Goal: Task Accomplishment & Management: Manage account settings

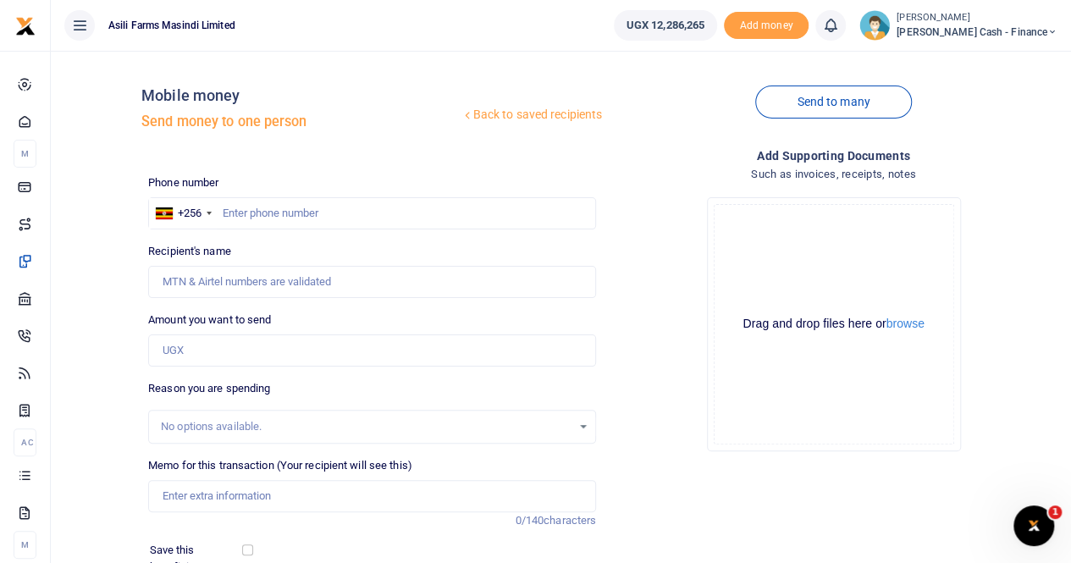
click at [999, 27] on span "Petty Cash - Finance" at bounding box center [977, 32] width 161 height 15
click at [986, 60] on link "Switch accounts" at bounding box center [937, 62] width 134 height 24
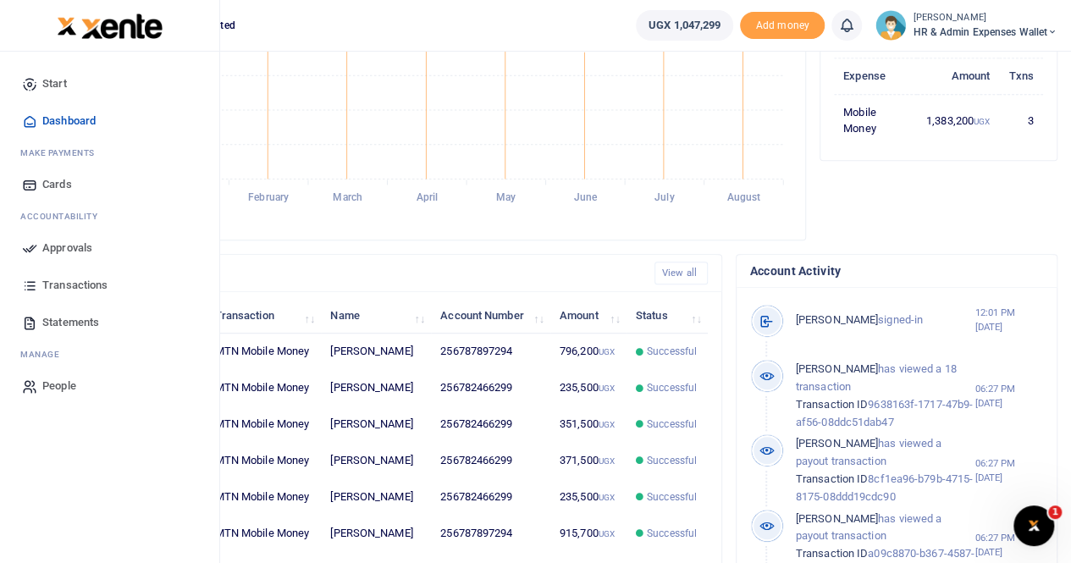
scroll to position [345, 0]
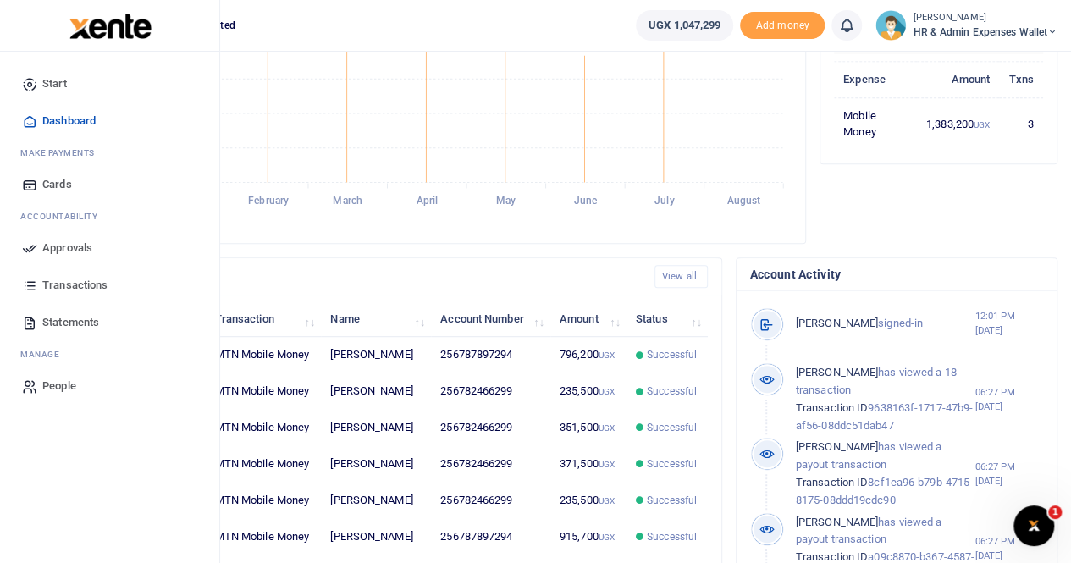
click at [57, 319] on span "Statements" at bounding box center [70, 322] width 57 height 17
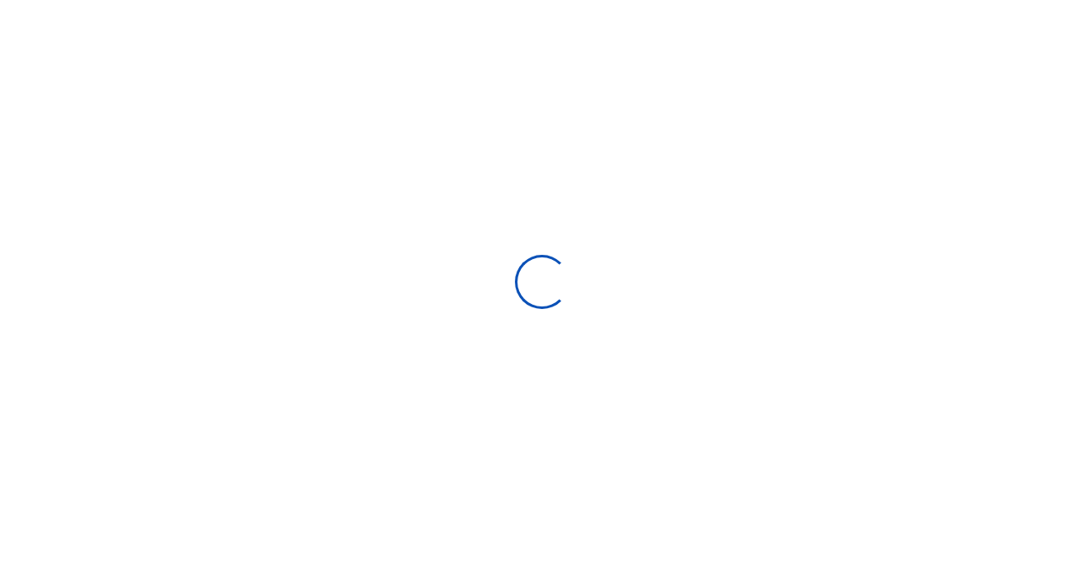
select select "ALL"
type input "[DATE] - [DATE]"
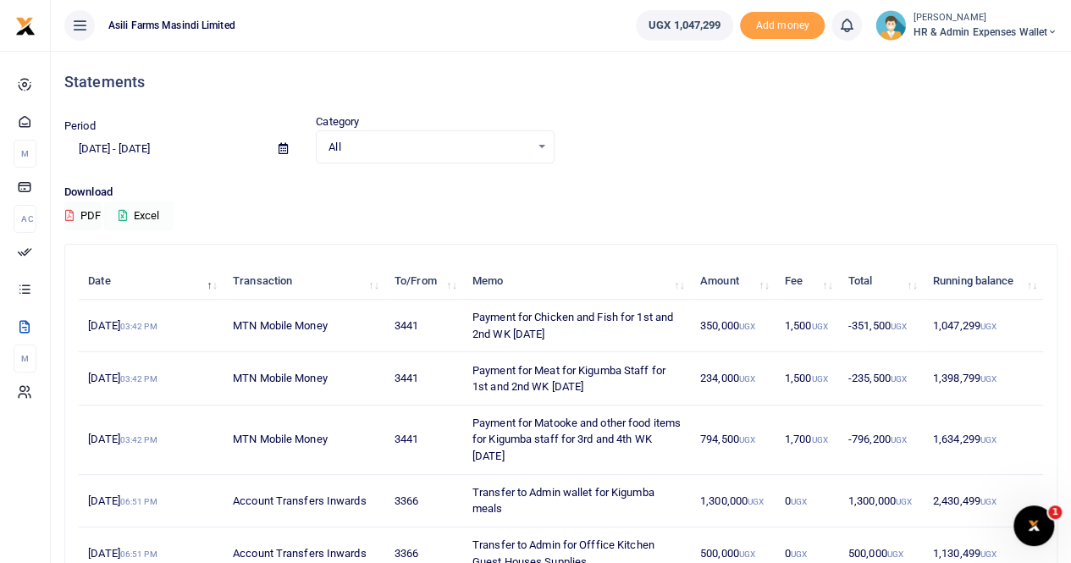
click at [141, 214] on button "Excel" at bounding box center [138, 216] width 69 height 29
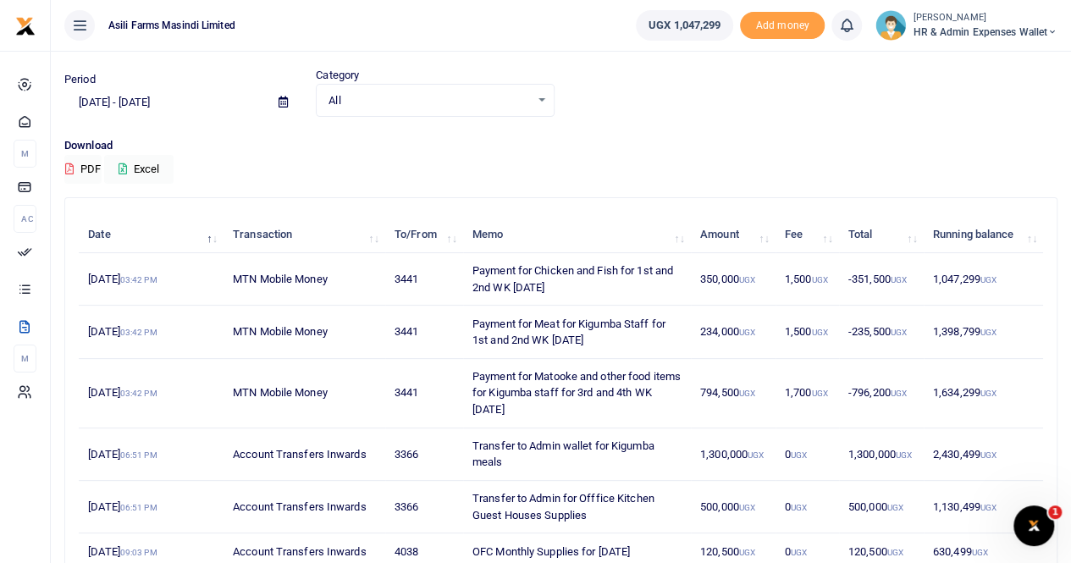
scroll to position [85, 0]
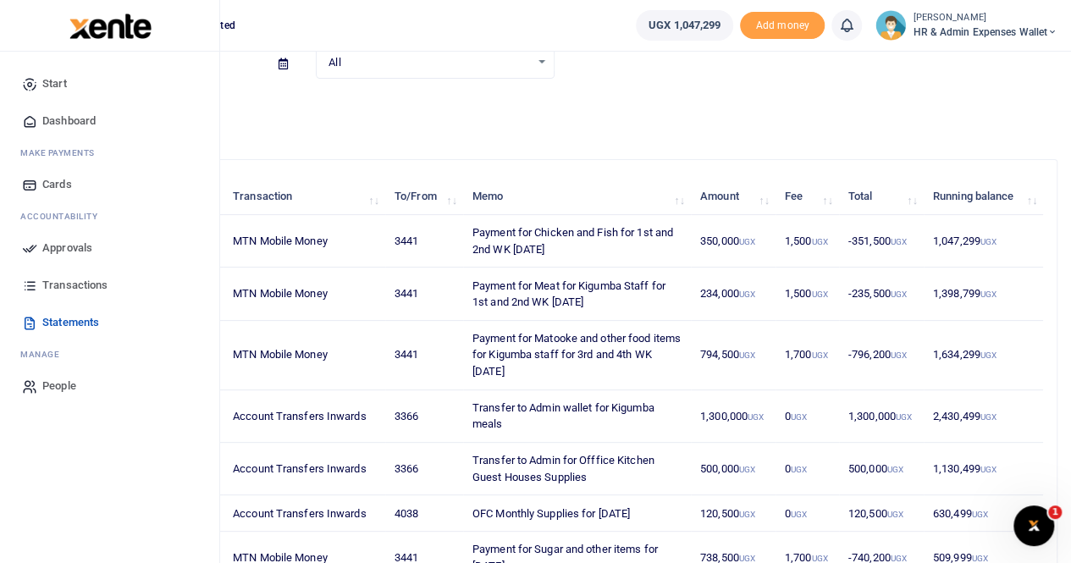
click at [64, 279] on span "Transactions" at bounding box center [74, 285] width 65 height 17
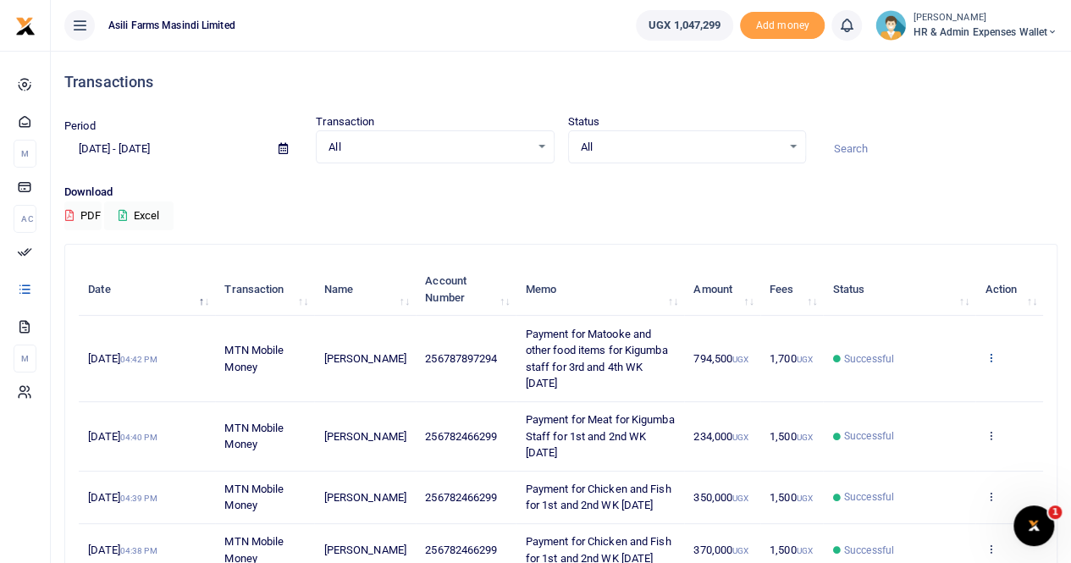
click at [993, 356] on icon at bounding box center [990, 357] width 11 height 12
click at [921, 384] on link "View details" at bounding box center [929, 386] width 134 height 24
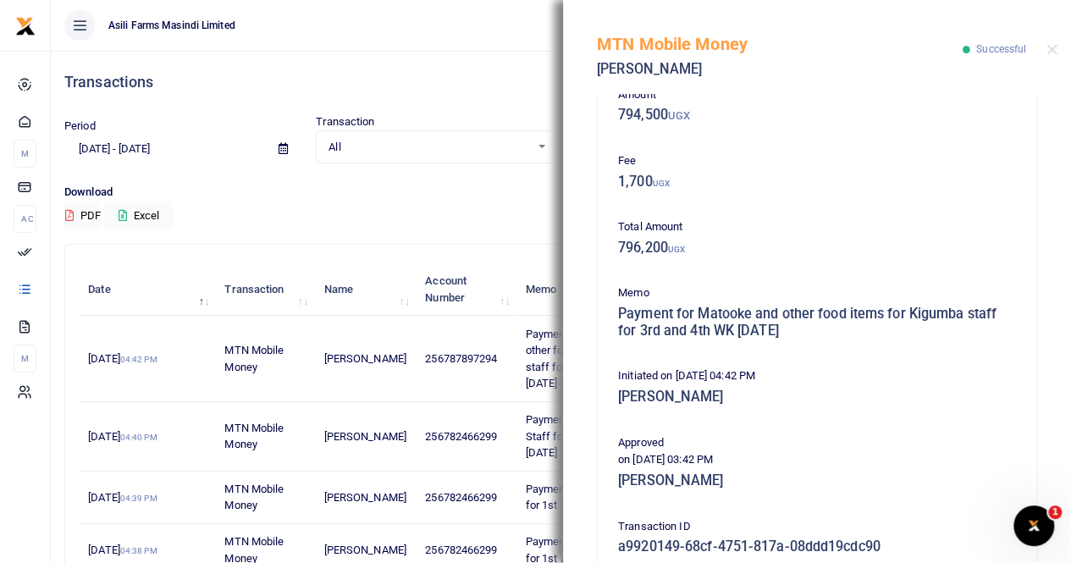
scroll to position [424, 0]
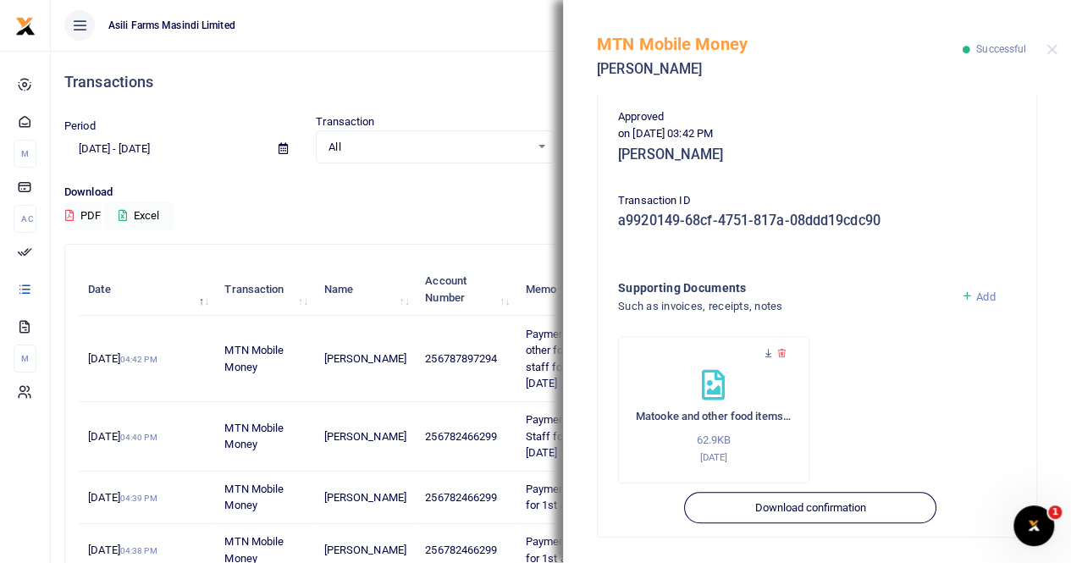
click at [769, 353] on icon at bounding box center [768, 353] width 11 height 11
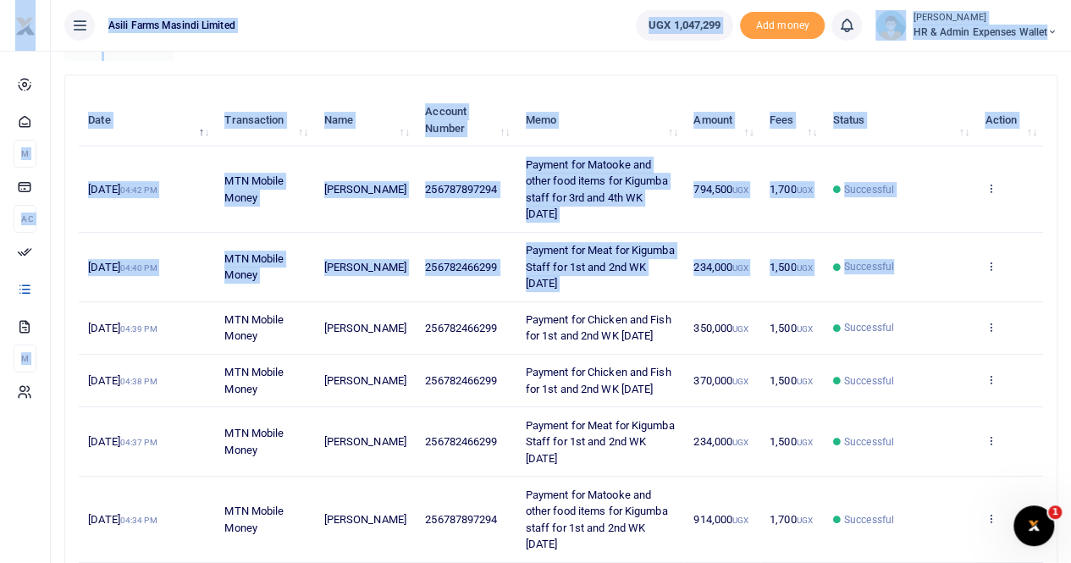
click at [990, 252] on td "View details Send again" at bounding box center [1010, 267] width 68 height 69
click at [993, 261] on icon at bounding box center [990, 266] width 11 height 12
click at [1009, 233] on td "View details Send again" at bounding box center [1010, 267] width 68 height 69
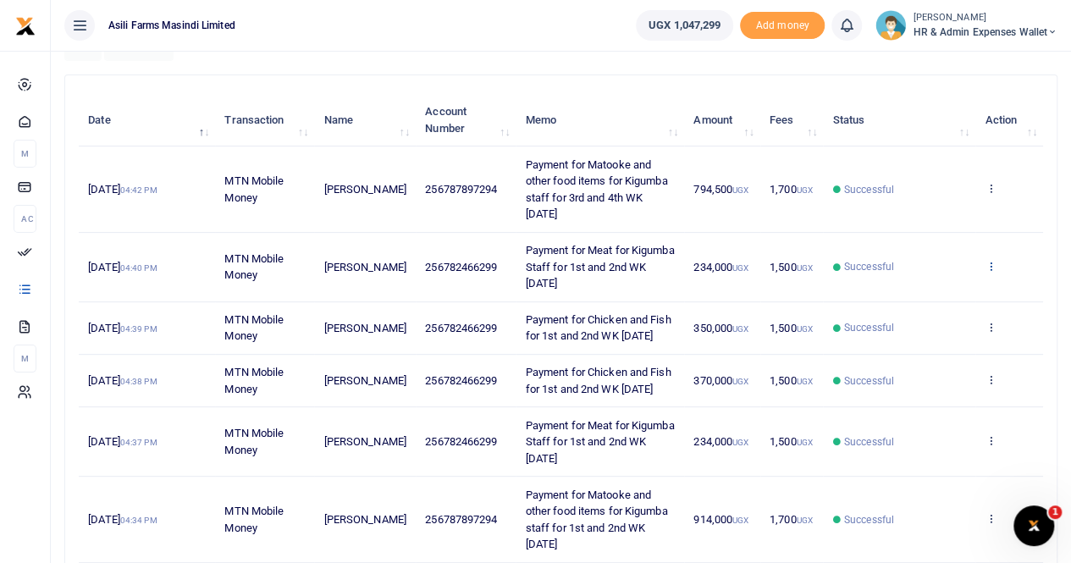
click at [993, 262] on icon at bounding box center [990, 266] width 11 height 12
click at [937, 294] on link "View details" at bounding box center [929, 294] width 134 height 24
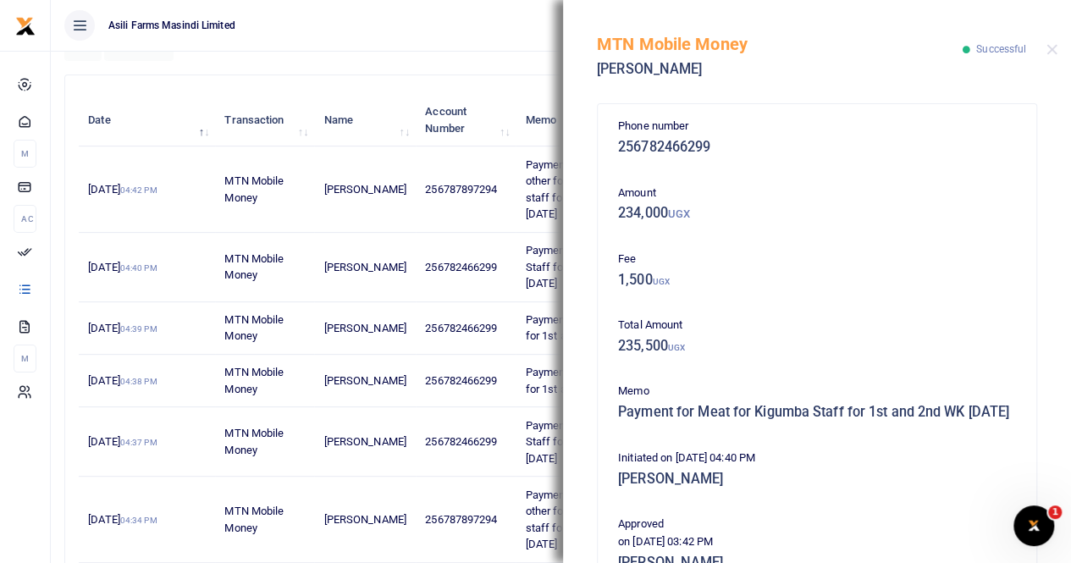
scroll to position [339, 0]
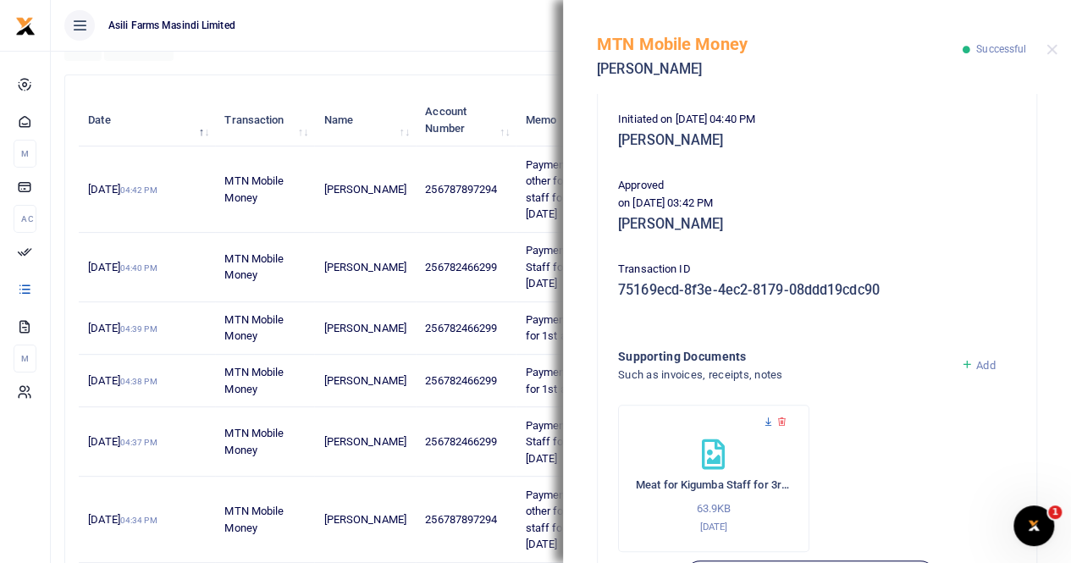
click at [769, 428] on icon at bounding box center [768, 422] width 11 height 11
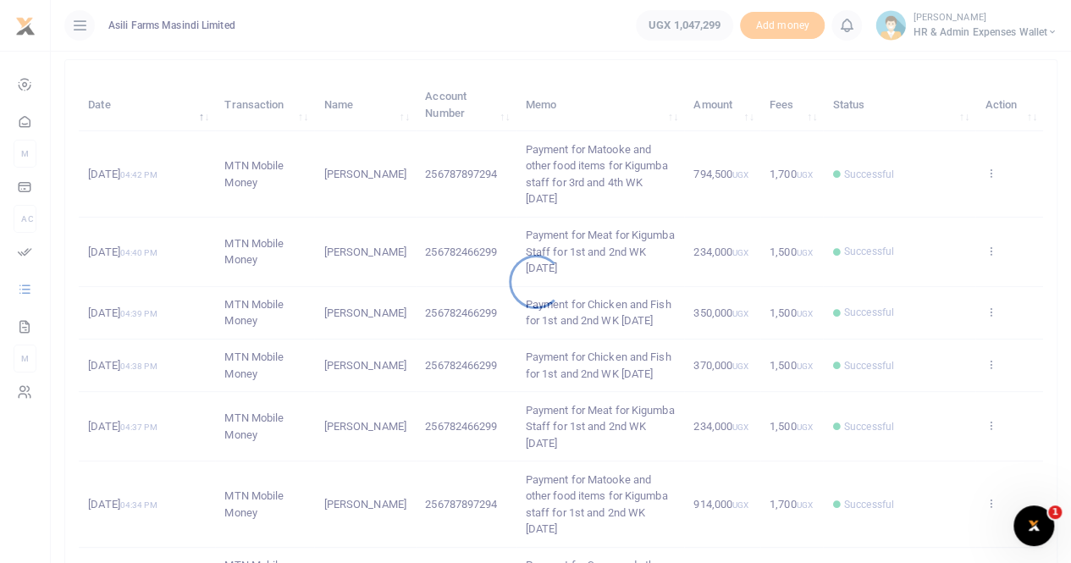
scroll to position [85, 0]
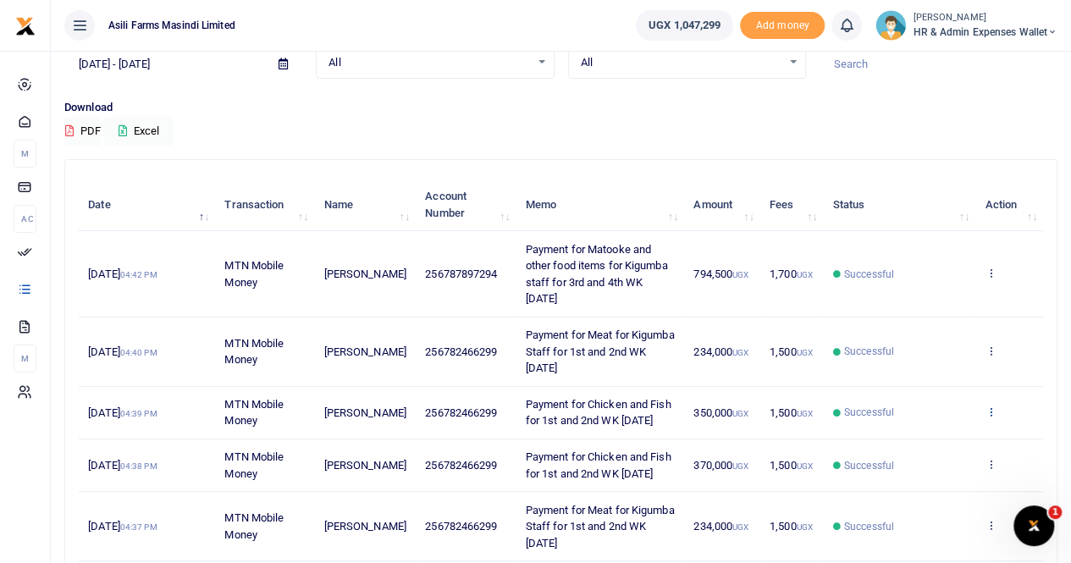
click at [988, 415] on icon at bounding box center [990, 412] width 11 height 12
click at [925, 443] on link "View details" at bounding box center [929, 448] width 134 height 24
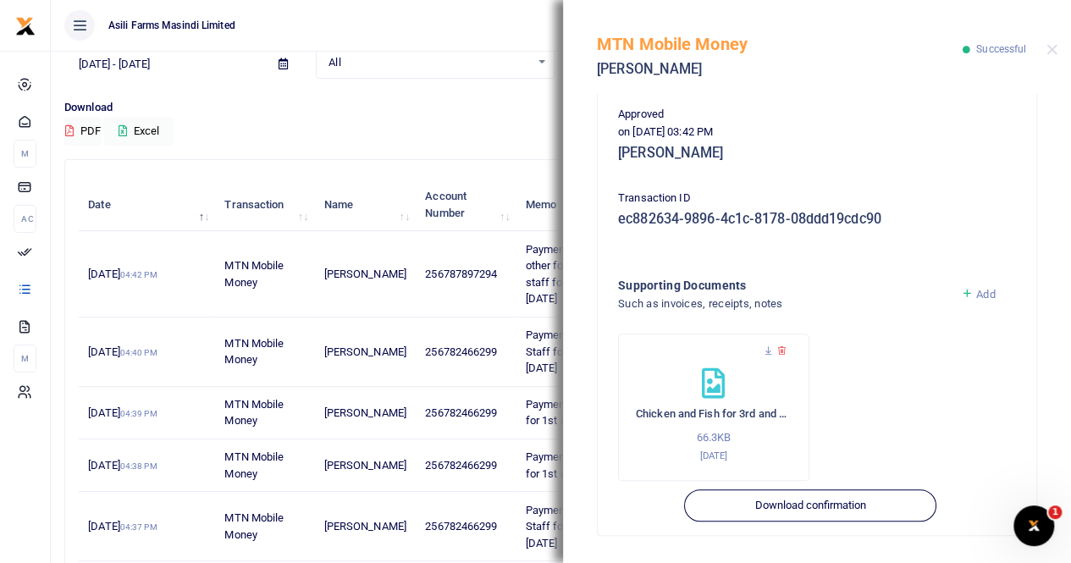
scroll to position [423, 0]
click at [767, 353] on icon at bounding box center [768, 351] width 11 height 11
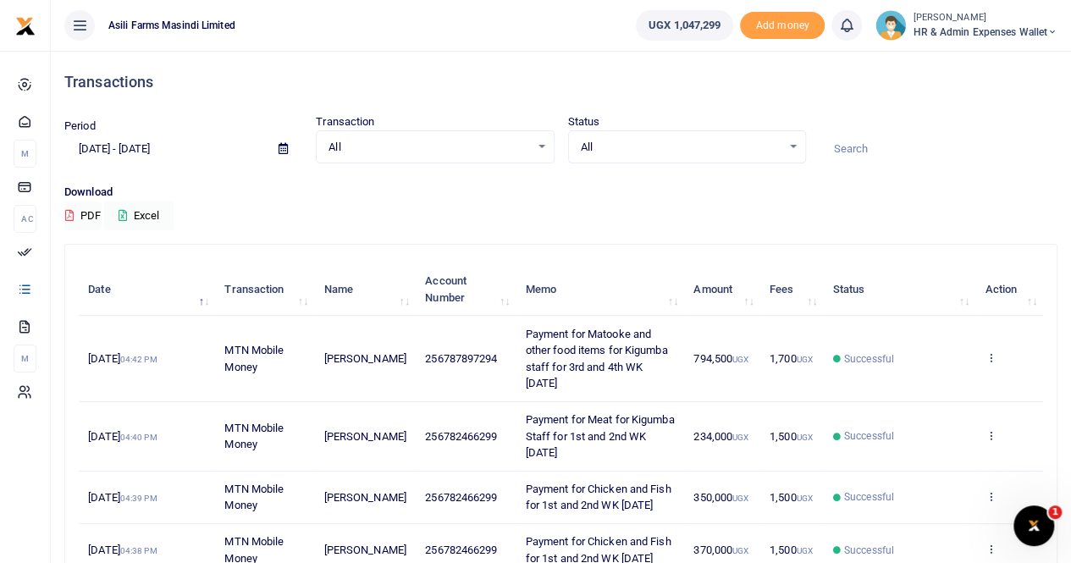
click at [974, 25] on span "HR & Admin Expenses Wallet" at bounding box center [985, 32] width 145 height 15
click at [974, 64] on link "Switch accounts" at bounding box center [992, 62] width 134 height 24
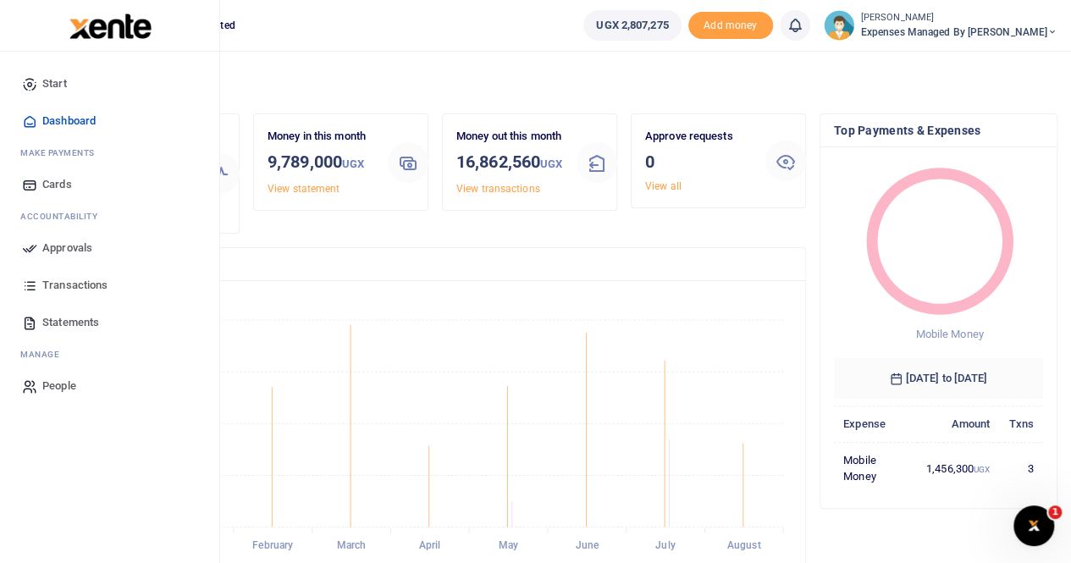
click at [58, 322] on span "Statements" at bounding box center [70, 322] width 57 height 17
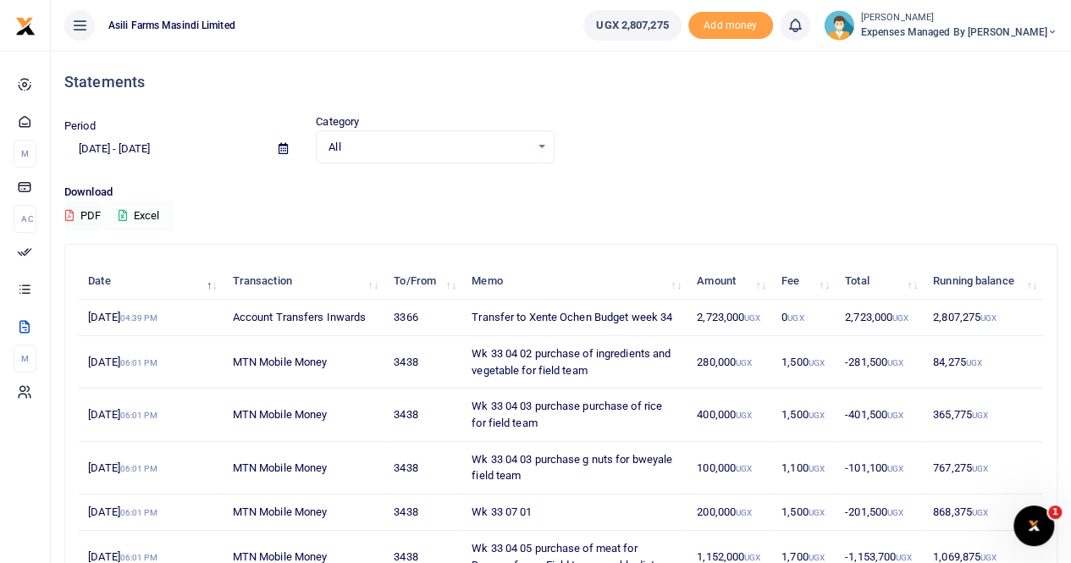
click at [149, 216] on button "Excel" at bounding box center [138, 216] width 69 height 29
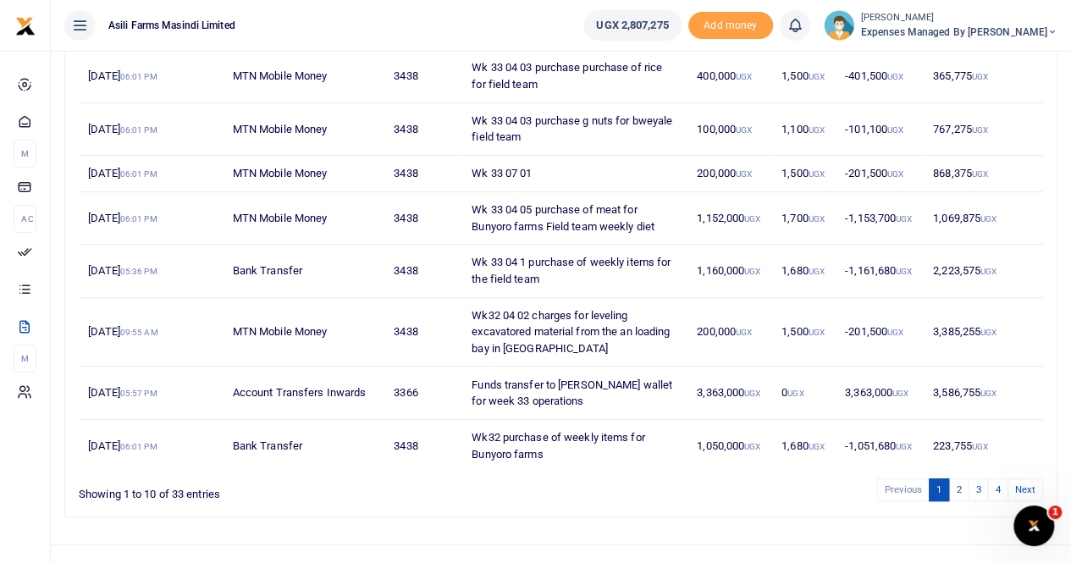
scroll to position [359, 0]
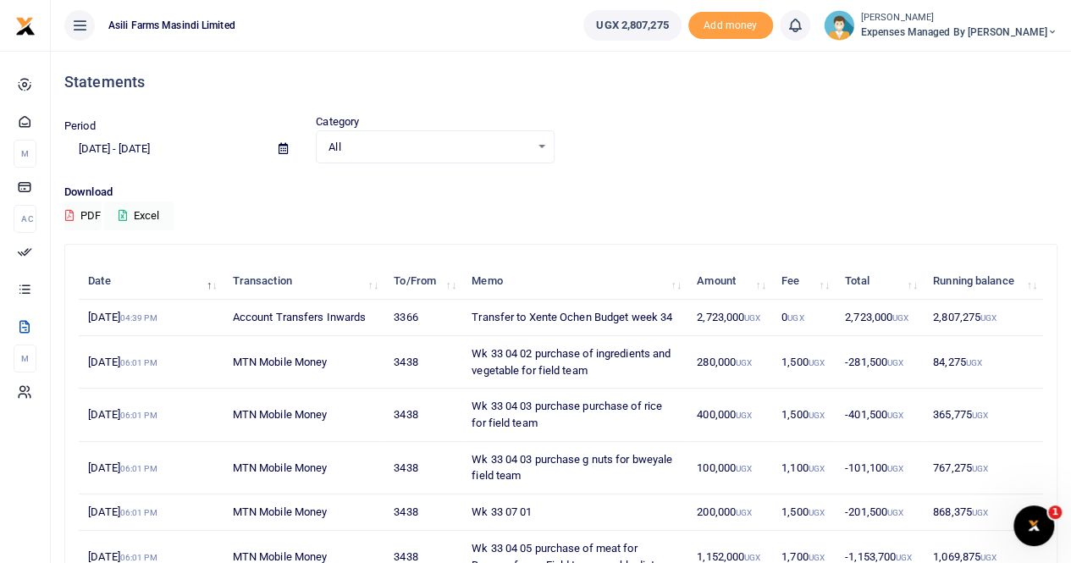
click at [282, 149] on icon at bounding box center [283, 148] width 9 height 11
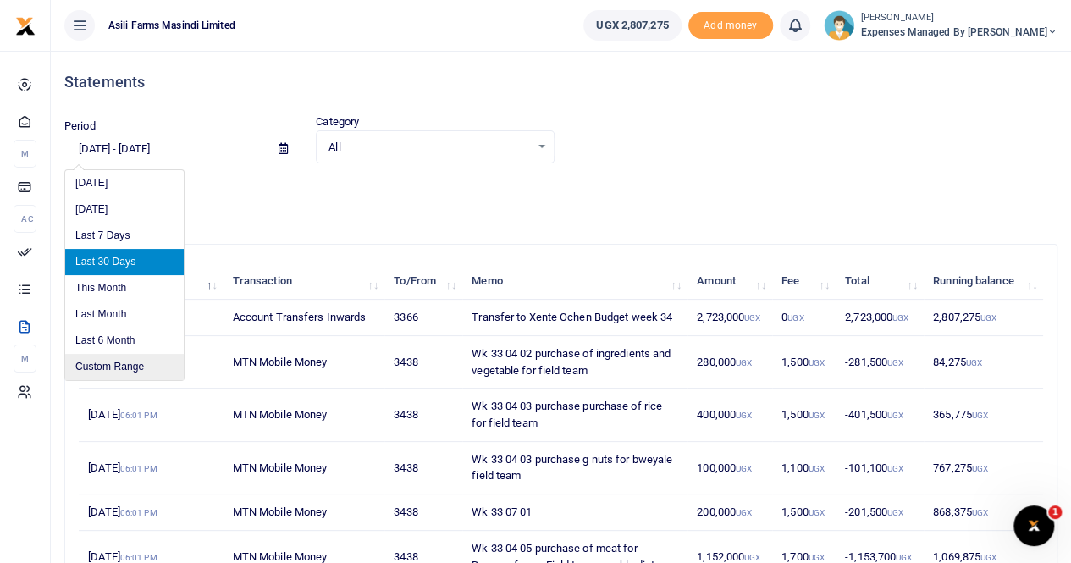
click at [114, 370] on li "Custom Range" at bounding box center [124, 367] width 119 height 26
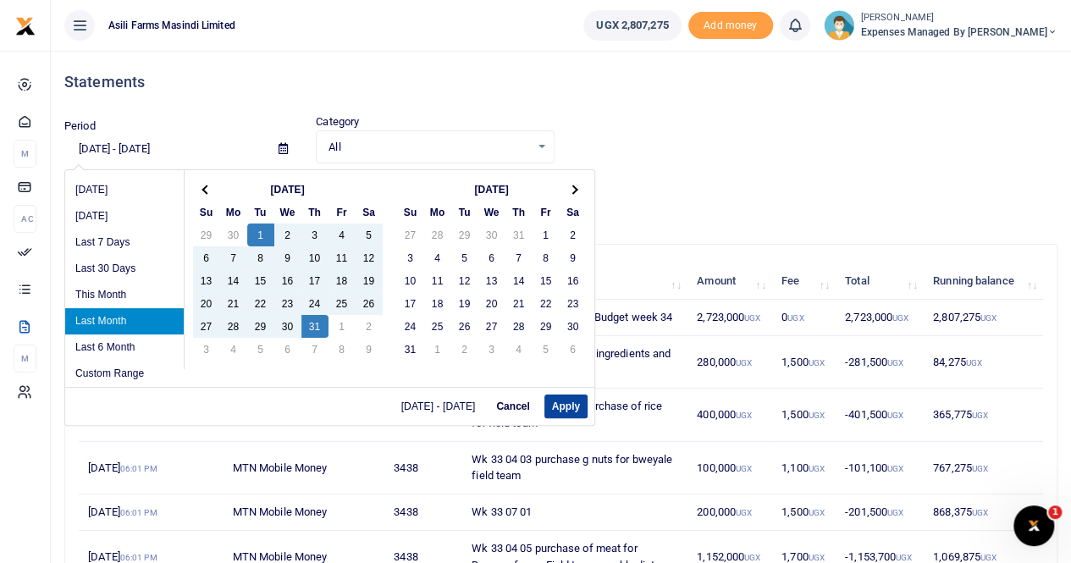
click at [561, 406] on button "Apply" at bounding box center [566, 407] width 43 height 24
type input "07/01/2025 - 07/31/2025"
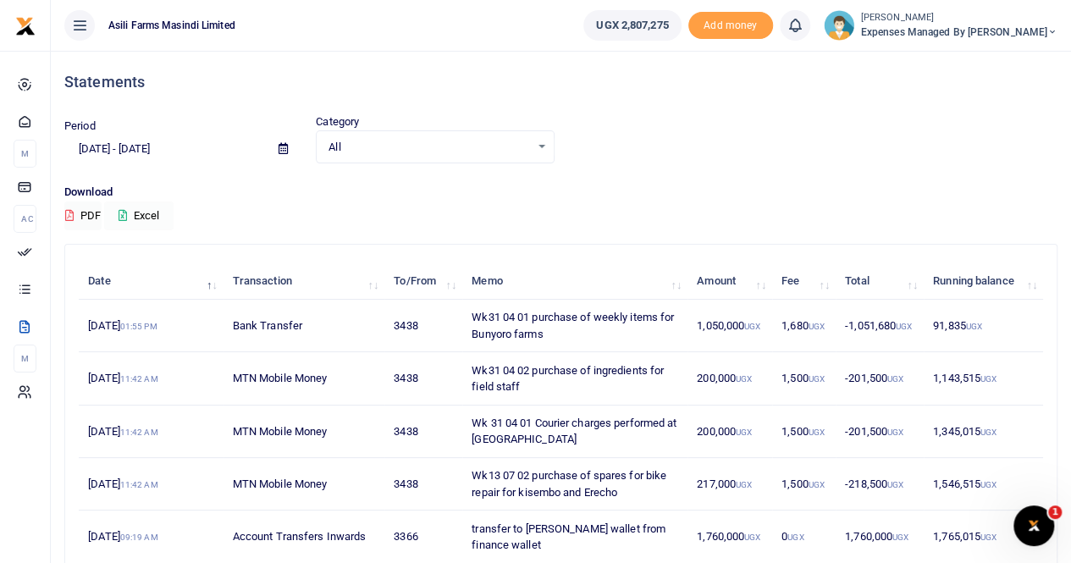
click at [152, 219] on button "Excel" at bounding box center [138, 216] width 69 height 29
click at [996, 29] on span "Expenses Managed by Sam Ochen" at bounding box center [959, 32] width 196 height 15
click at [978, 60] on link "Switch accounts" at bounding box center [966, 62] width 134 height 24
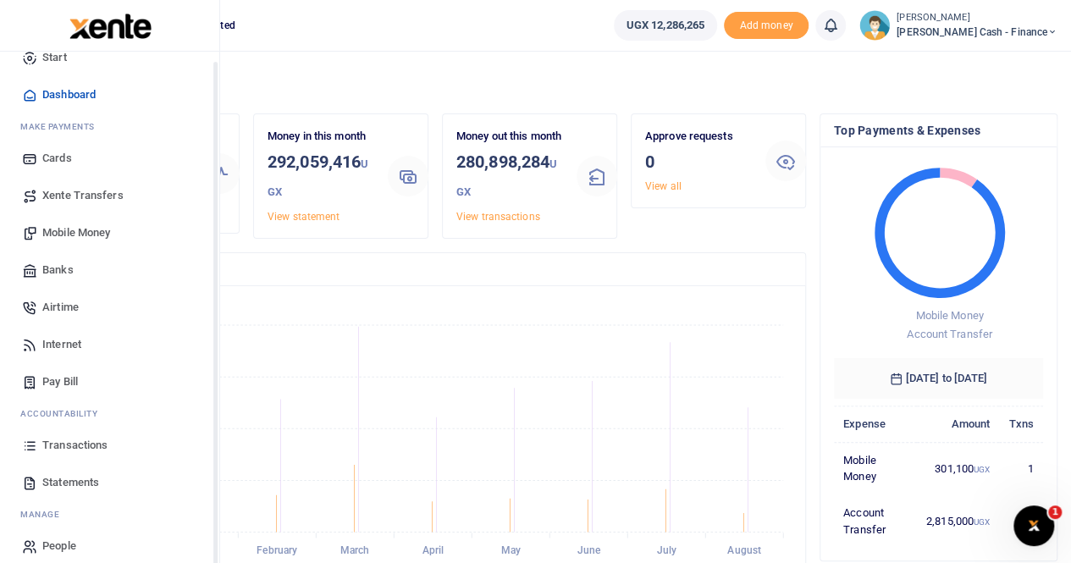
scroll to position [41, 0]
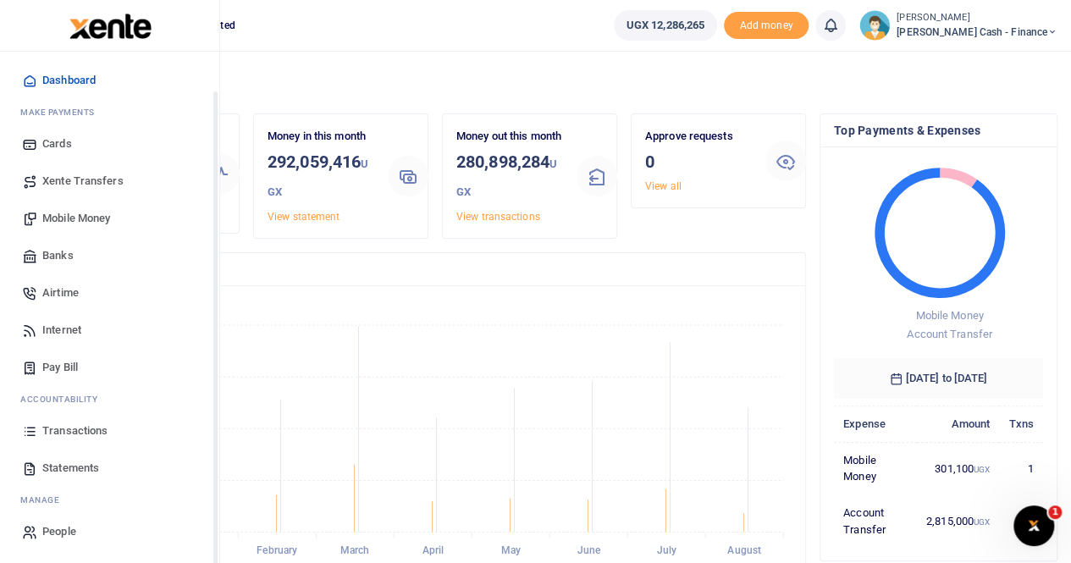
click at [78, 468] on span "Statements" at bounding box center [70, 468] width 57 height 17
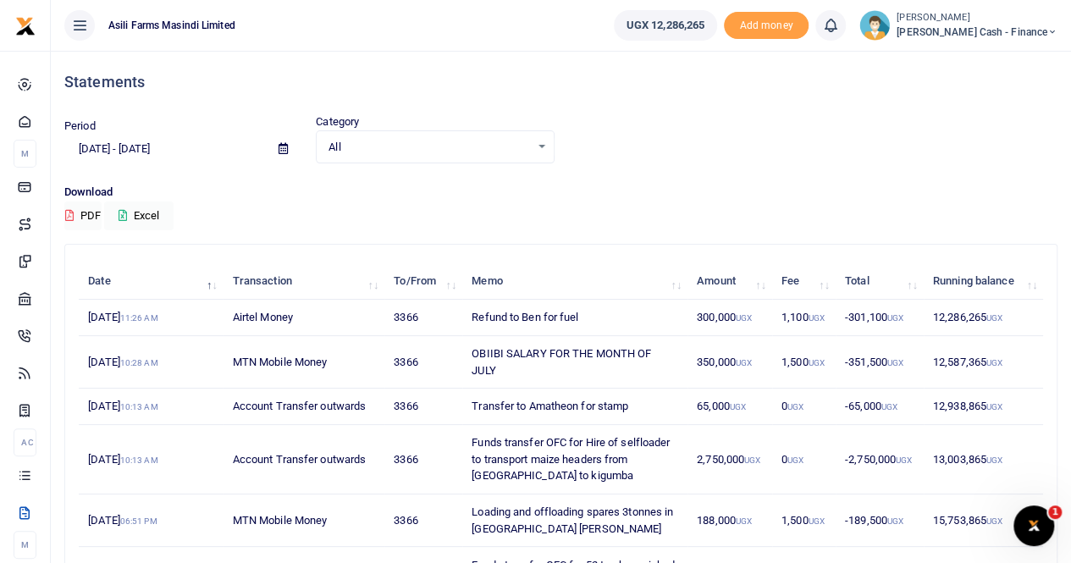
click at [285, 147] on icon at bounding box center [283, 148] width 9 height 11
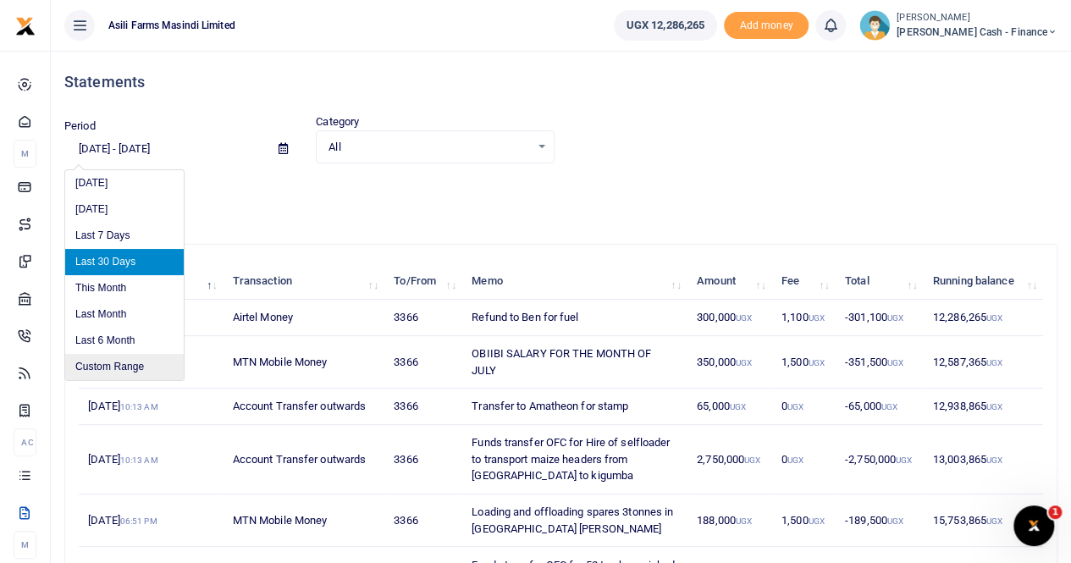
click at [115, 367] on li "Custom Range" at bounding box center [124, 367] width 119 height 26
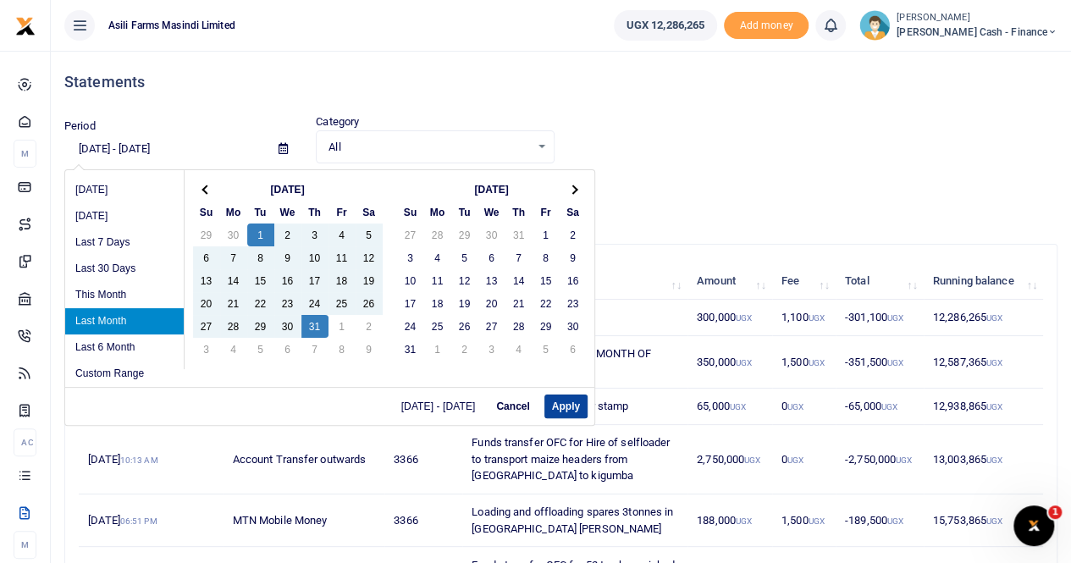
click at [577, 404] on button "Apply" at bounding box center [566, 407] width 43 height 24
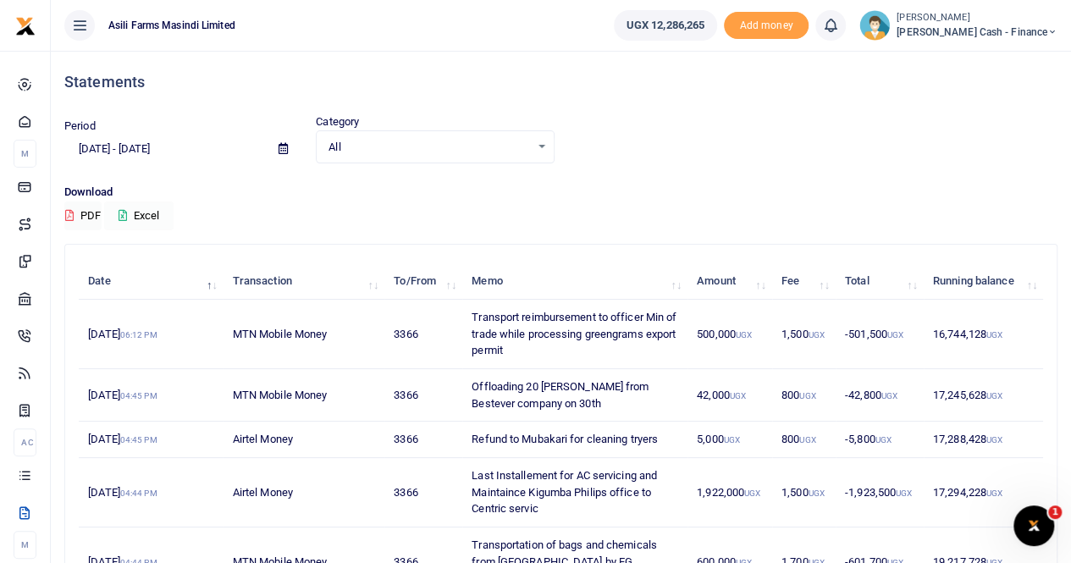
click at [154, 214] on button "Excel" at bounding box center [138, 216] width 69 height 29
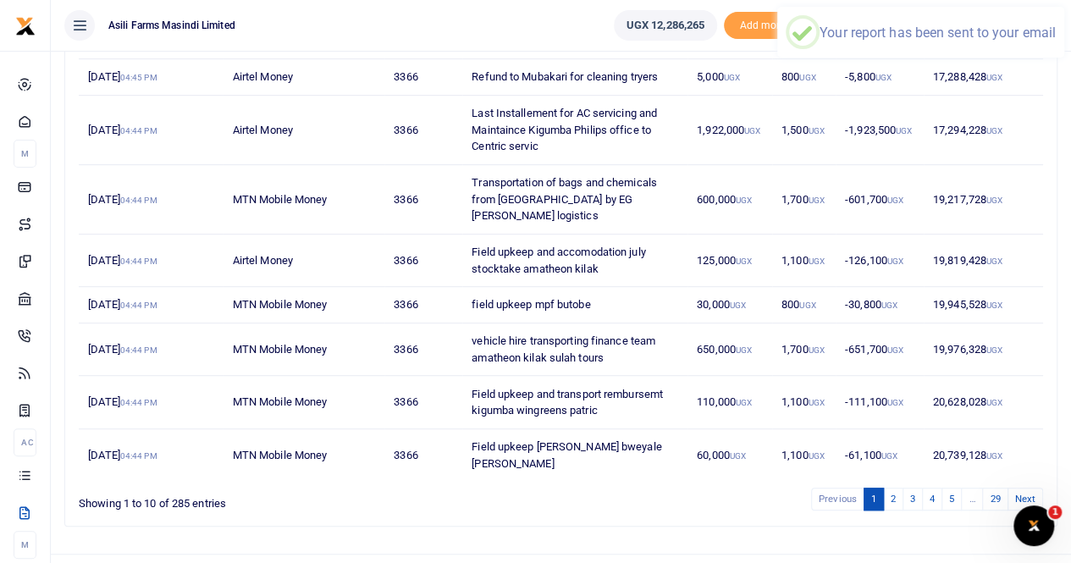
scroll to position [376, 0]
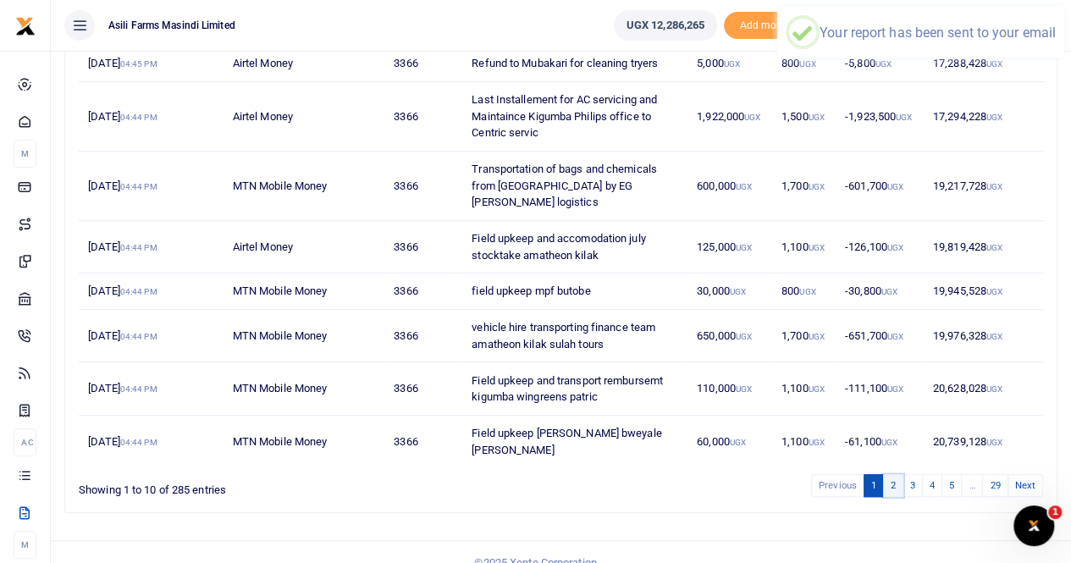
click at [896, 474] on link "2" at bounding box center [893, 485] width 20 height 23
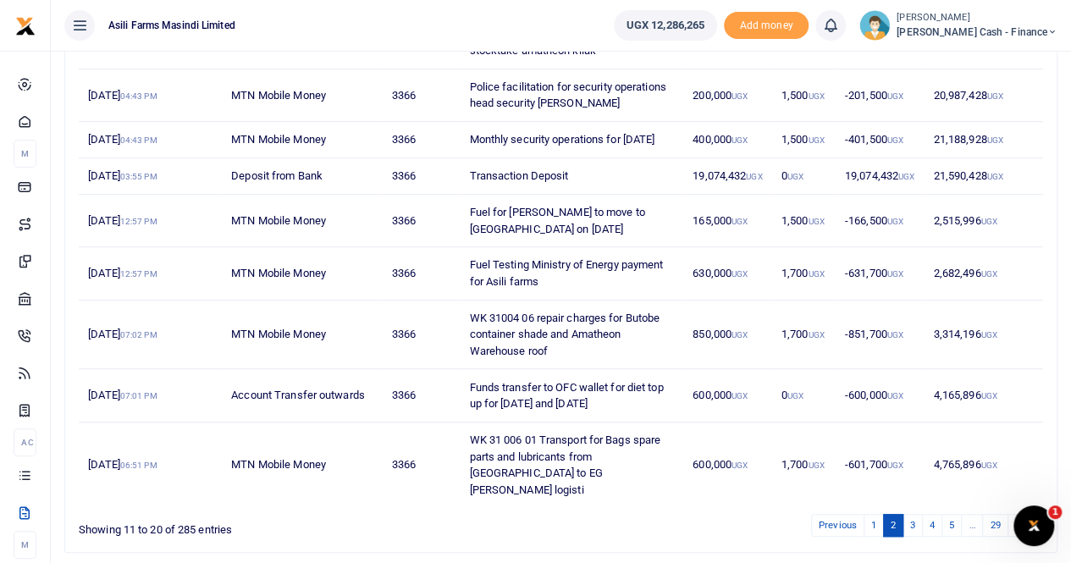
scroll to position [392, 0]
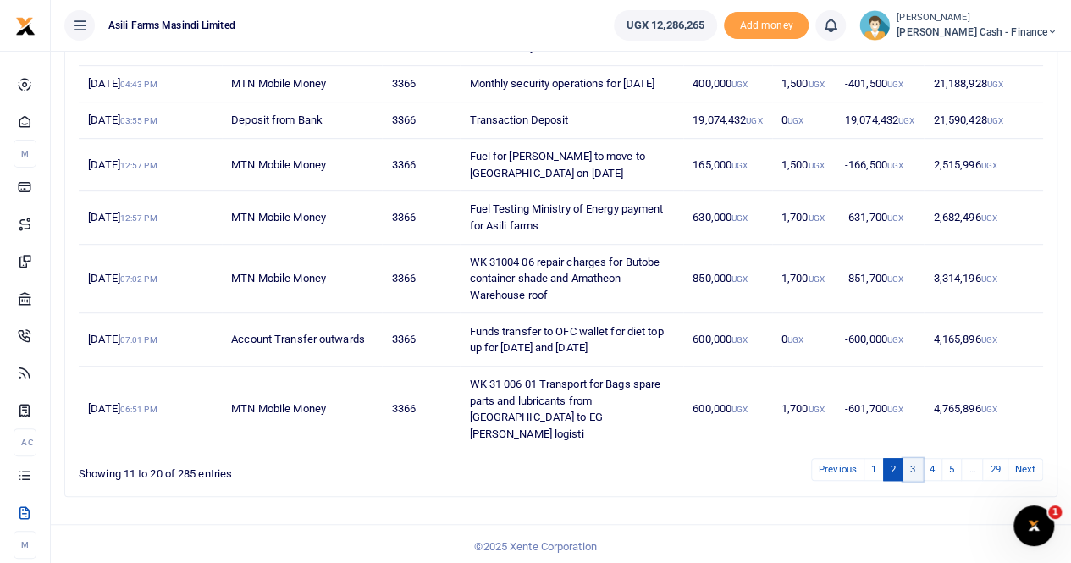
click at [921, 465] on link "3" at bounding box center [913, 469] width 20 height 23
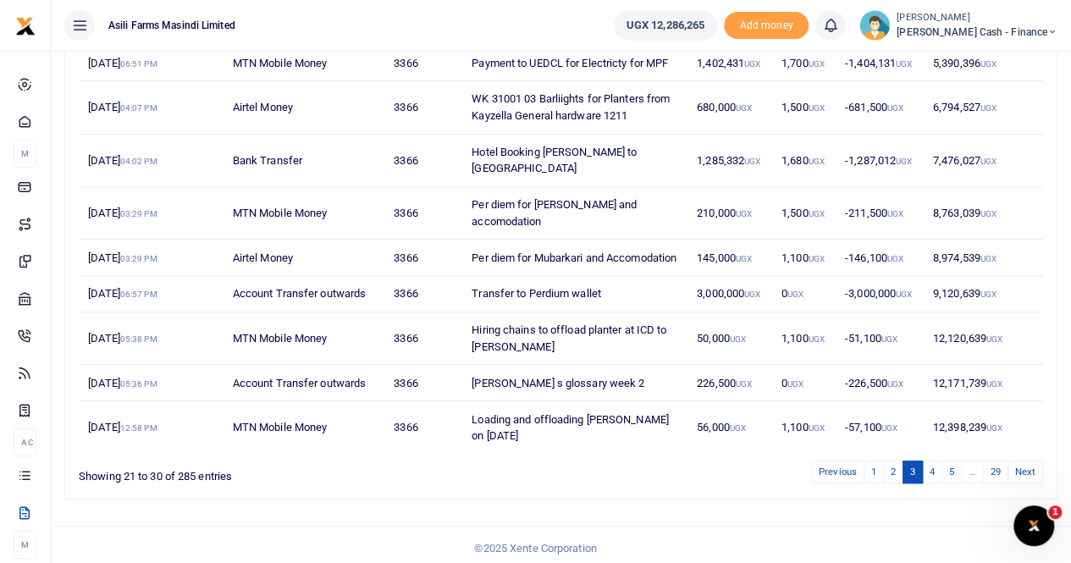
scroll to position [310, 0]
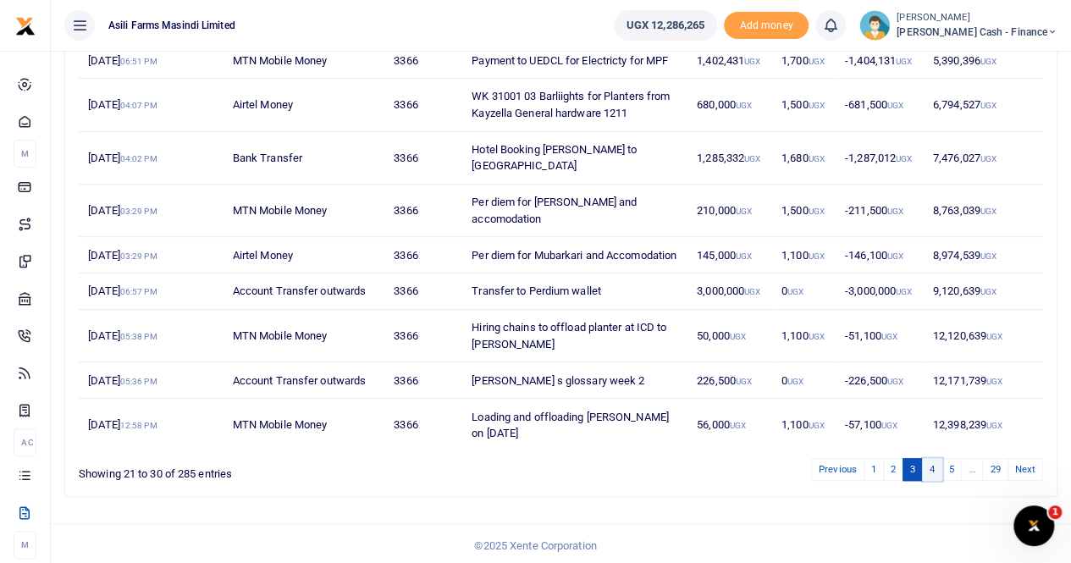
click at [932, 466] on link "4" at bounding box center [932, 469] width 20 height 23
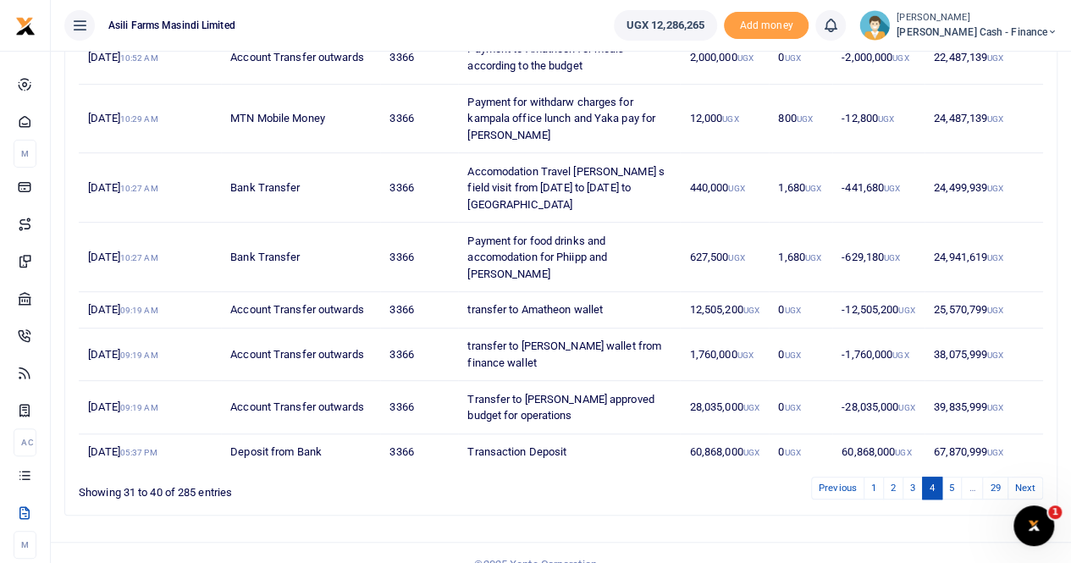
scroll to position [359, 0]
click at [950, 475] on link "5" at bounding box center [952, 486] width 20 height 23
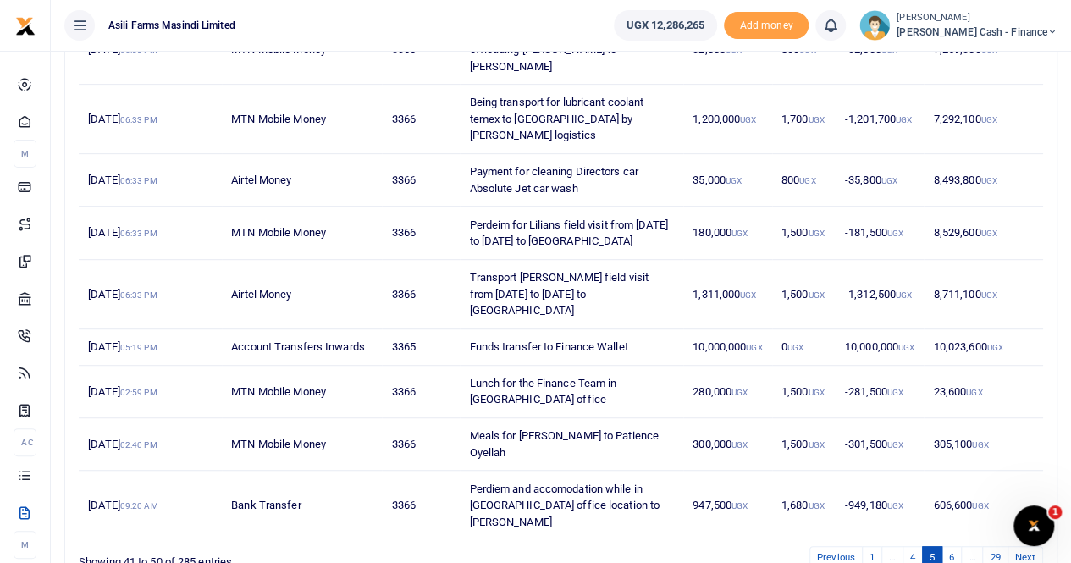
scroll to position [339, 0]
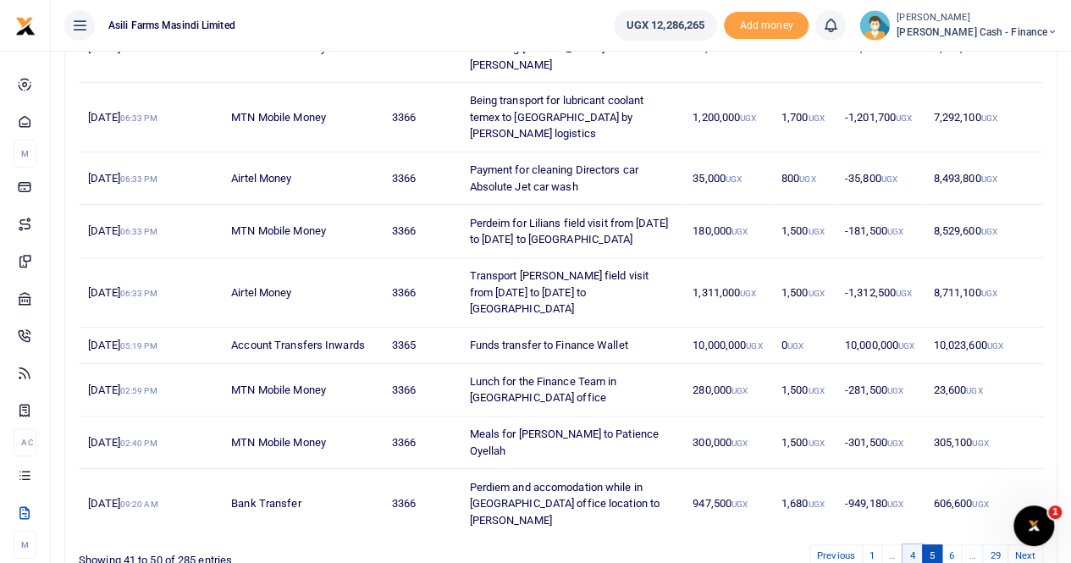
click at [915, 545] on link "4" at bounding box center [913, 556] width 20 height 23
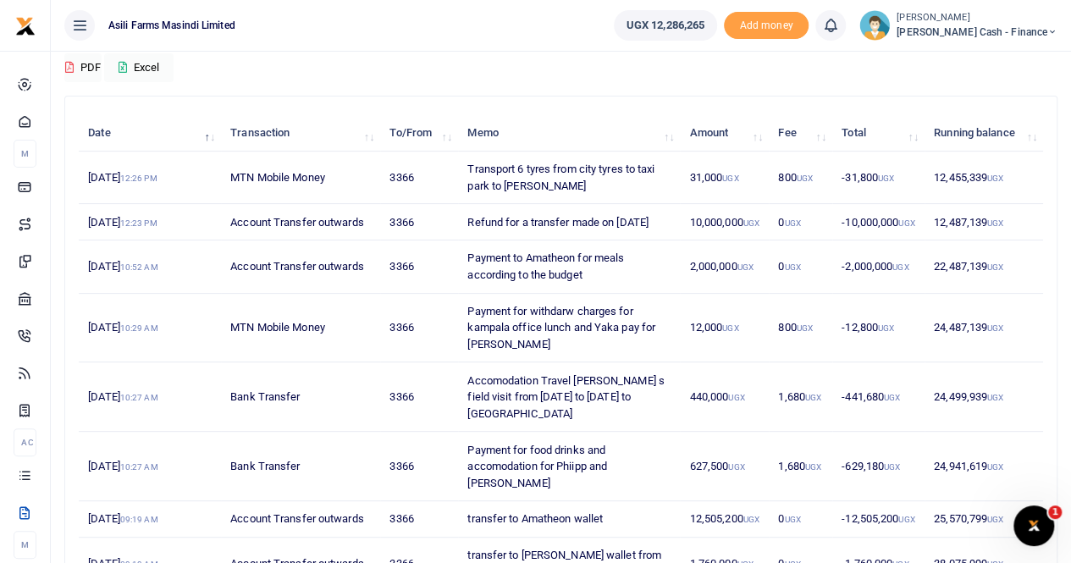
scroll to position [359, 0]
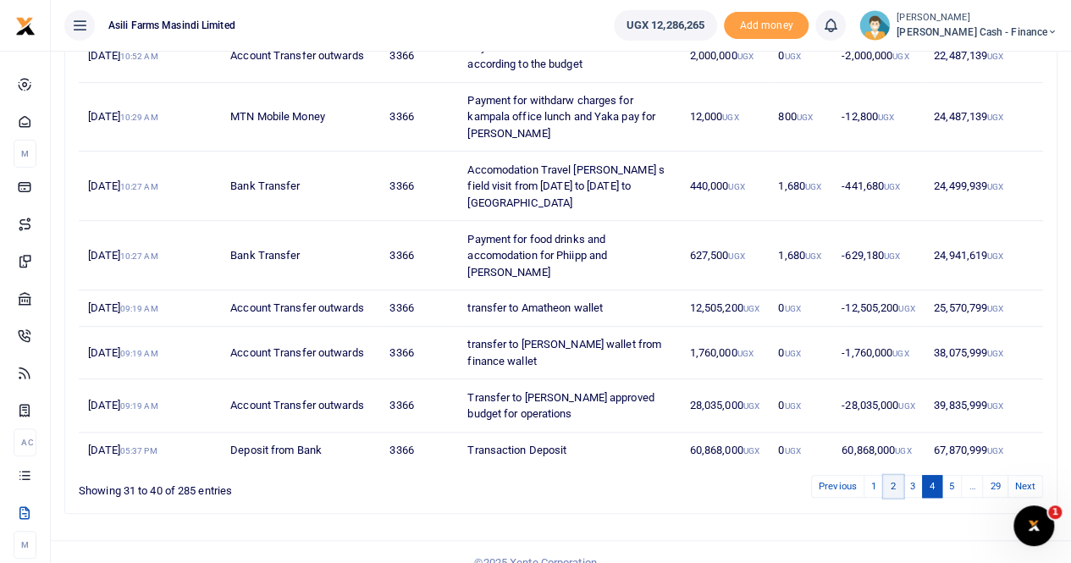
click at [891, 475] on link "2" at bounding box center [893, 486] width 20 height 23
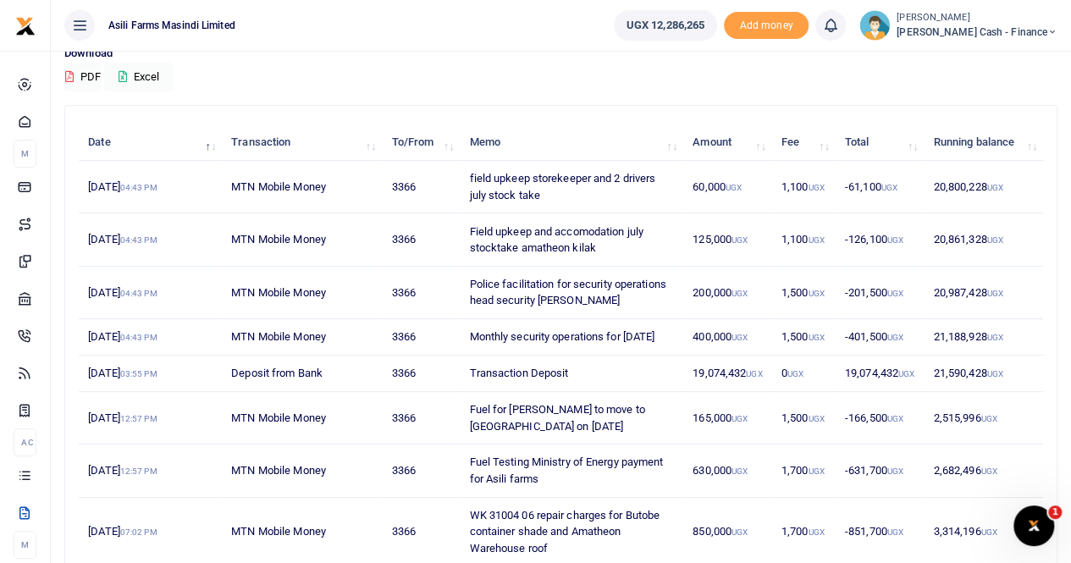
scroll to position [0, 0]
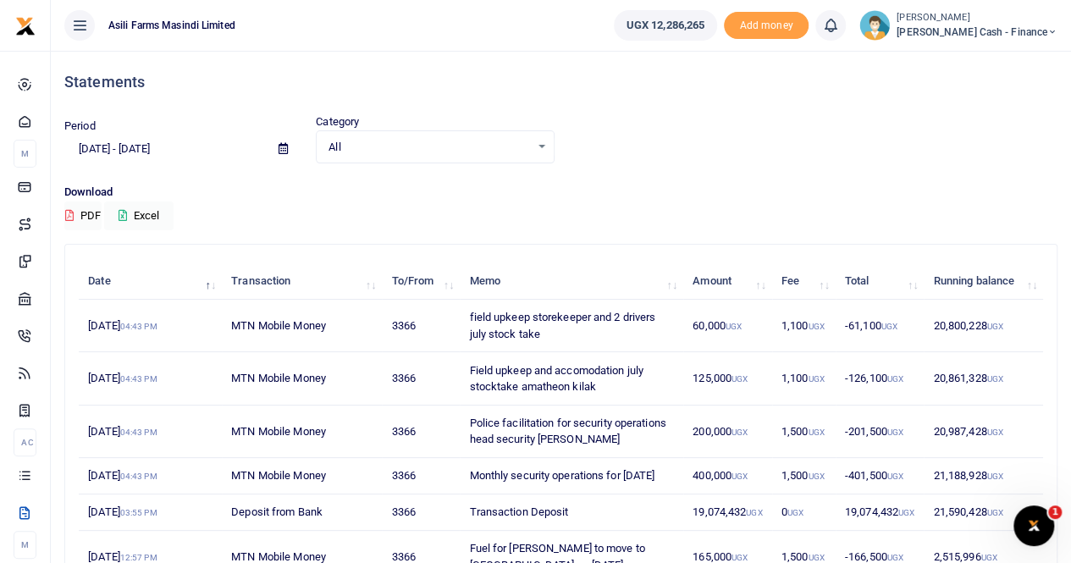
click at [282, 146] on icon at bounding box center [283, 148] width 9 height 11
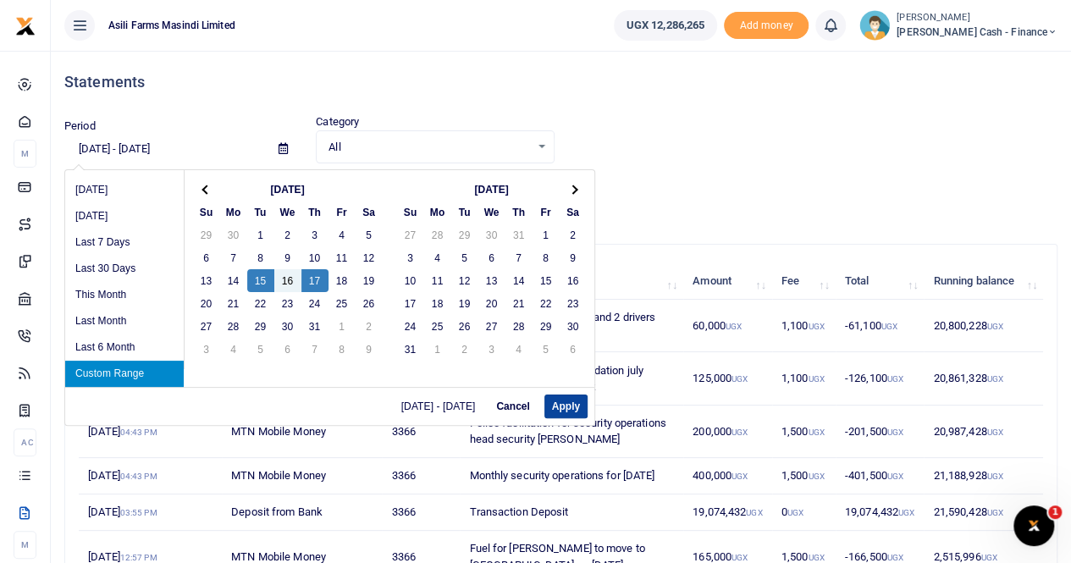
click at [558, 411] on button "Apply" at bounding box center [566, 407] width 43 height 24
type input "07/15/2025 - 07/17/2025"
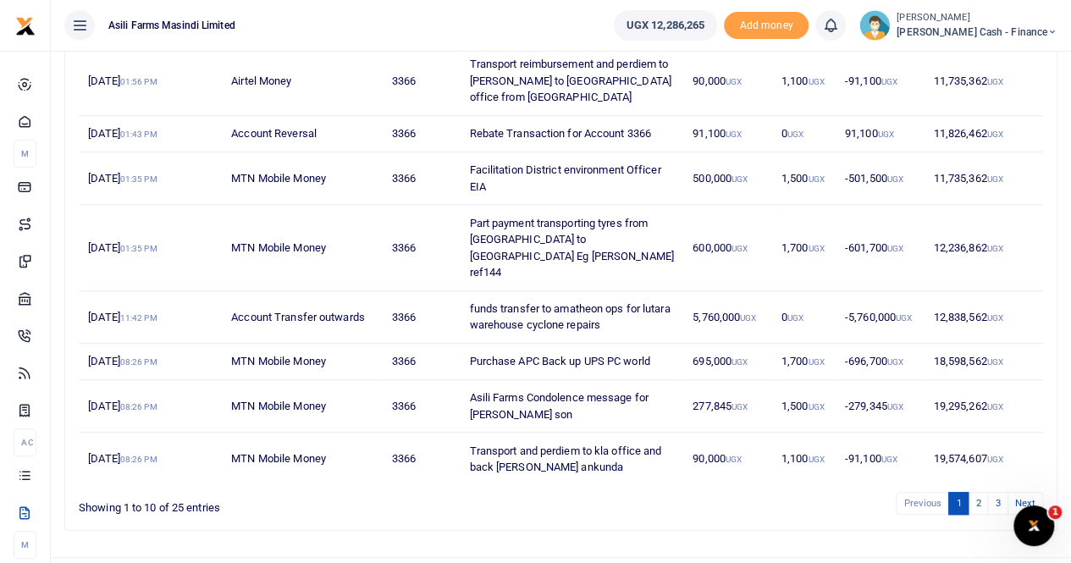
scroll to position [342, 0]
click at [978, 492] on link "2" at bounding box center [978, 503] width 20 height 23
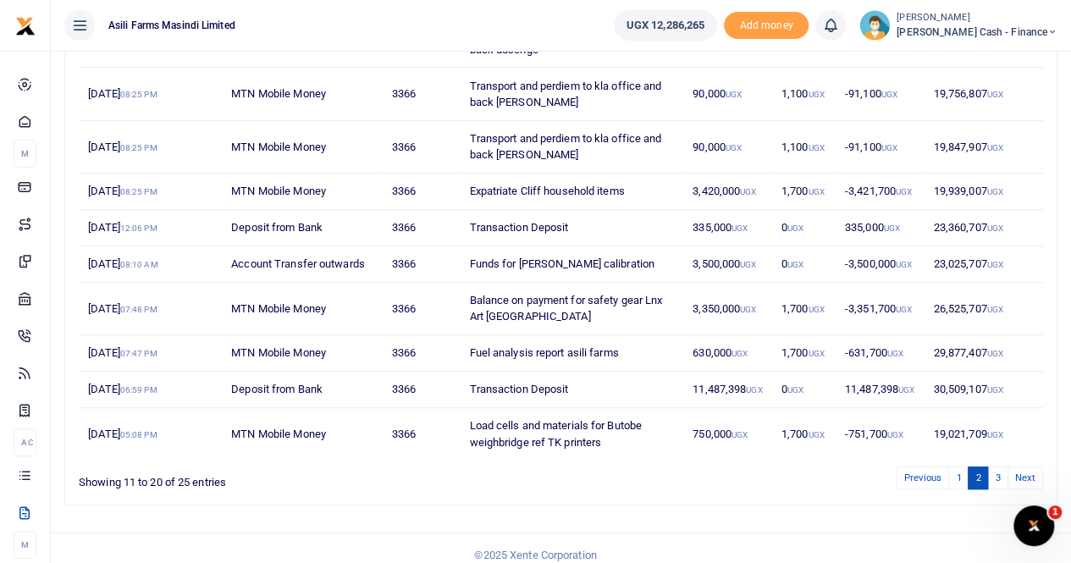
scroll to position [310, 0]
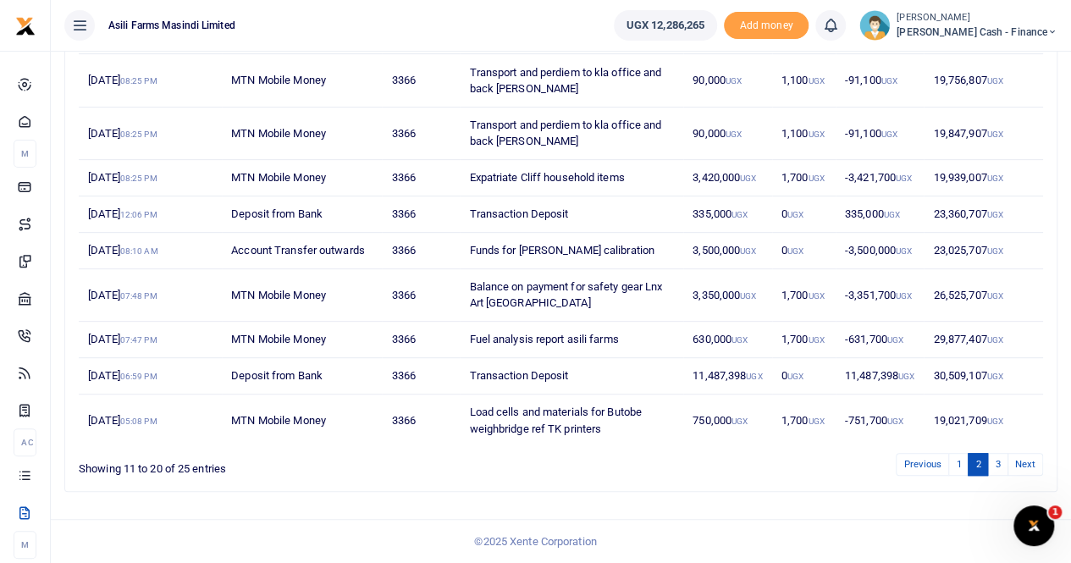
click at [483, 165] on td "Expatriate Cliff household items" at bounding box center [572, 178] width 224 height 36
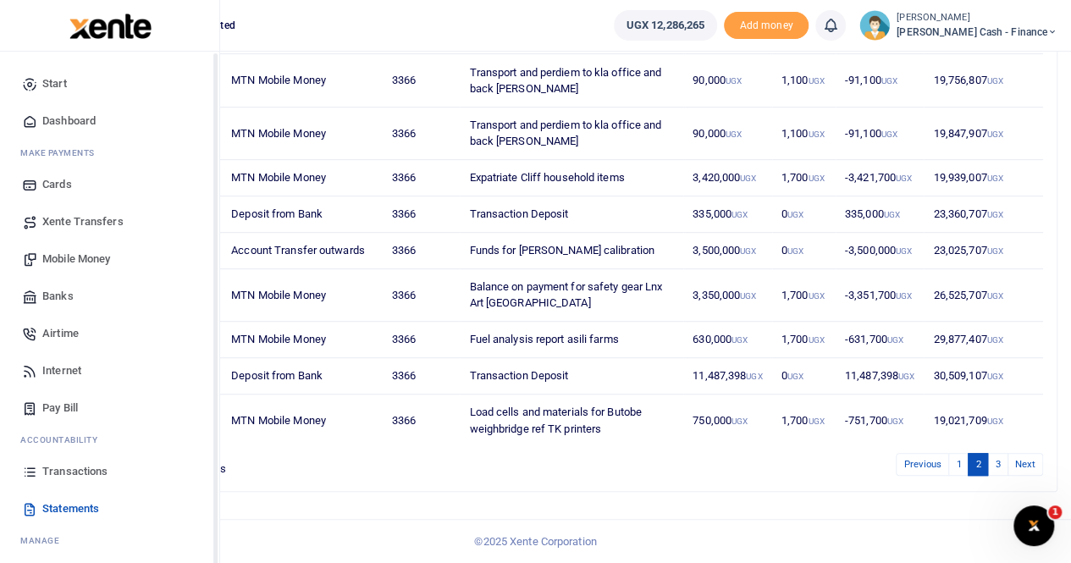
click at [64, 467] on span "Transactions" at bounding box center [74, 471] width 65 height 17
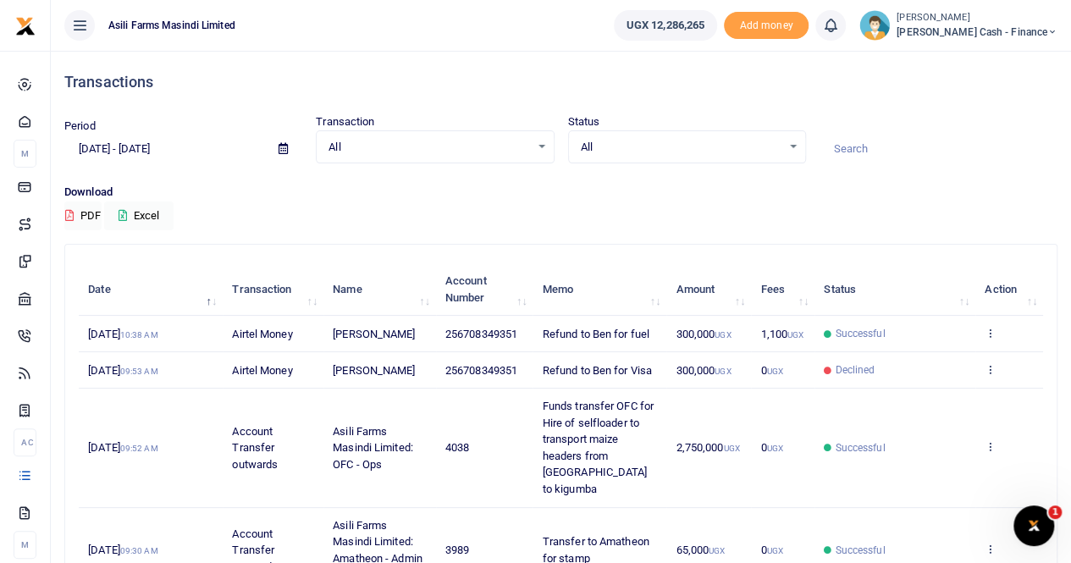
click at [281, 148] on icon at bounding box center [283, 148] width 9 height 11
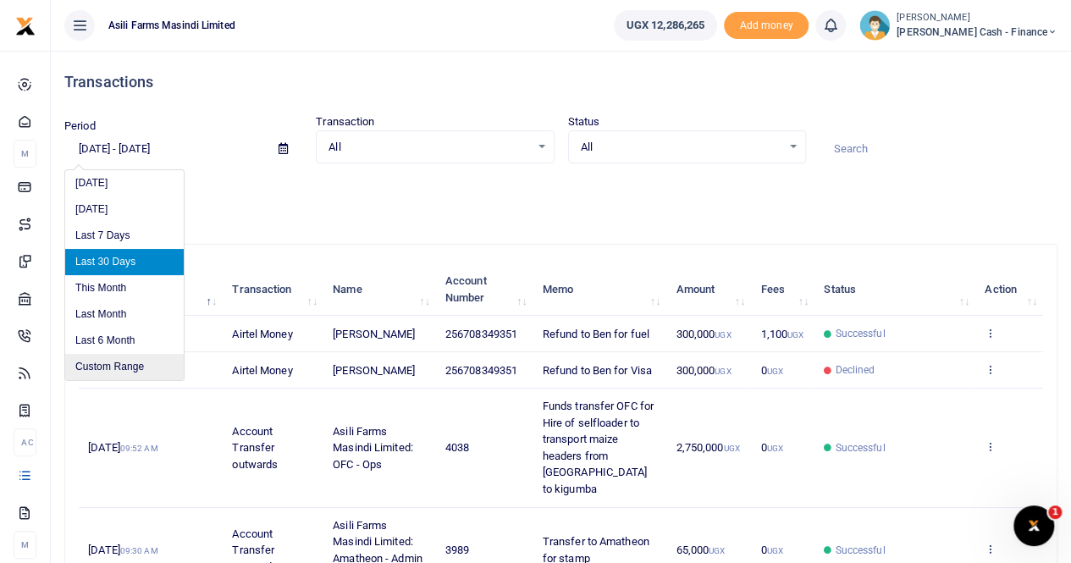
click at [106, 360] on li "Custom Range" at bounding box center [124, 367] width 119 height 26
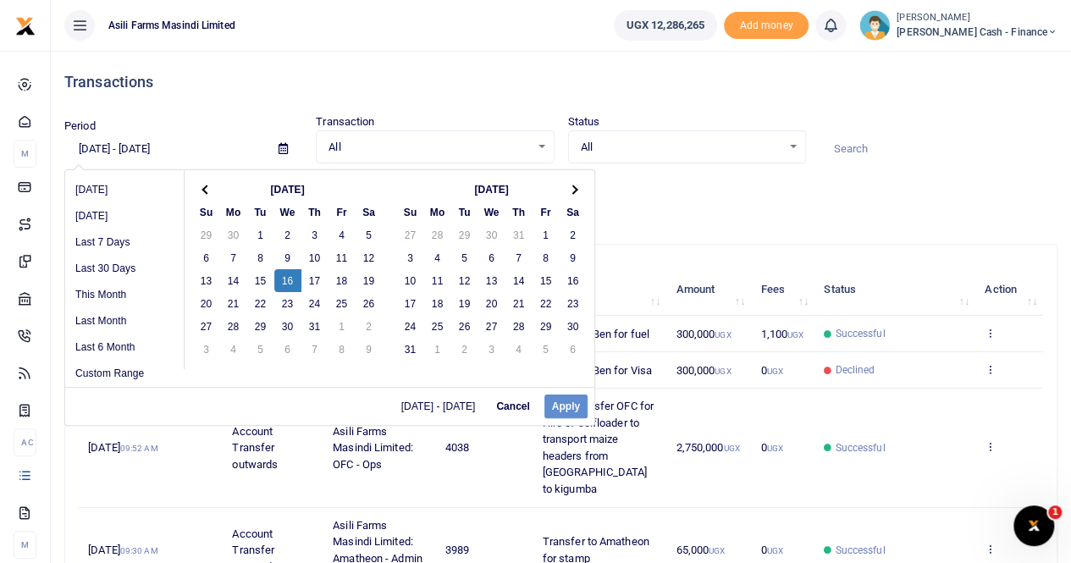
drag, startPoint x: 287, startPoint y: 274, endPoint x: 314, endPoint y: 279, distance: 27.4
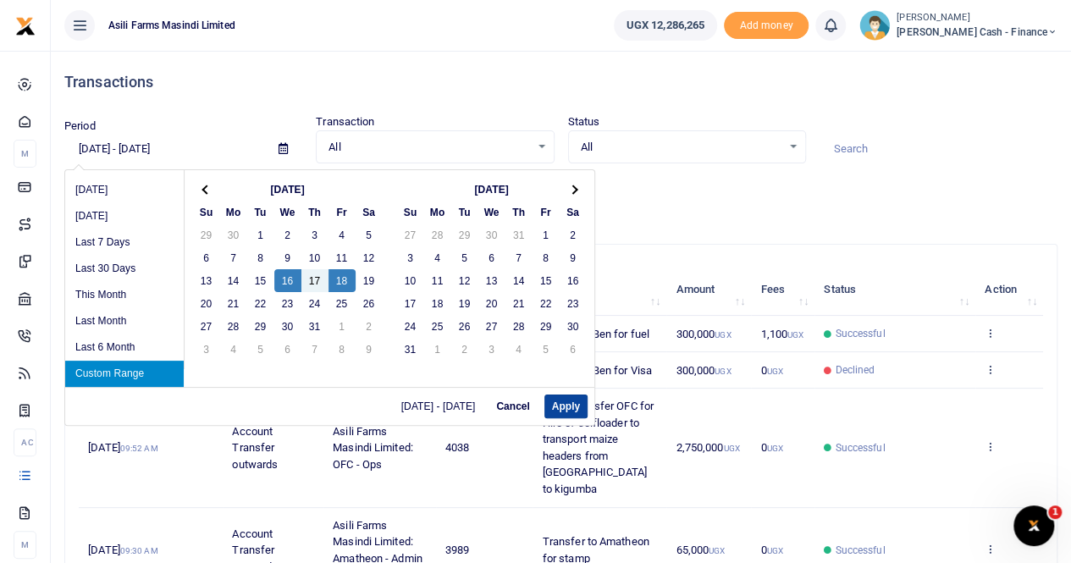
drag, startPoint x: 559, startPoint y: 404, endPoint x: 667, endPoint y: 402, distance: 108.4
click at [559, 404] on button "Apply" at bounding box center [566, 407] width 43 height 24
type input "[DATE] - [DATE]"
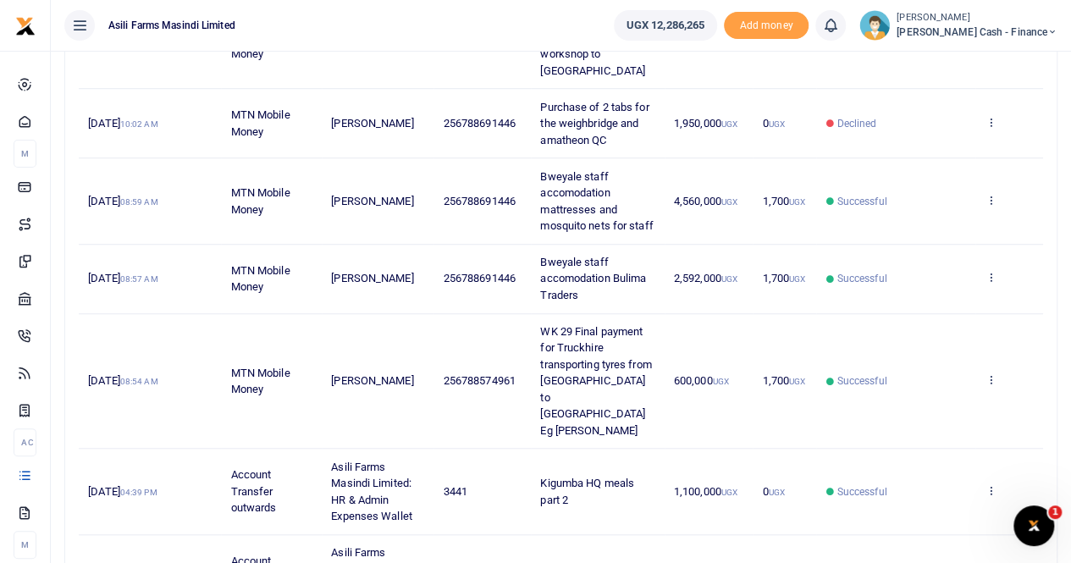
scroll to position [678, 0]
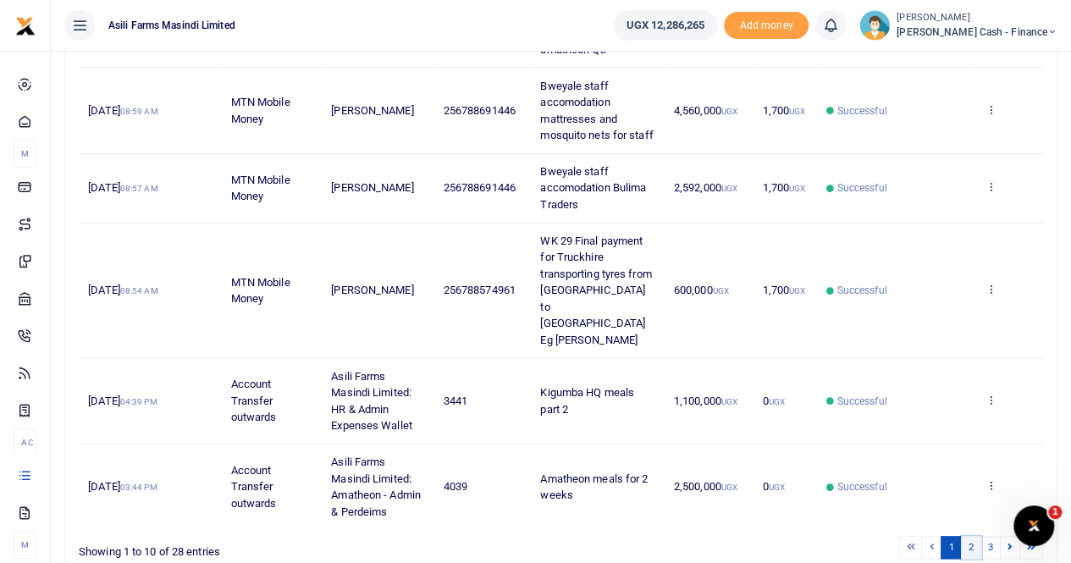
click at [972, 536] on link "2" at bounding box center [971, 547] width 20 height 23
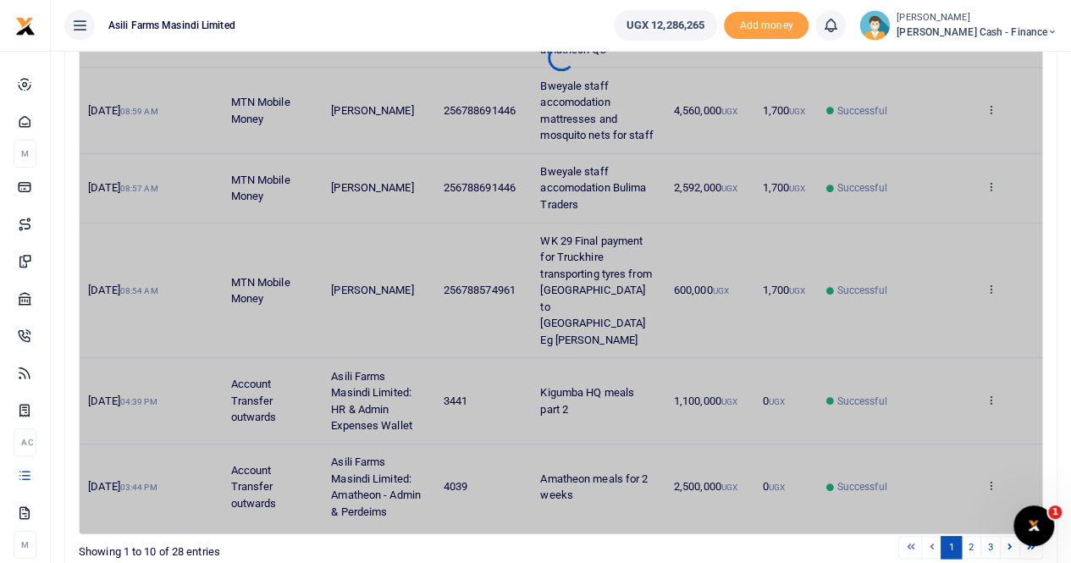
scroll to position [672, 0]
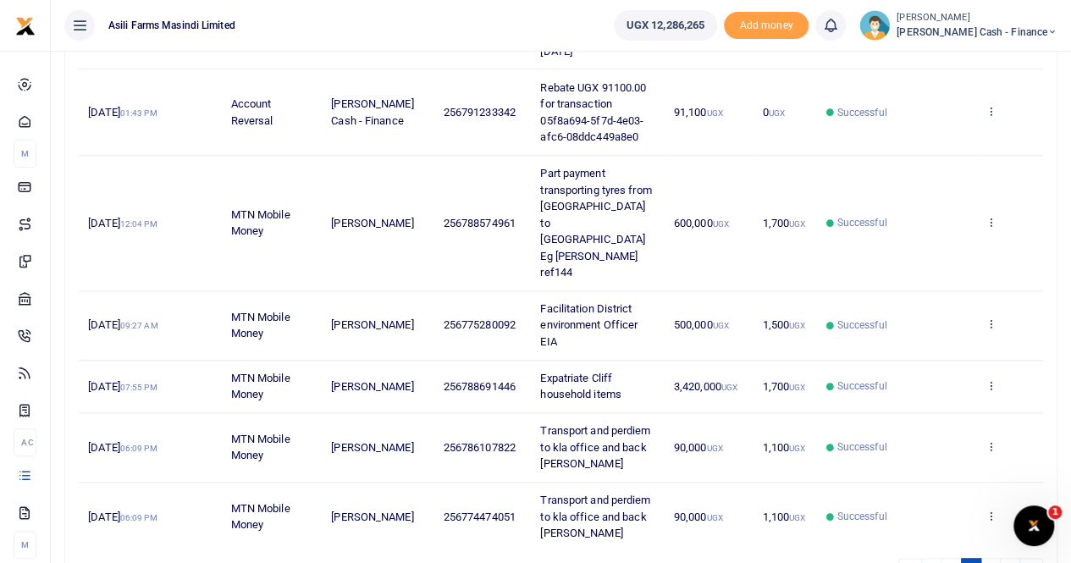
click at [993, 379] on icon at bounding box center [990, 385] width 11 height 12
click at [783, 380] on span "1,700 UGX" at bounding box center [783, 386] width 43 height 13
click at [537, 361] on td "Expatriate Cliff household items" at bounding box center [597, 387] width 133 height 53
click at [993, 379] on icon at bounding box center [990, 385] width 11 height 12
click at [938, 312] on link "View details" at bounding box center [929, 313] width 134 height 24
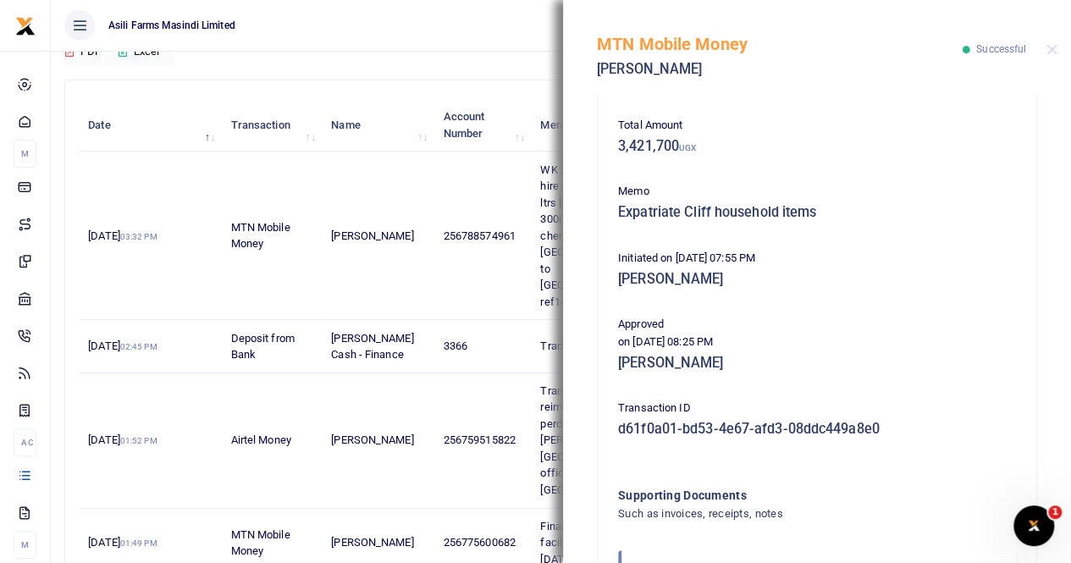
scroll to position [85, 0]
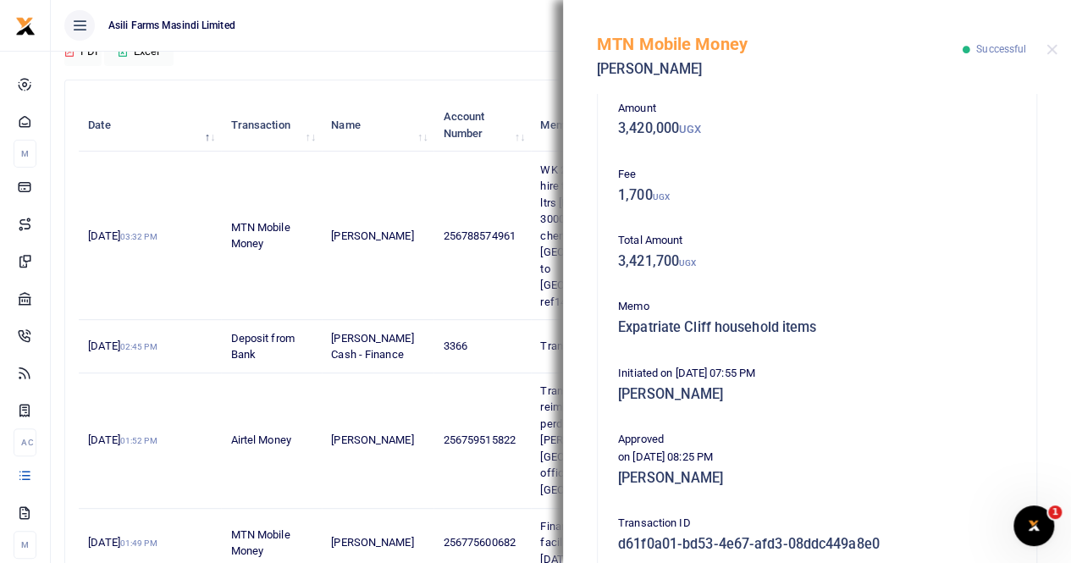
click at [423, 38] on ul "Asili Farms Masindi Limited" at bounding box center [326, 25] width 550 height 51
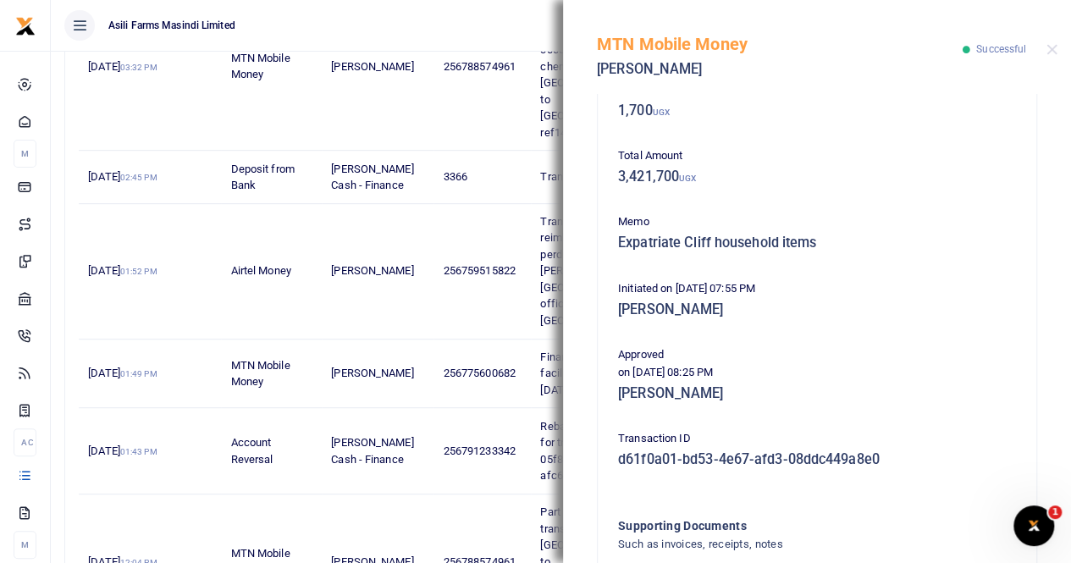
scroll to position [0, 0]
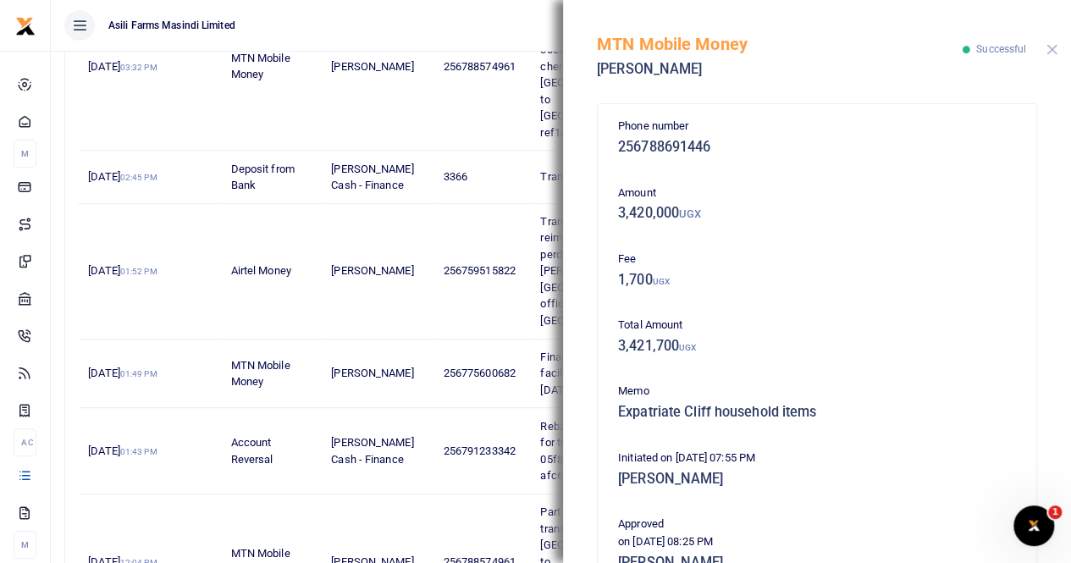
click at [1048, 51] on button "Close" at bounding box center [1052, 49] width 11 height 11
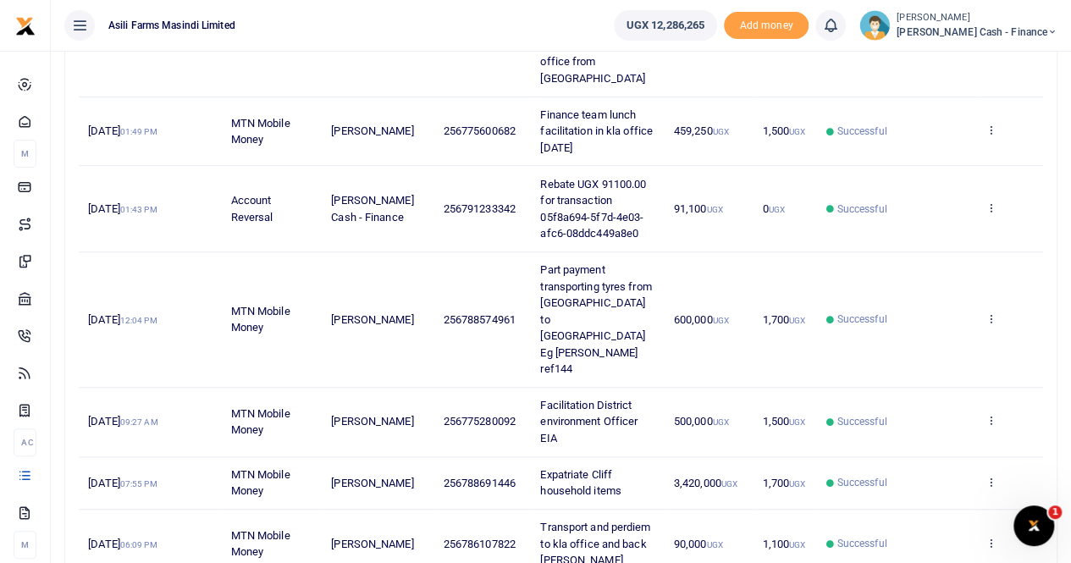
scroll to position [672, 0]
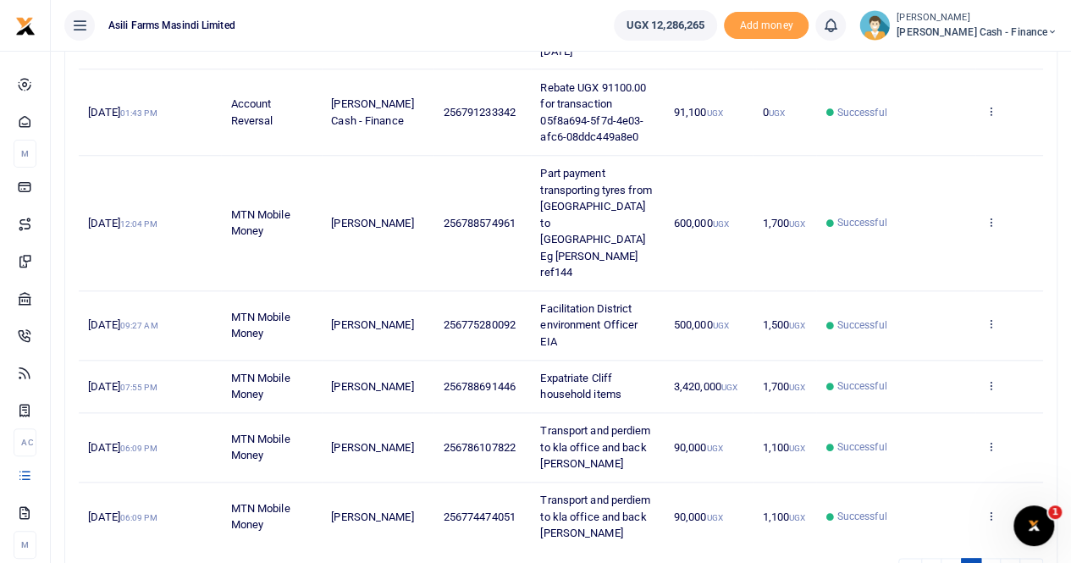
click at [454, 484] on div "Search: Date Transaction Name Account Number Memo Amount Fees Status Action 17t…" at bounding box center [561, 84] width 992 height 1024
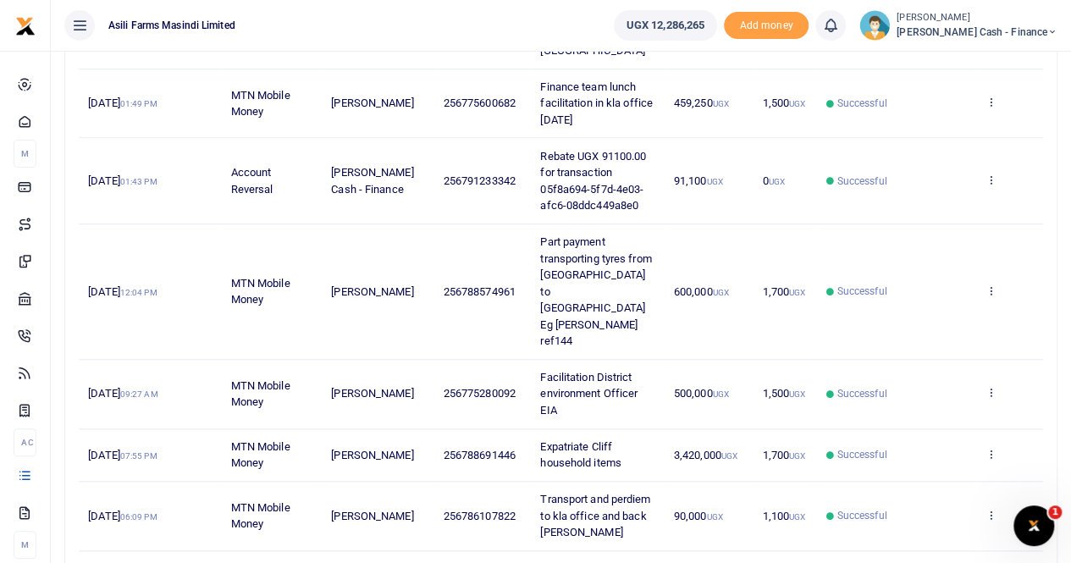
scroll to position [588, 0]
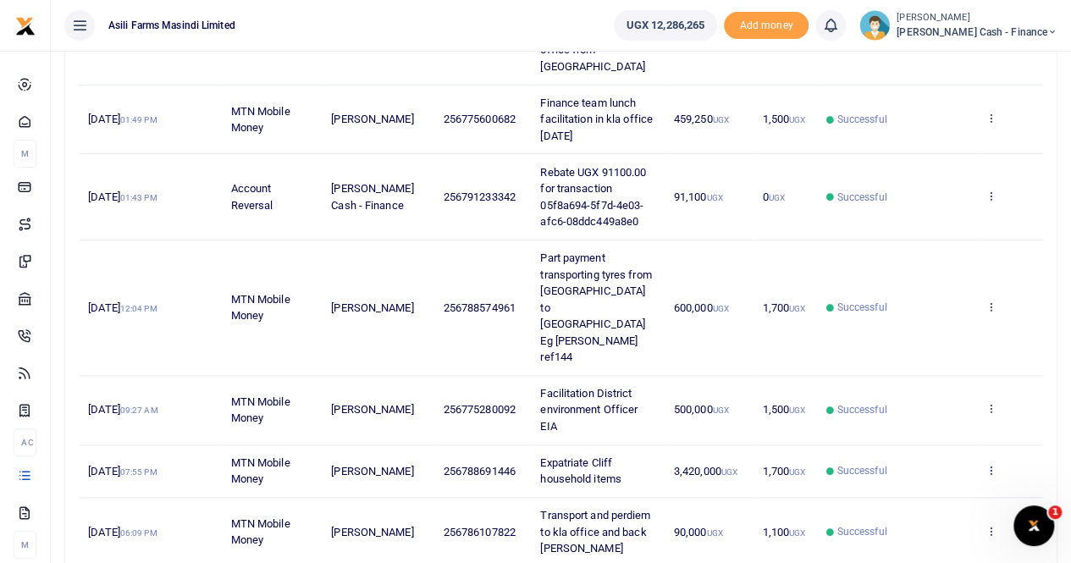
click at [993, 464] on icon at bounding box center [990, 470] width 11 height 12
click at [938, 396] on link "View details" at bounding box center [929, 397] width 134 height 24
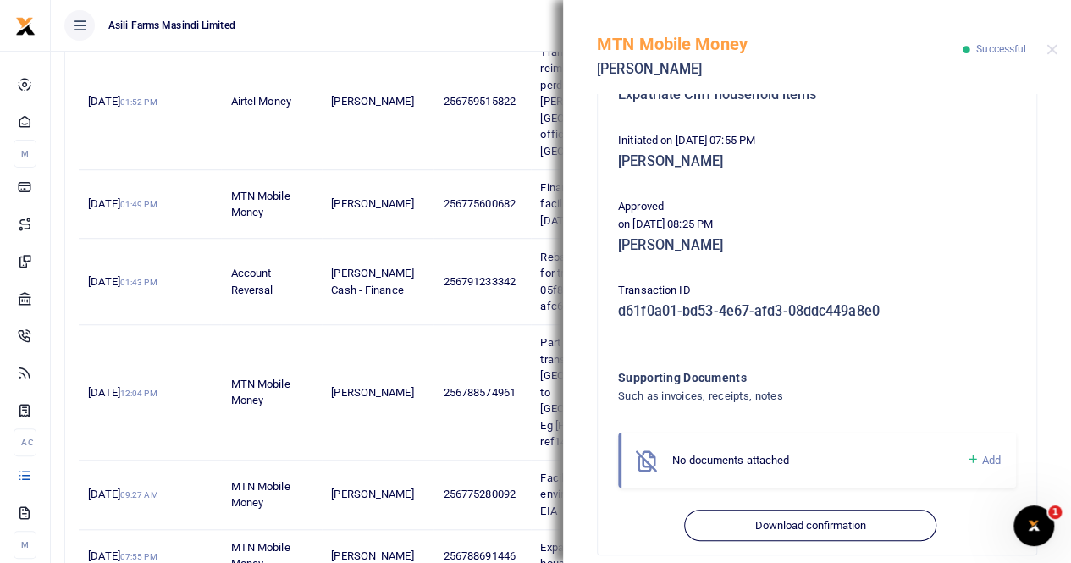
scroll to position [336, 0]
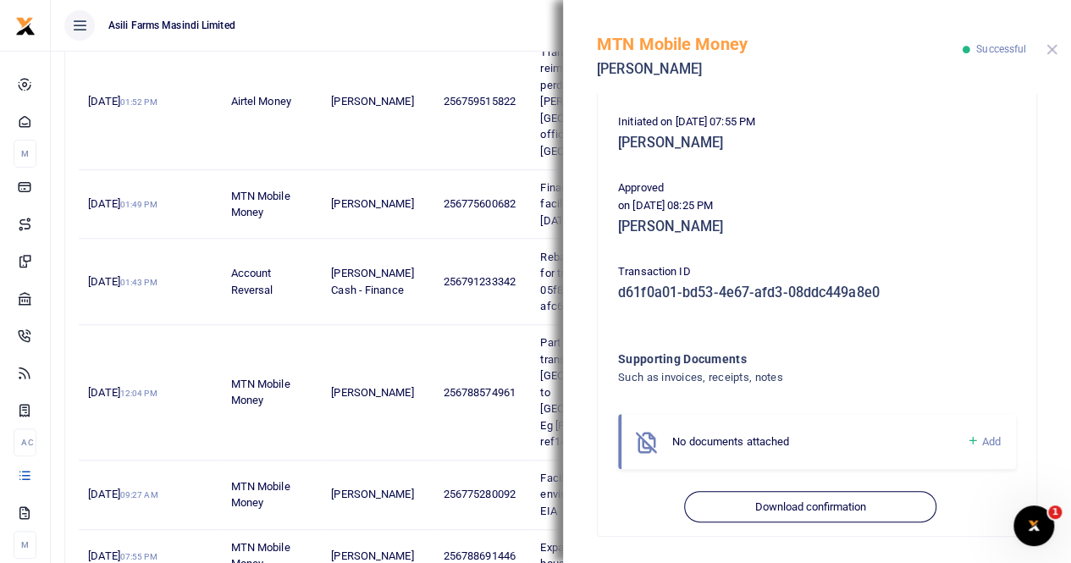
click at [1047, 47] on button "Close" at bounding box center [1052, 49] width 11 height 11
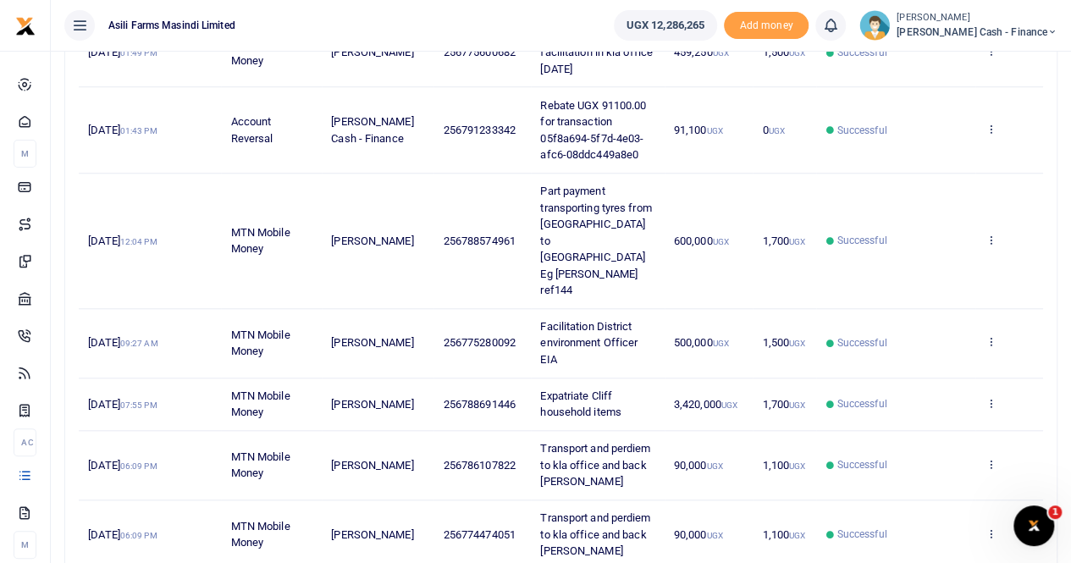
scroll to position [672, 0]
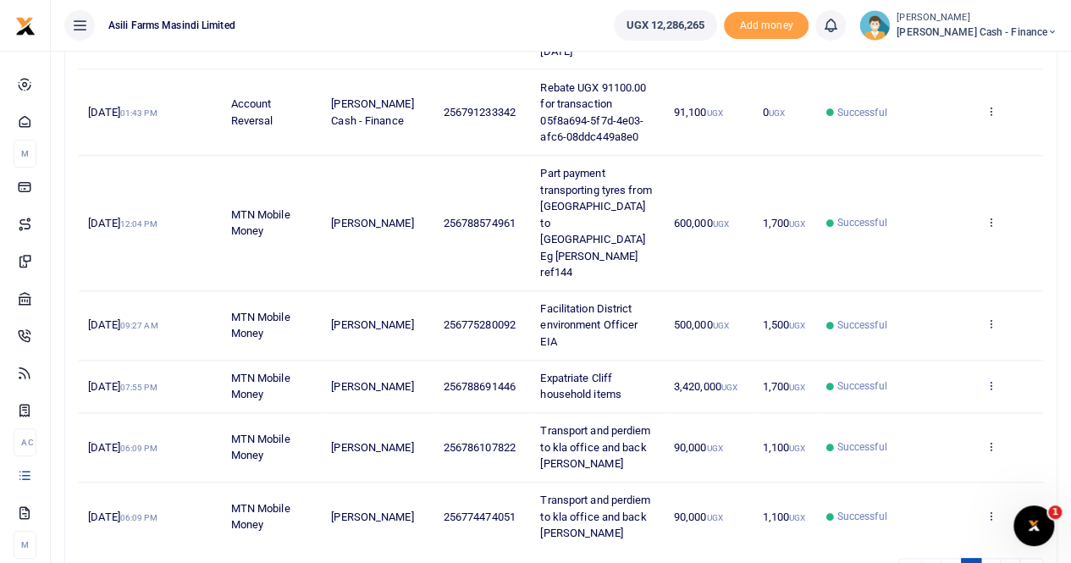
click at [991, 379] on icon at bounding box center [990, 385] width 11 height 12
click at [938, 311] on link "View details" at bounding box center [929, 313] width 134 height 24
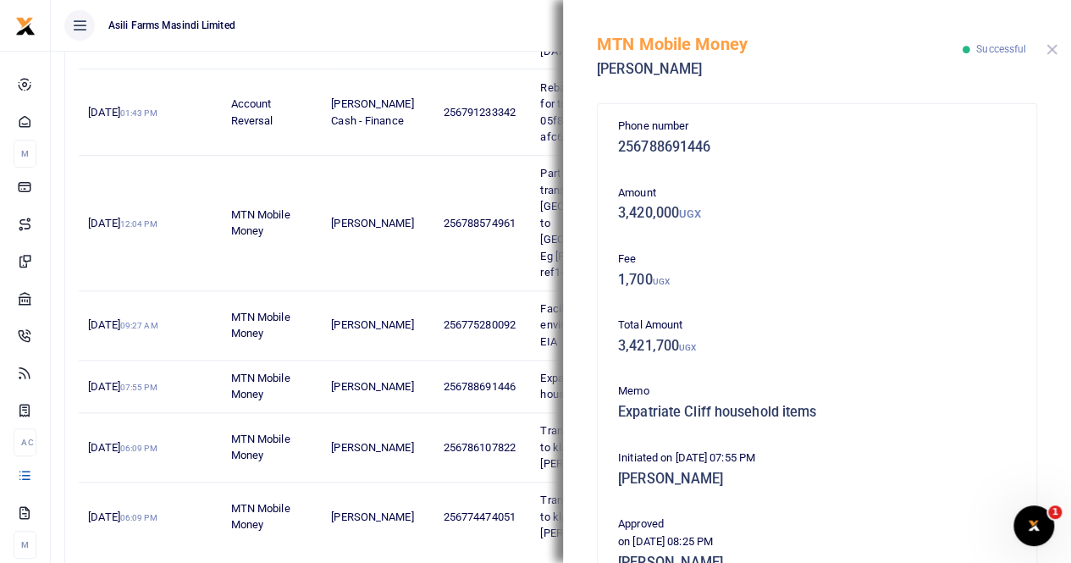
click at [1047, 51] on button "Close" at bounding box center [1052, 49] width 11 height 11
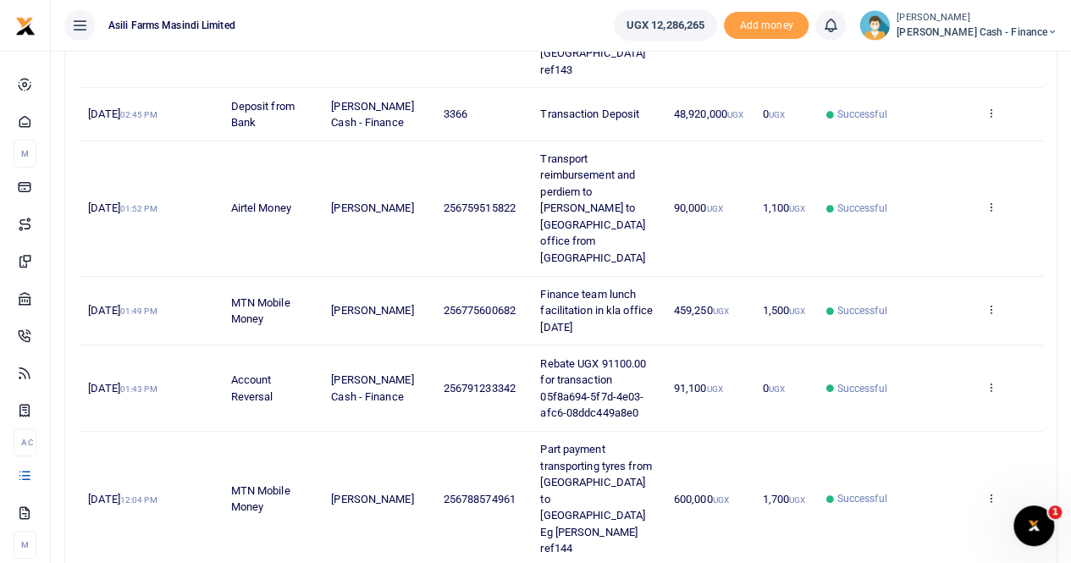
scroll to position [164, 0]
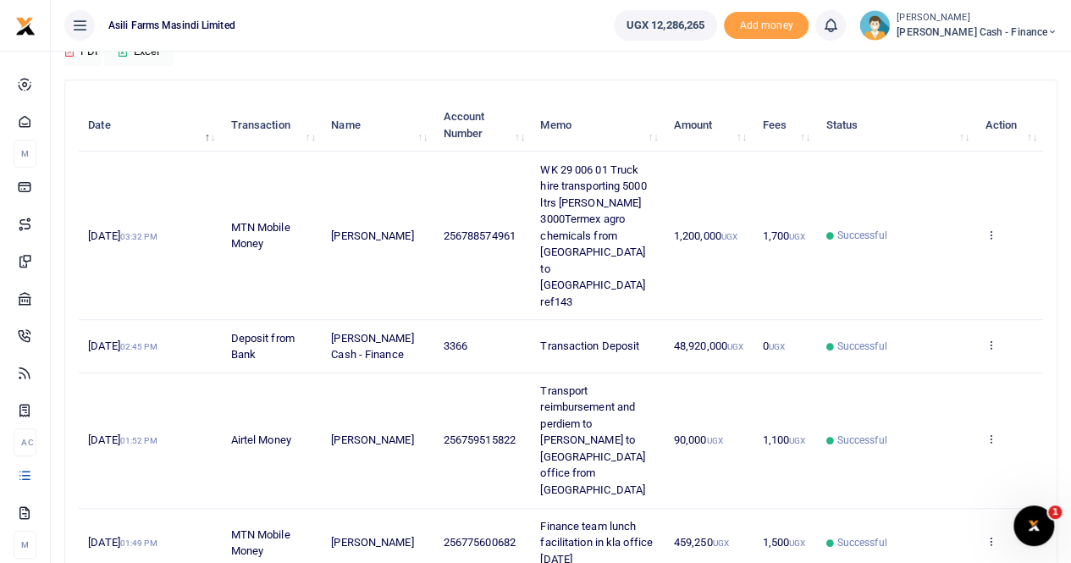
click at [994, 33] on span "Petty Cash - Finance" at bounding box center [977, 32] width 161 height 15
click at [988, 62] on link "Switch accounts" at bounding box center [937, 62] width 134 height 24
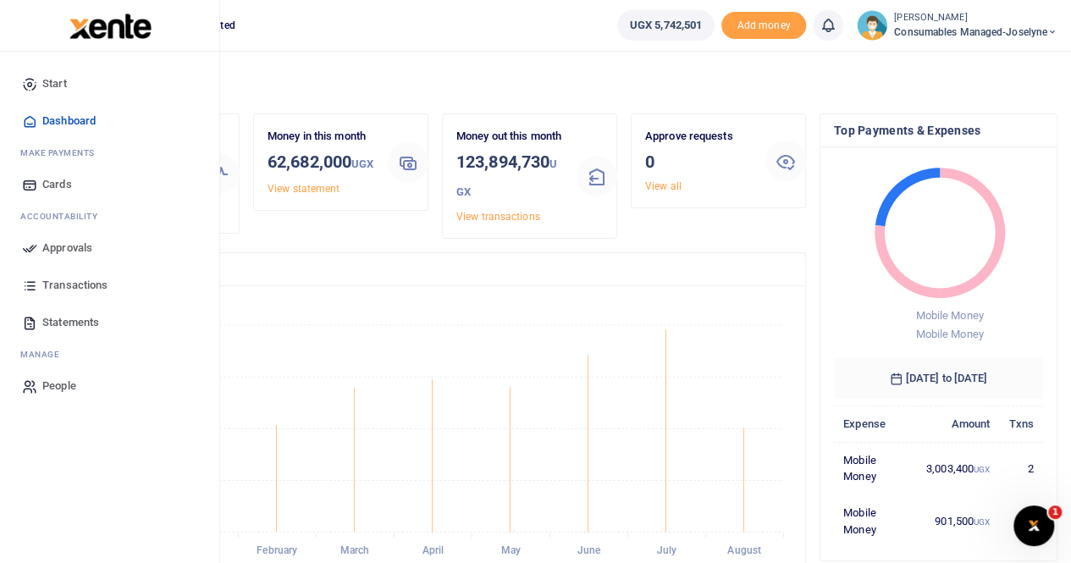
click at [59, 318] on span "Statements" at bounding box center [70, 322] width 57 height 17
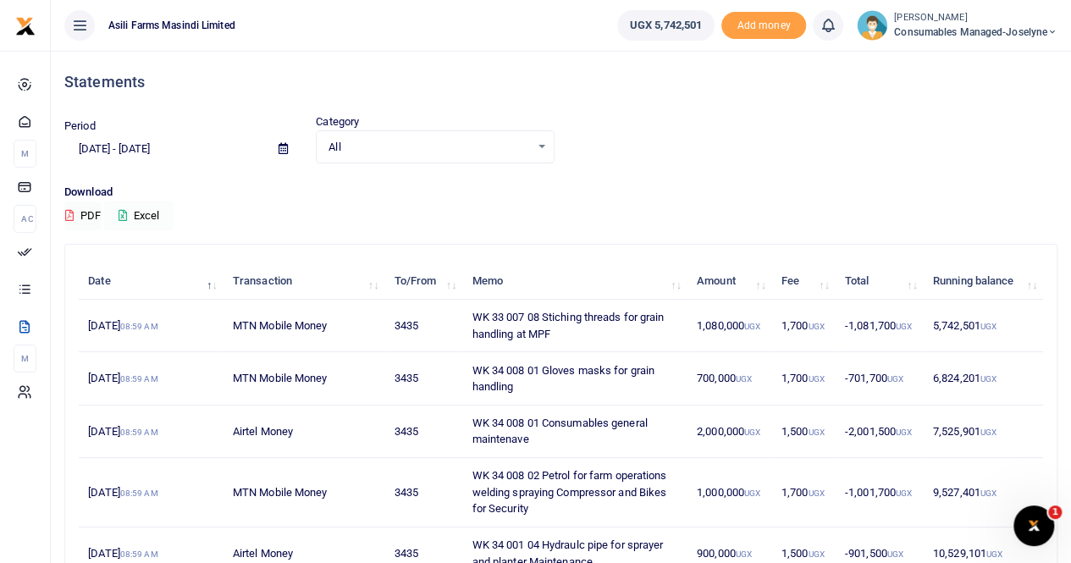
click at [146, 211] on button "Excel" at bounding box center [138, 216] width 69 height 29
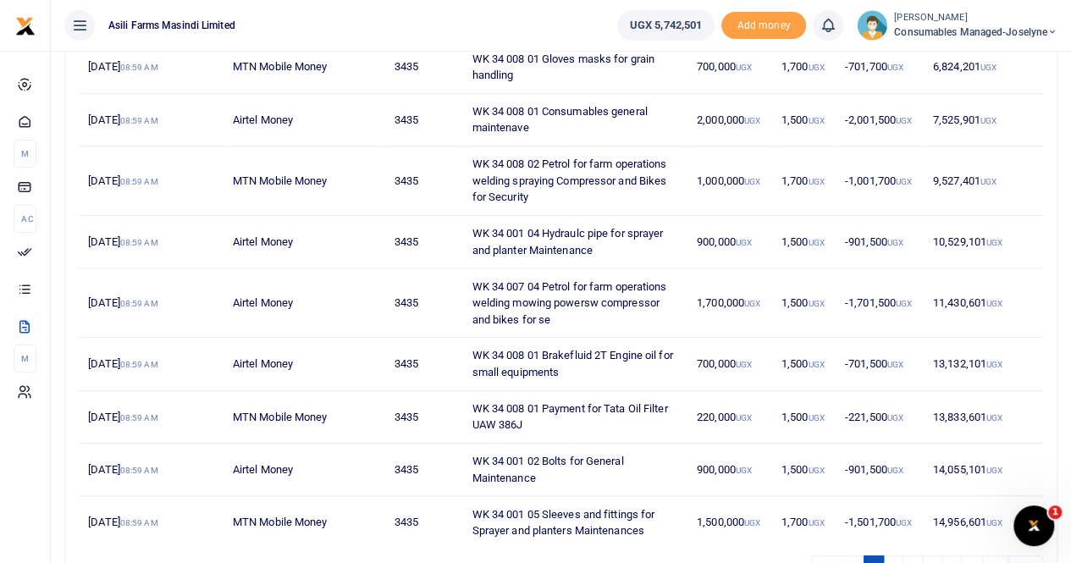
scroll to position [339, 0]
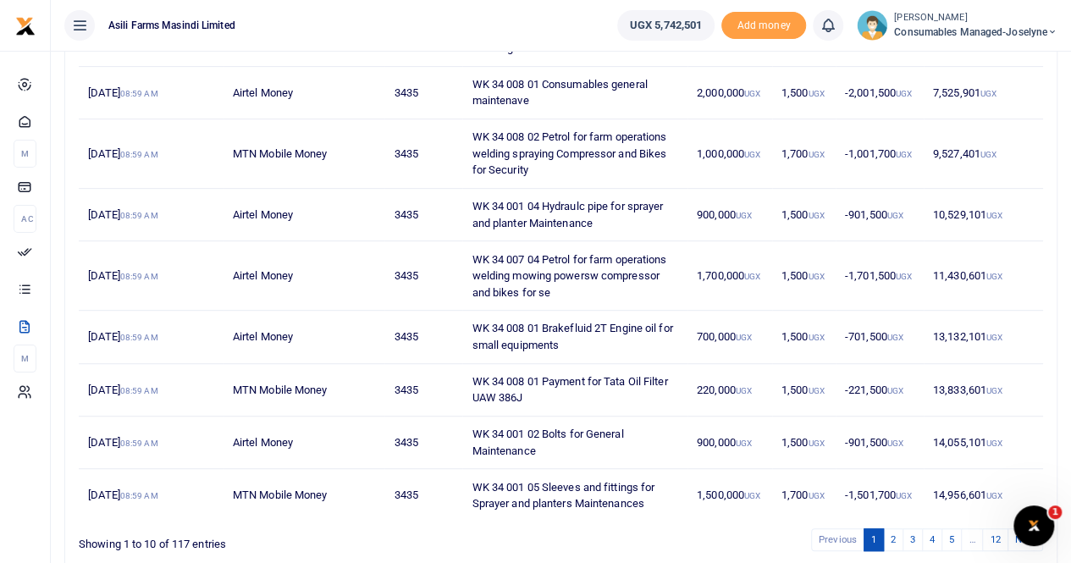
click at [516, 8] on ul "Asili Farms Masindi Limited" at bounding box center [327, 25] width 553 height 51
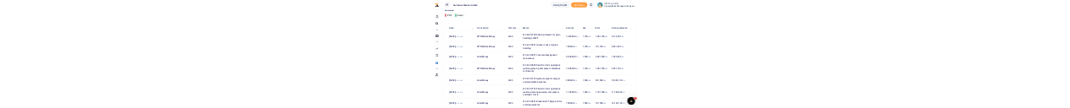
scroll to position [169, 0]
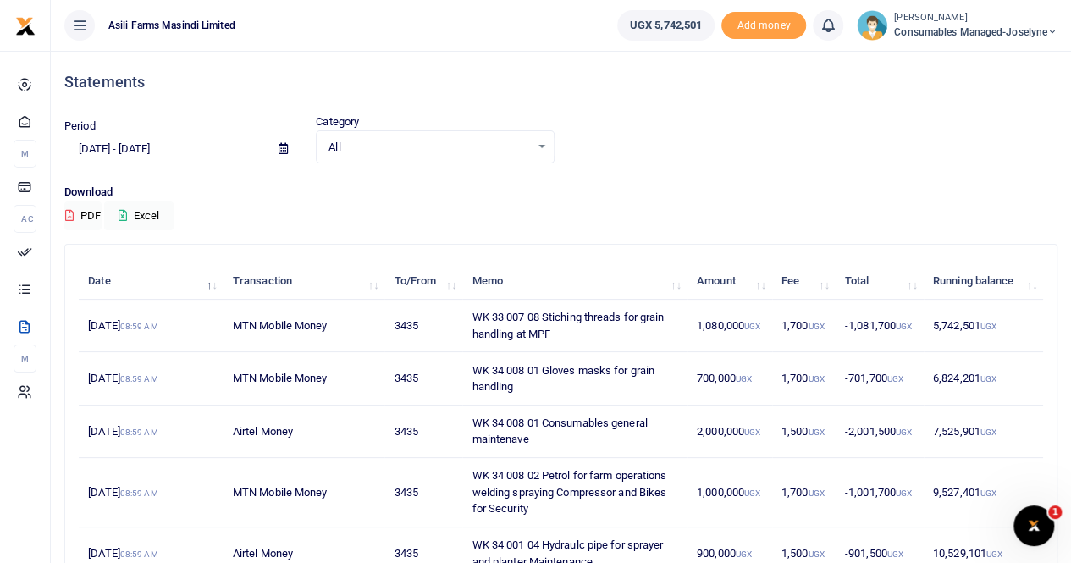
click at [974, 25] on span "Consumables managed-Joselyne" at bounding box center [975, 32] width 163 height 15
click at [981, 58] on link "Switch accounts" at bounding box center [994, 62] width 134 height 24
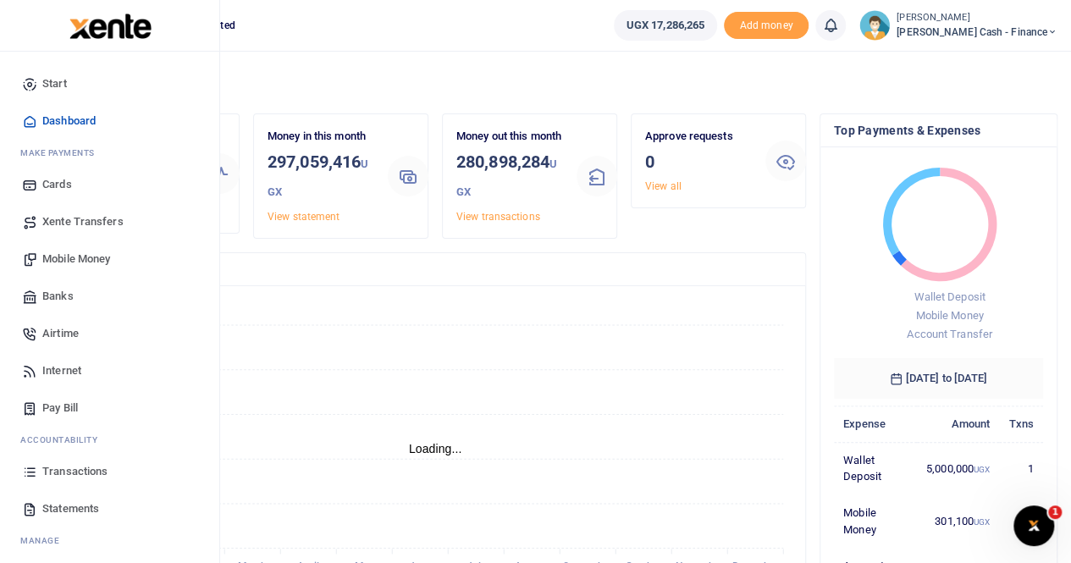
click at [66, 473] on span "Transactions" at bounding box center [74, 471] width 65 height 17
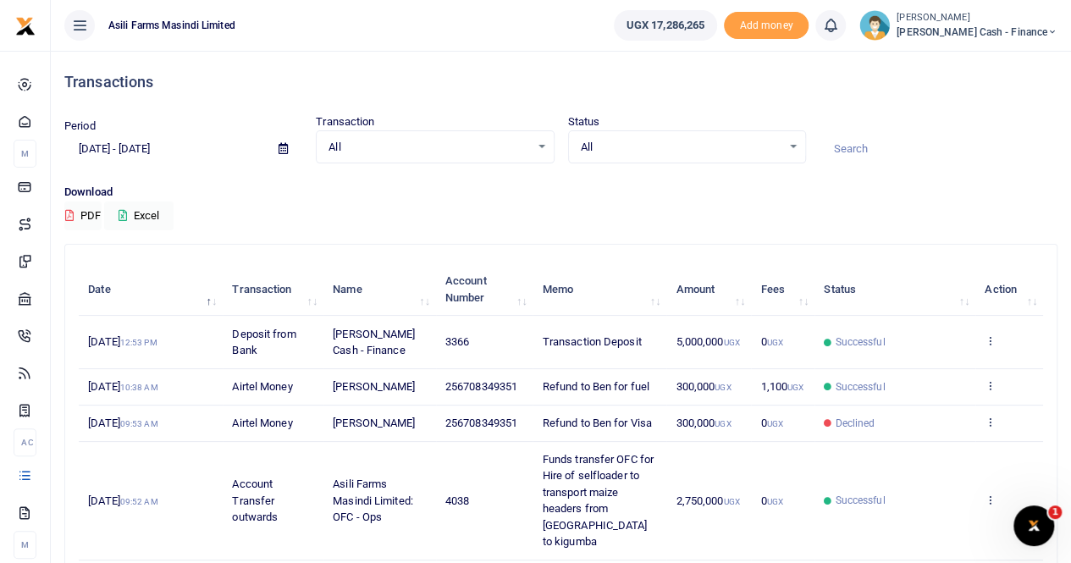
click at [279, 148] on icon at bounding box center [283, 148] width 9 height 11
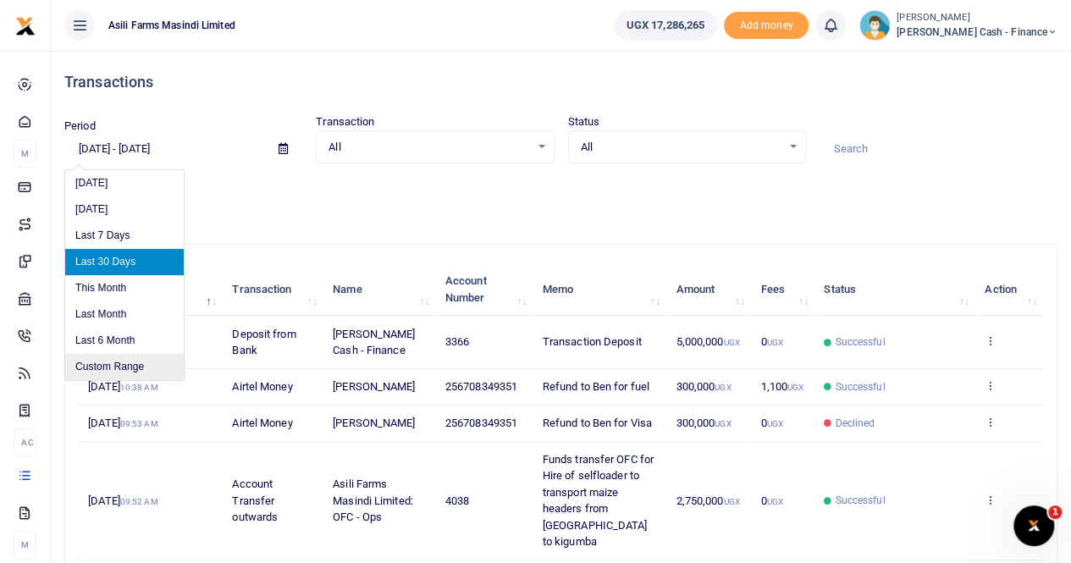
click at [120, 372] on li "Custom Range" at bounding box center [124, 367] width 119 height 26
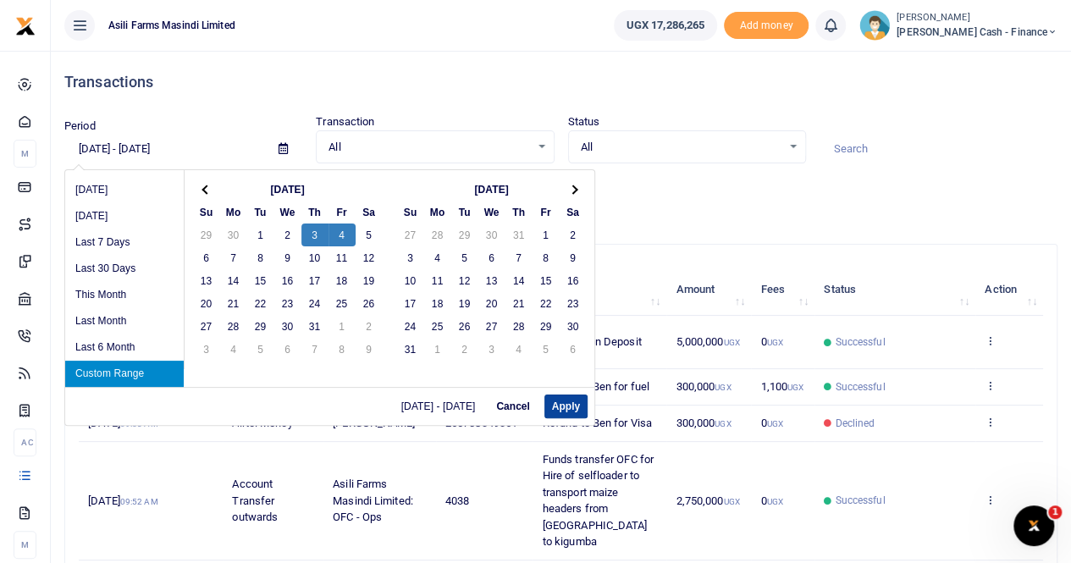
click at [567, 411] on button "Apply" at bounding box center [566, 407] width 43 height 24
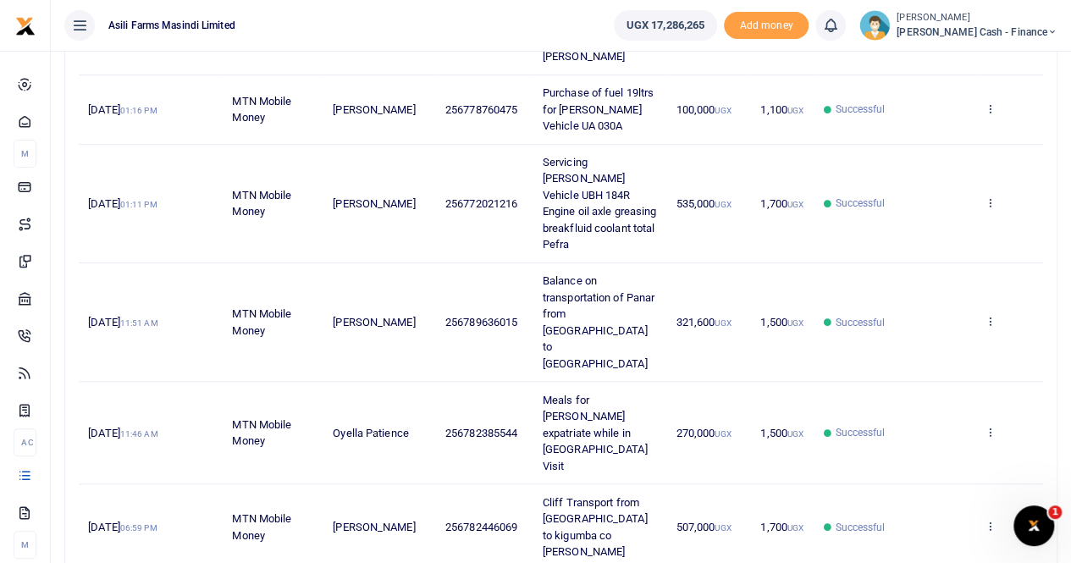
scroll to position [30, 0]
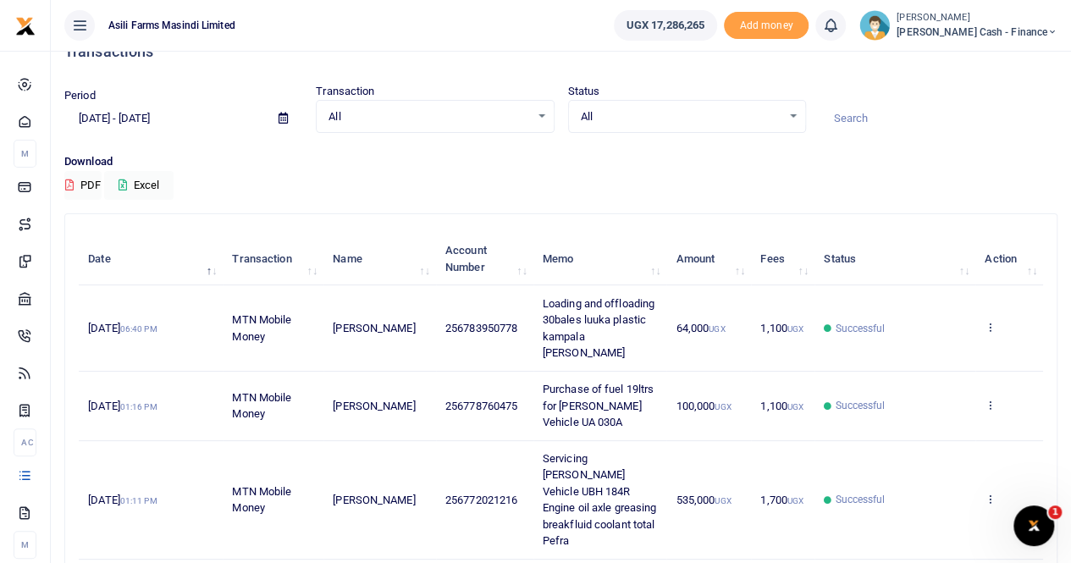
click at [286, 116] on icon at bounding box center [283, 118] width 9 height 11
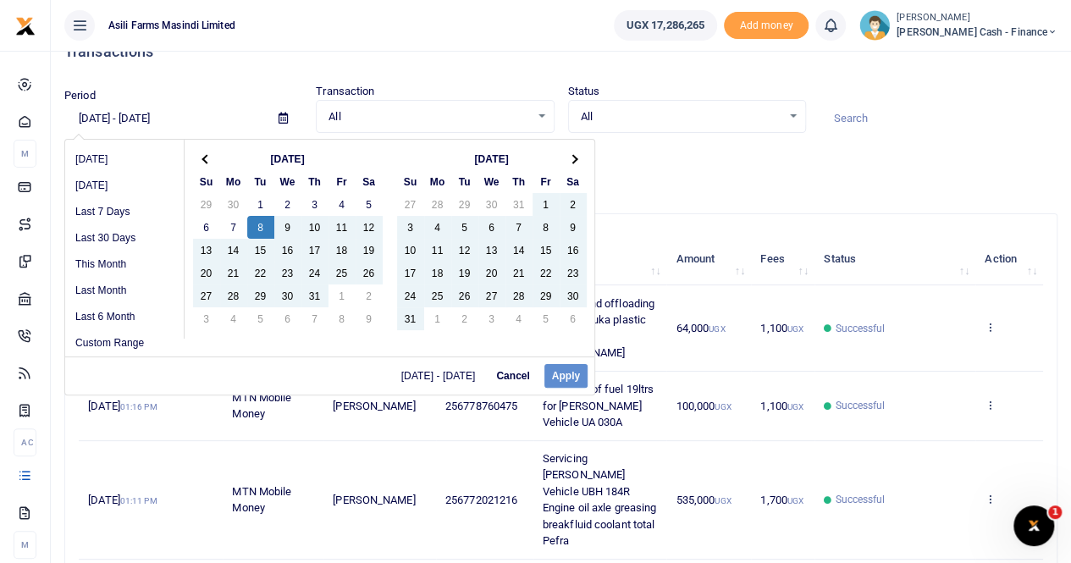
click at [573, 377] on div "07/03/2025 - 07/04/2025 Cancel Apply" at bounding box center [329, 376] width 529 height 38
click at [561, 373] on div "07/03/2025 - 07/04/2025 Cancel Apply" at bounding box center [329, 376] width 529 height 38
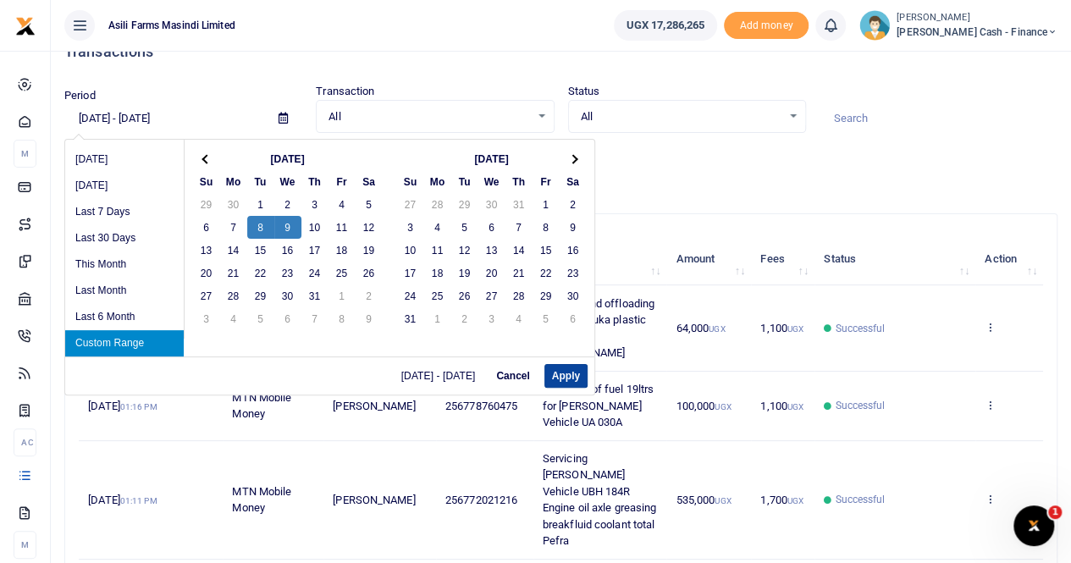
click at [566, 376] on button "Apply" at bounding box center [566, 376] width 43 height 24
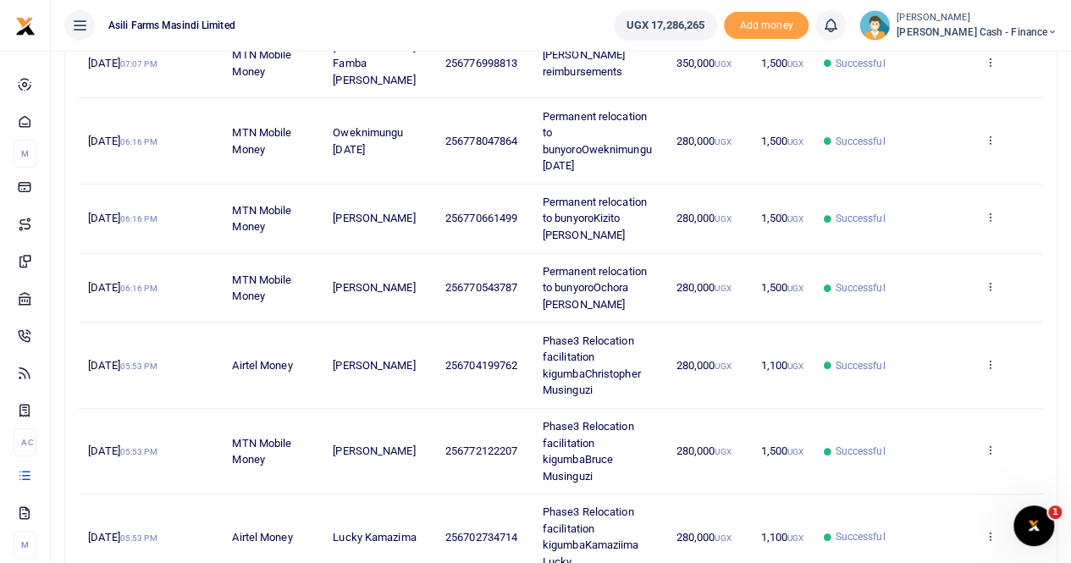
scroll to position [656, 0]
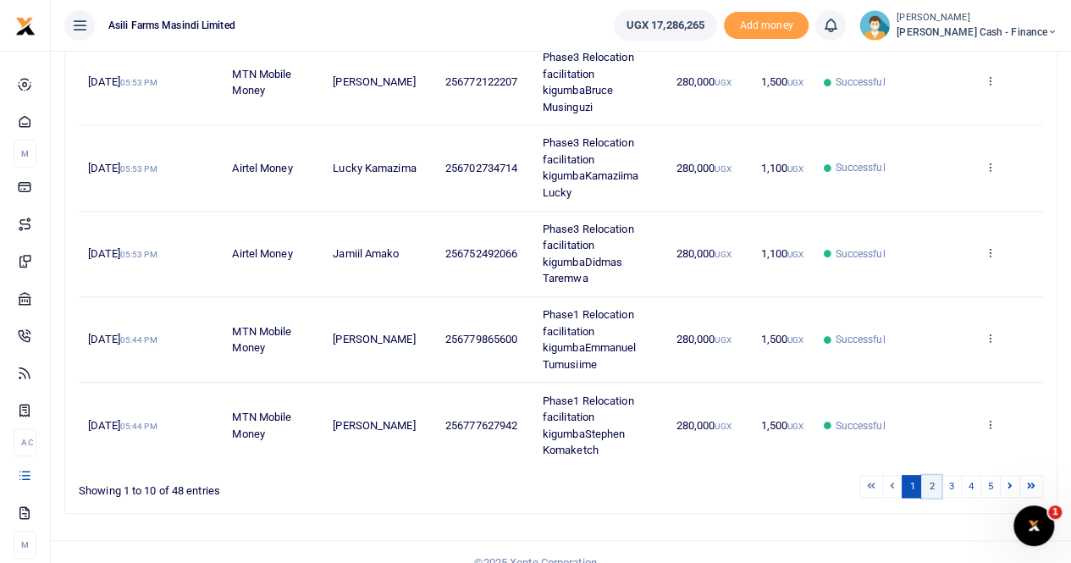
click at [937, 475] on link "2" at bounding box center [931, 486] width 20 height 23
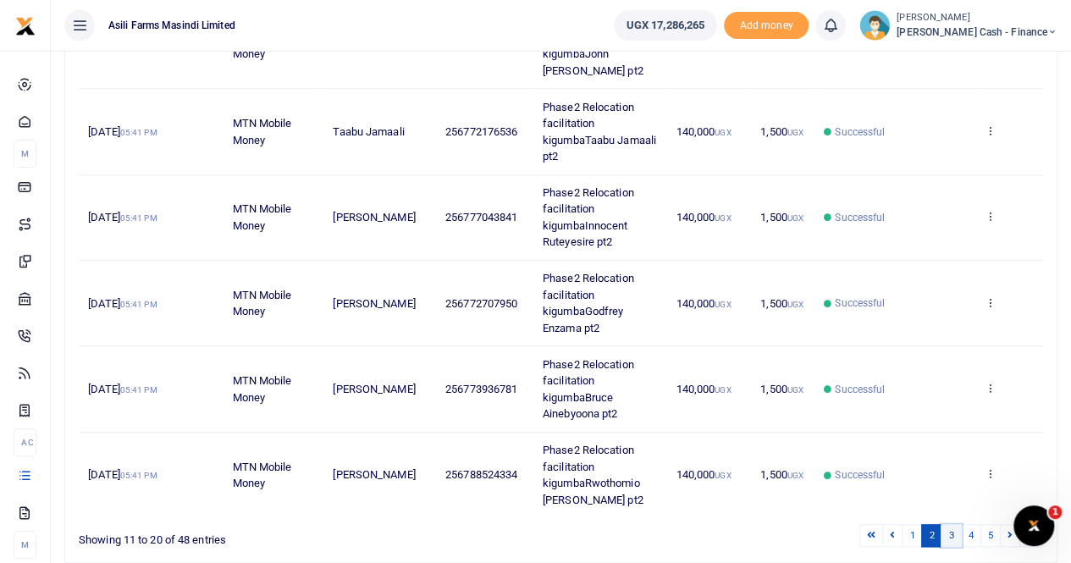
click at [954, 530] on link "3" at bounding box center [951, 535] width 20 height 23
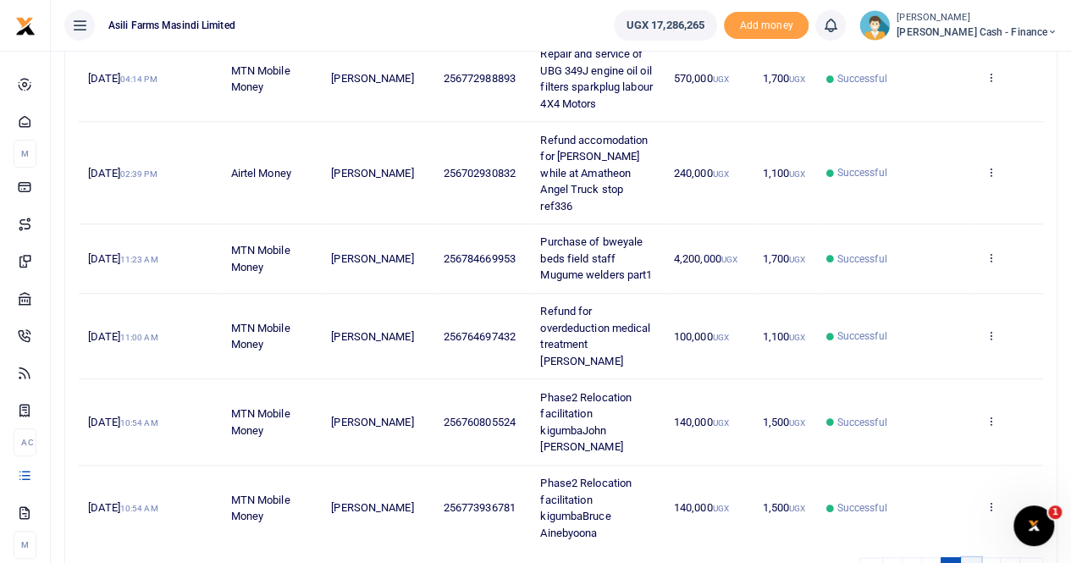
click at [975, 557] on link "4" at bounding box center [971, 568] width 20 height 23
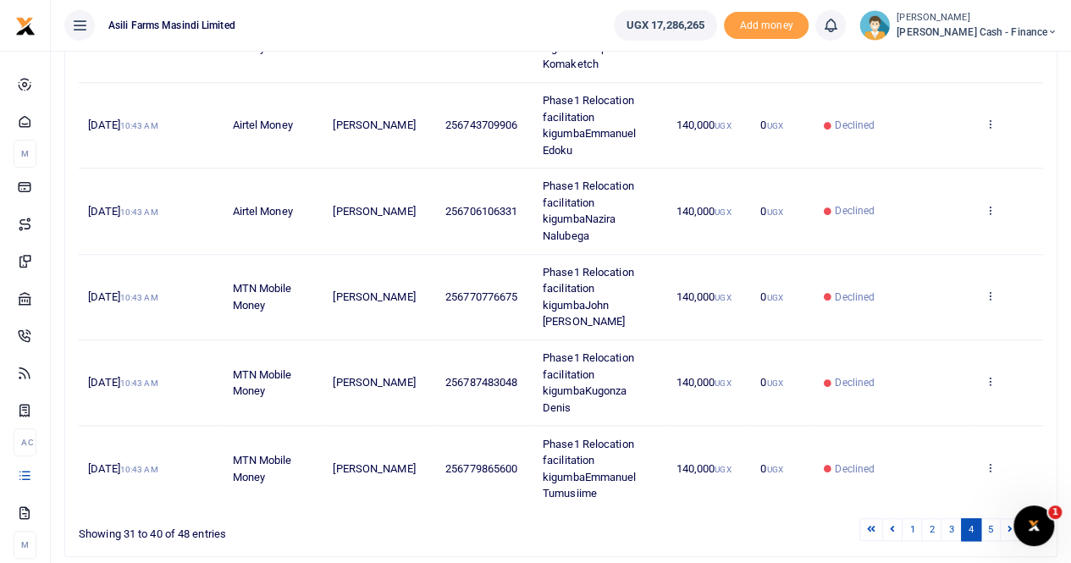
scroll to position [722, 0]
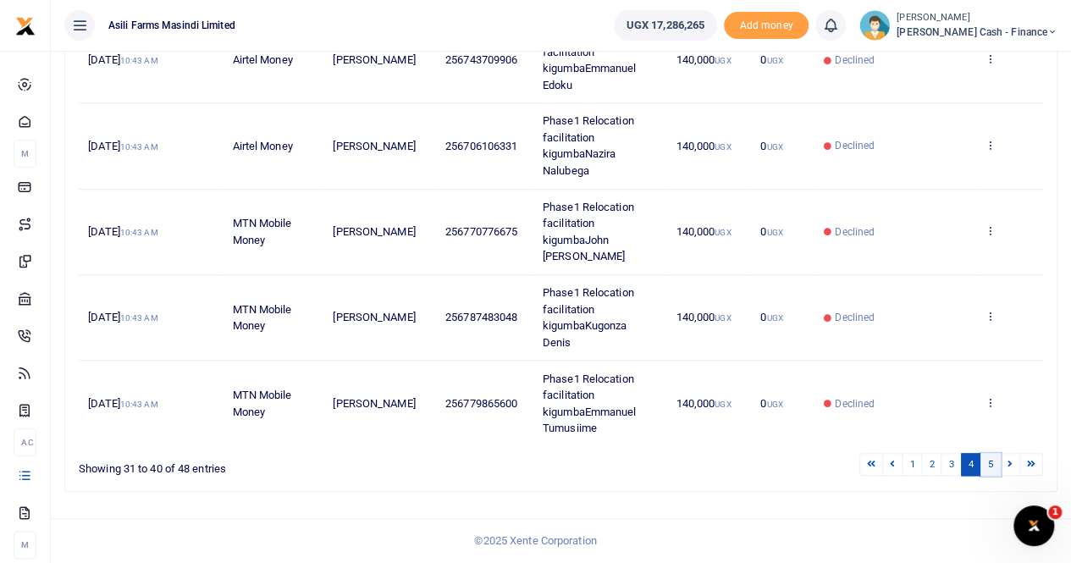
click at [993, 463] on link "5" at bounding box center [991, 464] width 20 height 23
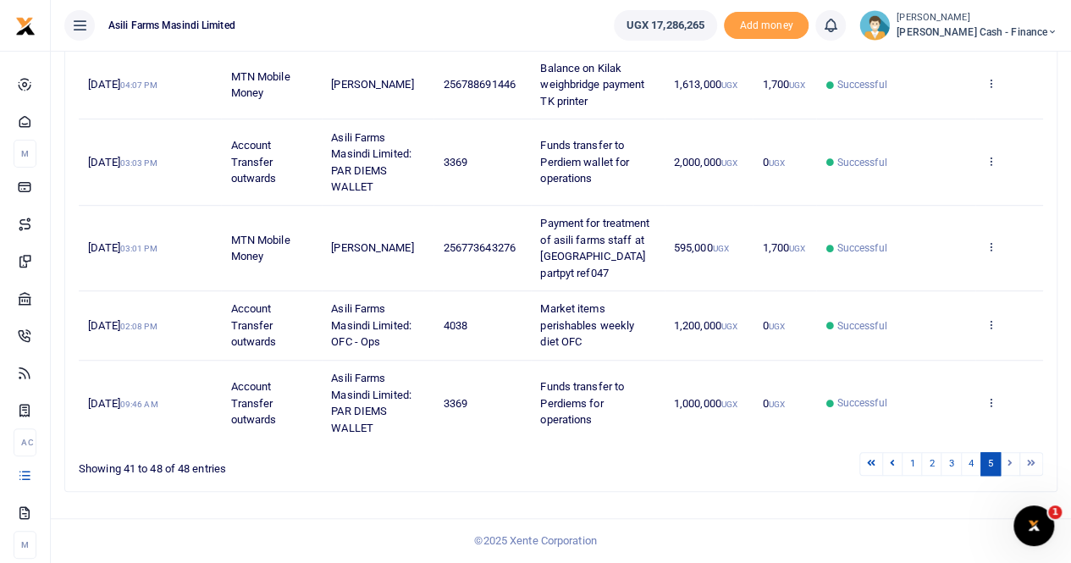
scroll to position [46, 0]
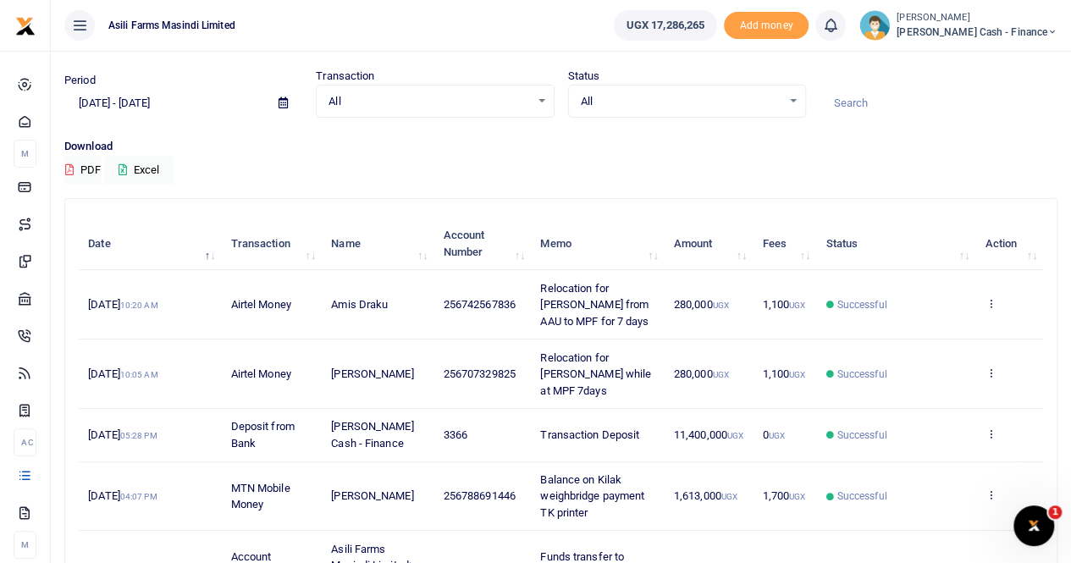
click at [281, 98] on icon at bounding box center [283, 102] width 9 height 11
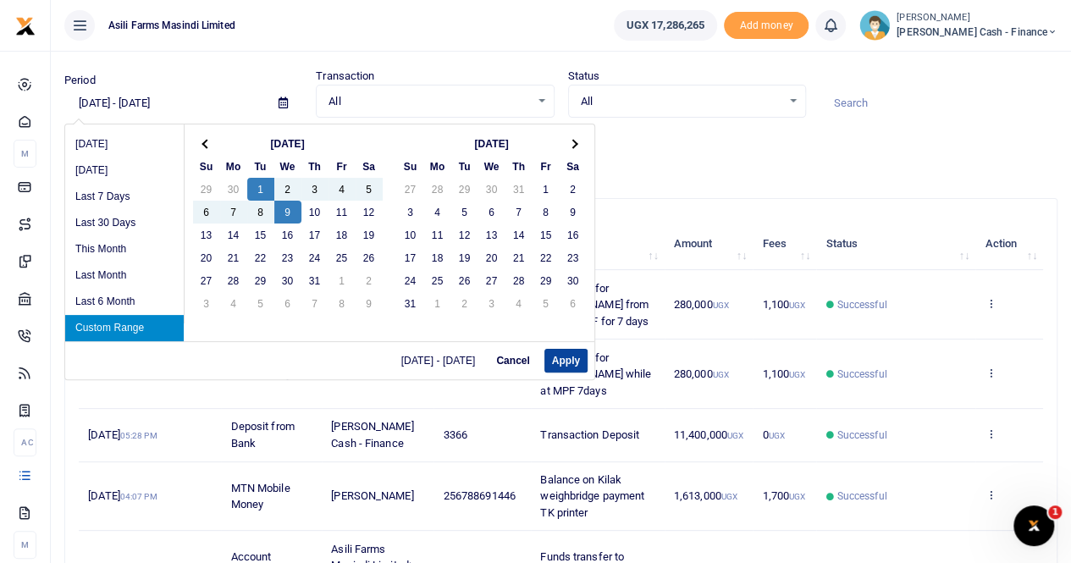
click at [563, 362] on button "Apply" at bounding box center [566, 361] width 43 height 24
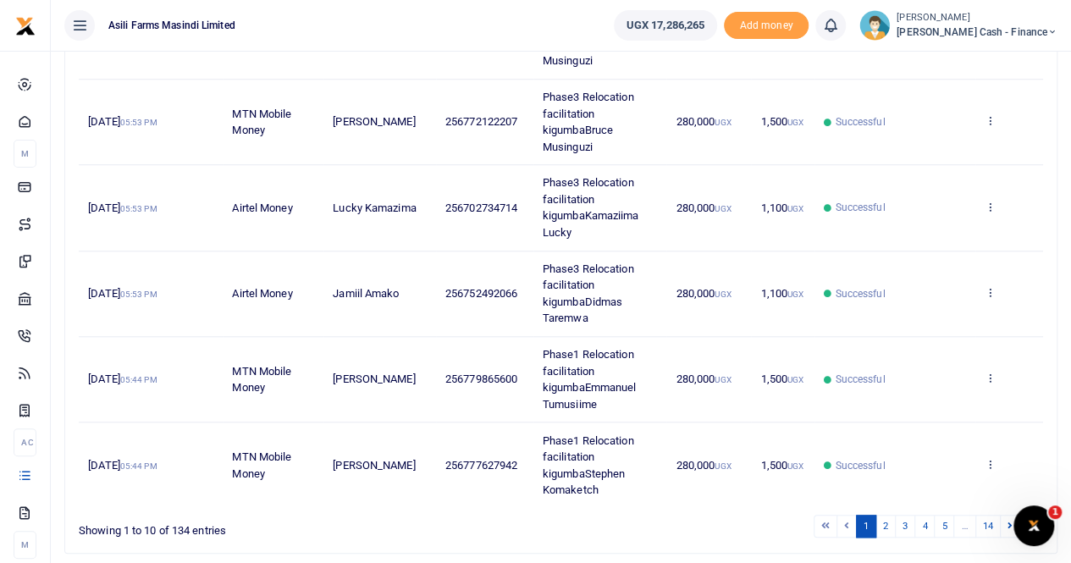
scroll to position [656, 0]
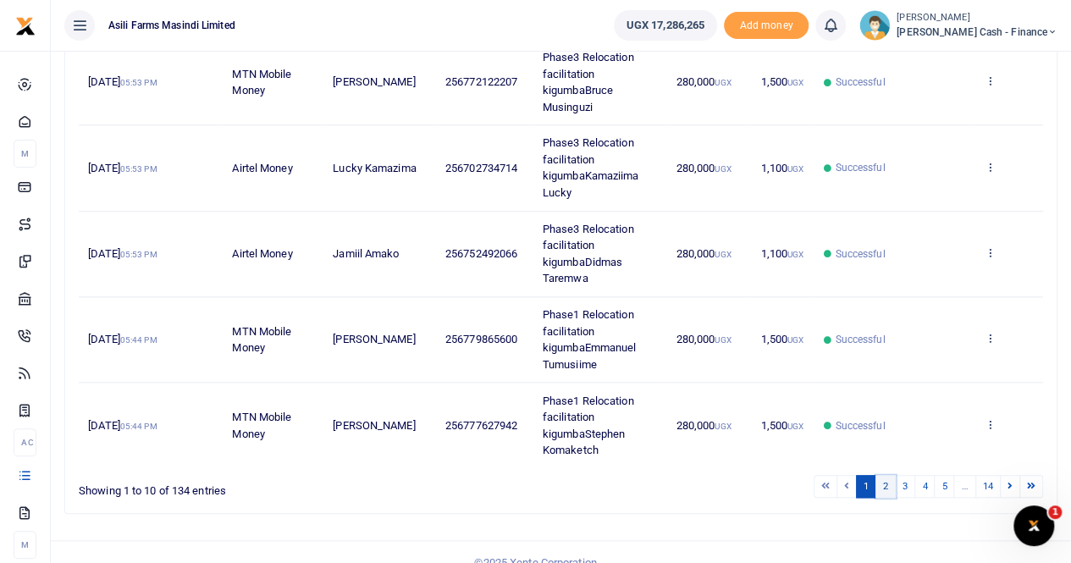
click at [893, 475] on link "2" at bounding box center [886, 486] width 20 height 23
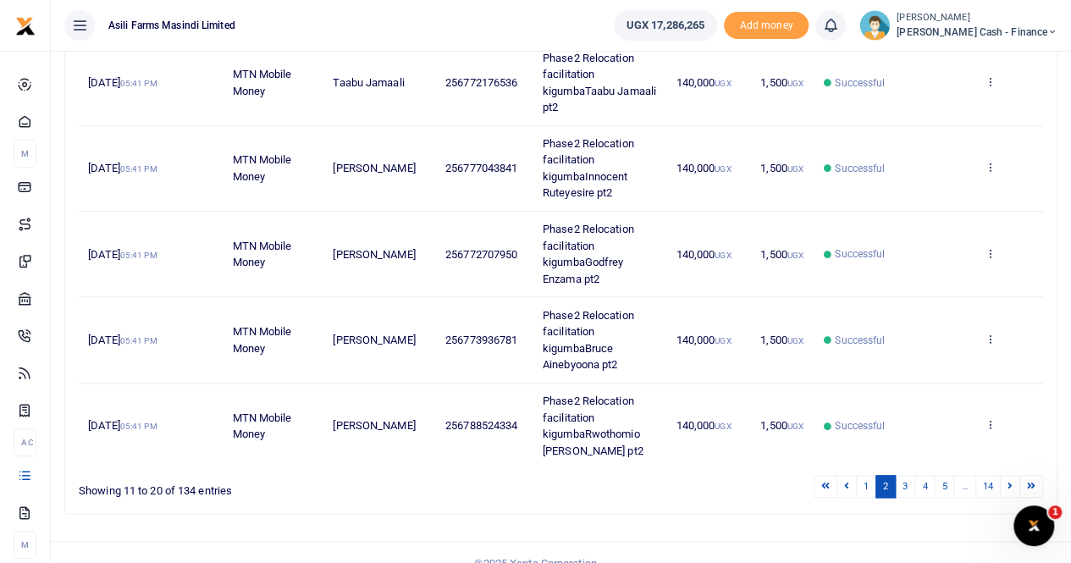
scroll to position [722, 0]
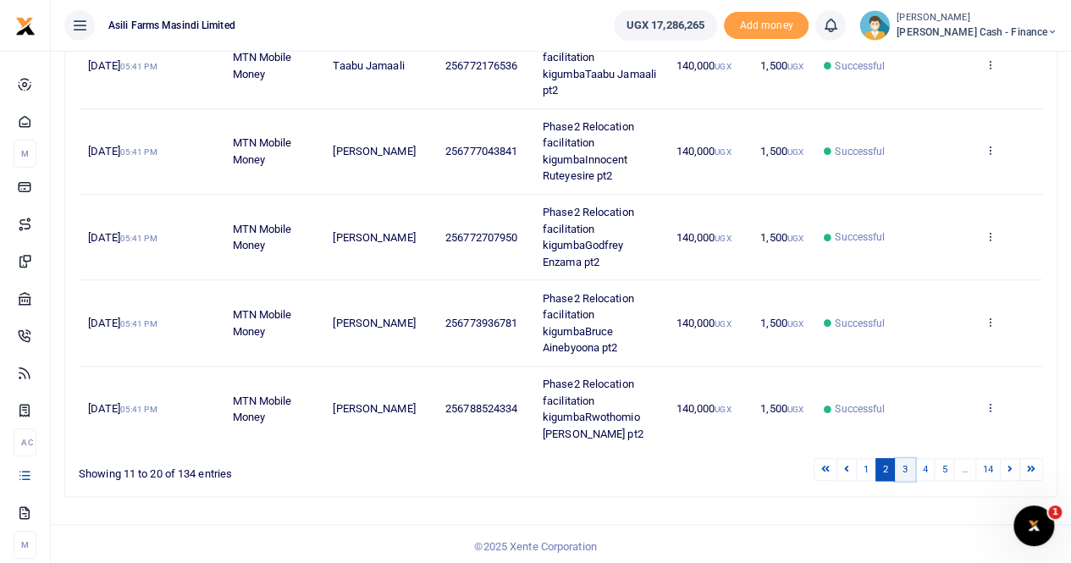
click at [912, 468] on link "3" at bounding box center [905, 469] width 20 height 23
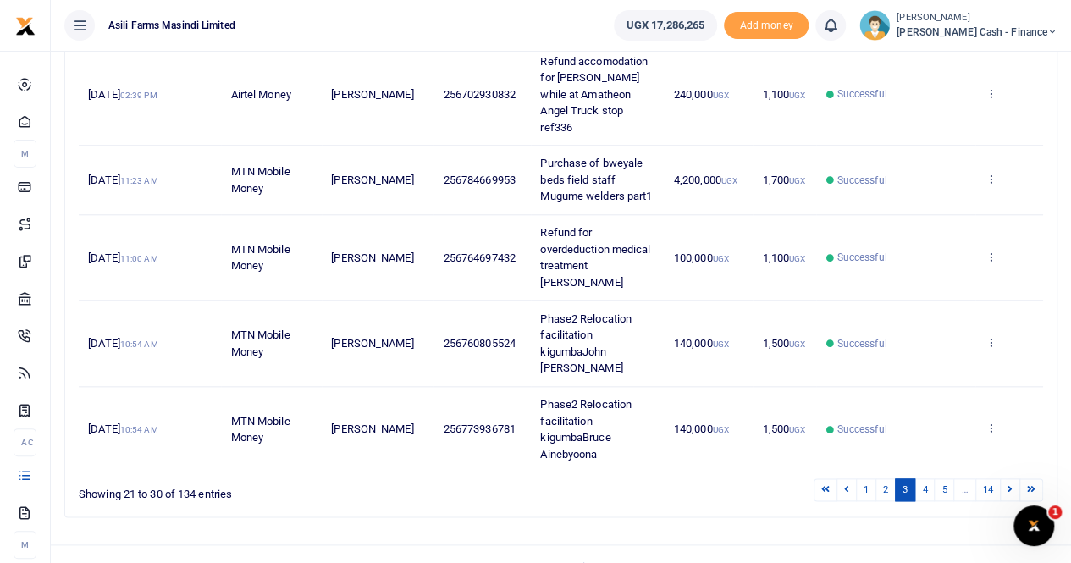
scroll to position [739, 0]
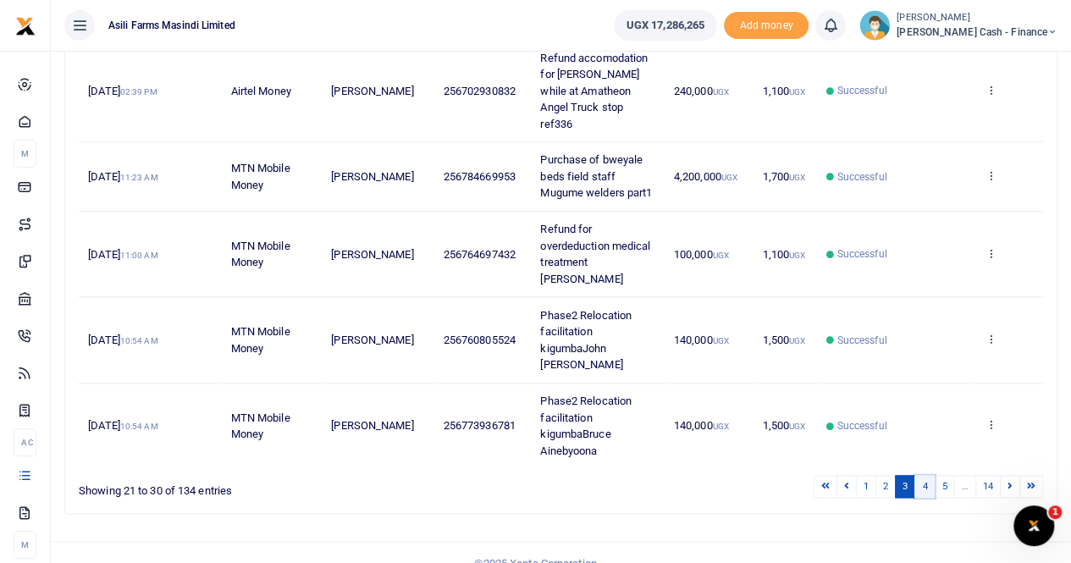
click at [927, 475] on link "4" at bounding box center [925, 486] width 20 height 23
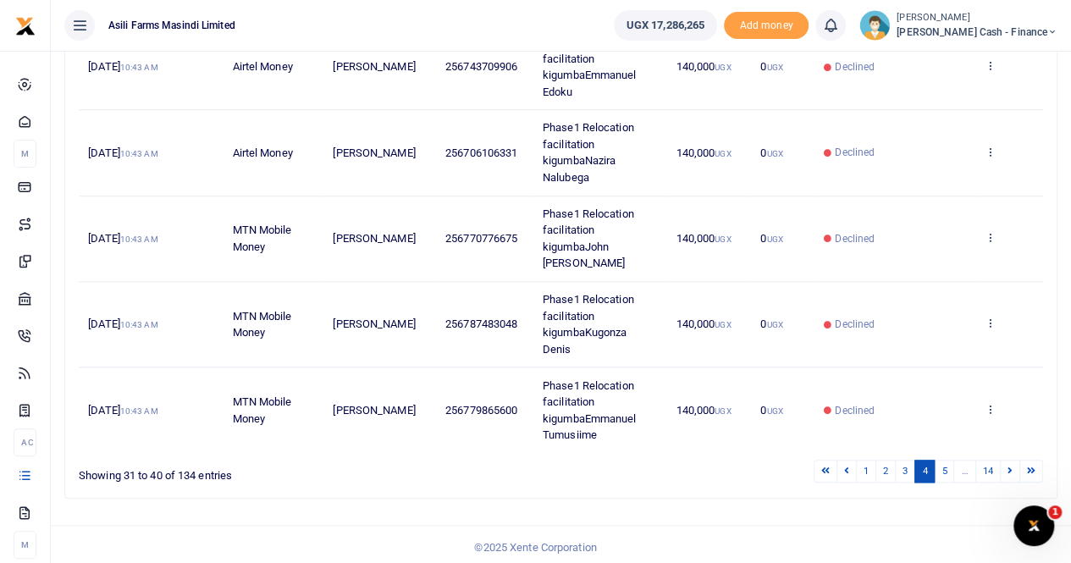
scroll to position [722, 0]
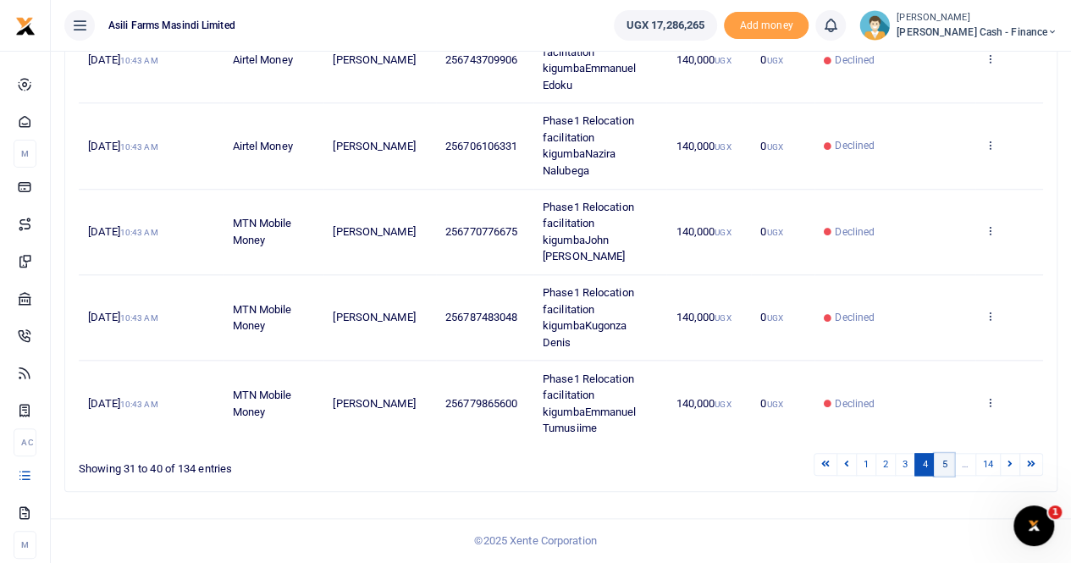
click at [946, 462] on link "5" at bounding box center [944, 464] width 20 height 23
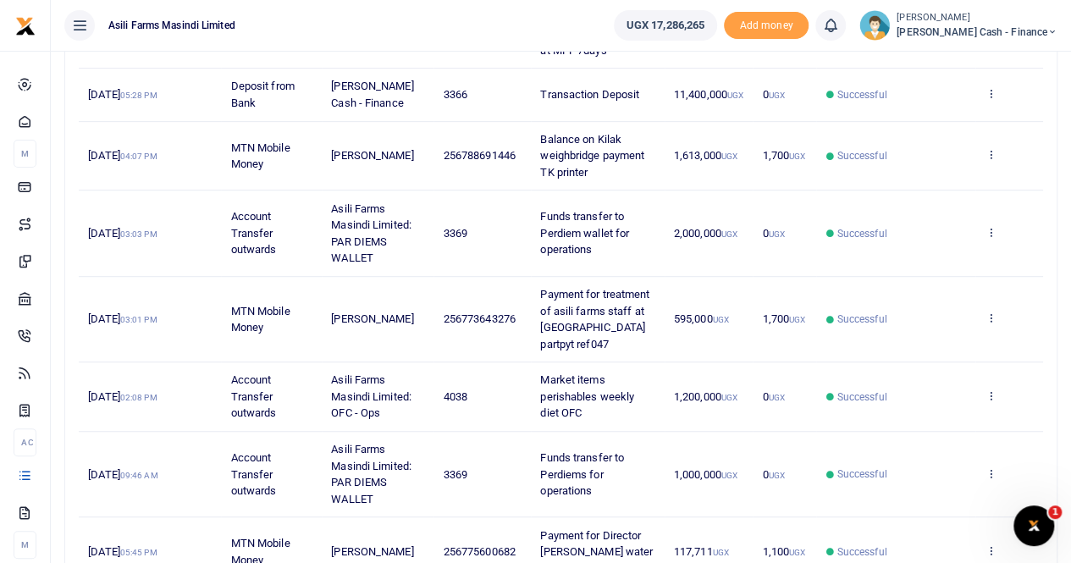
scroll to position [640, 0]
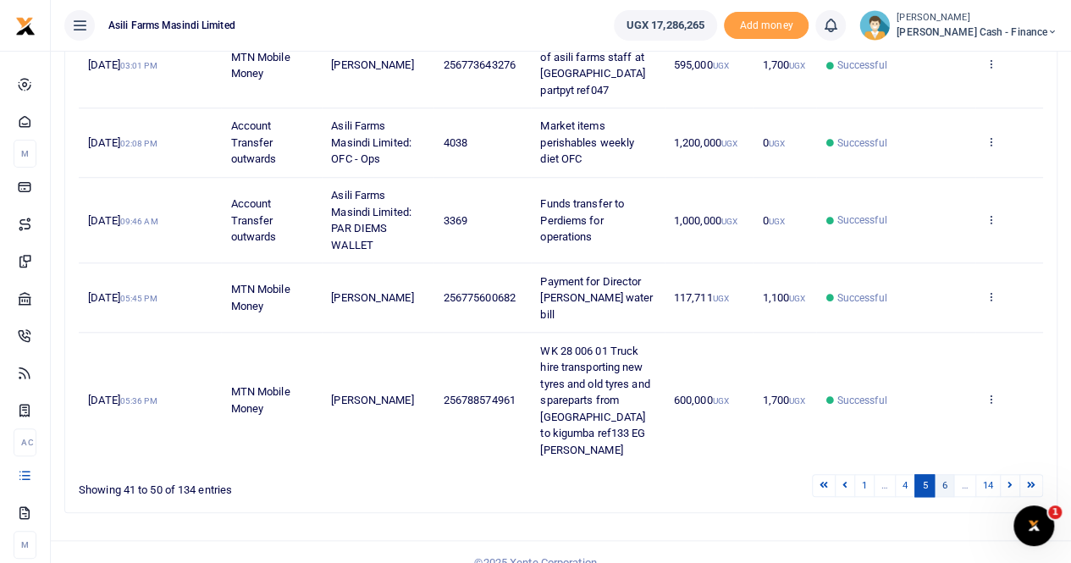
click at [950, 474] on link "6" at bounding box center [944, 485] width 20 height 23
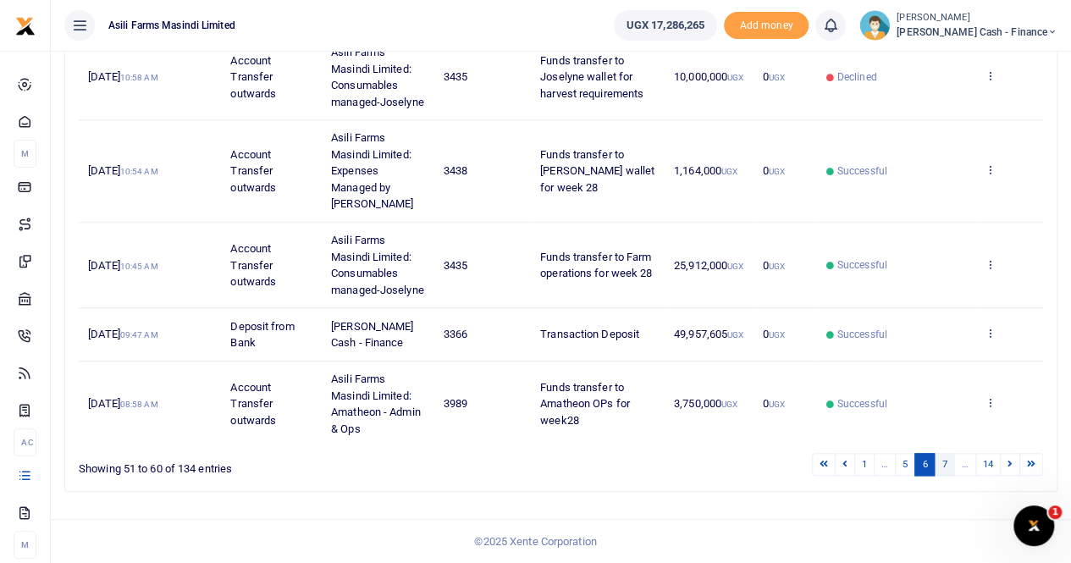
click at [950, 464] on link "7" at bounding box center [944, 464] width 20 height 23
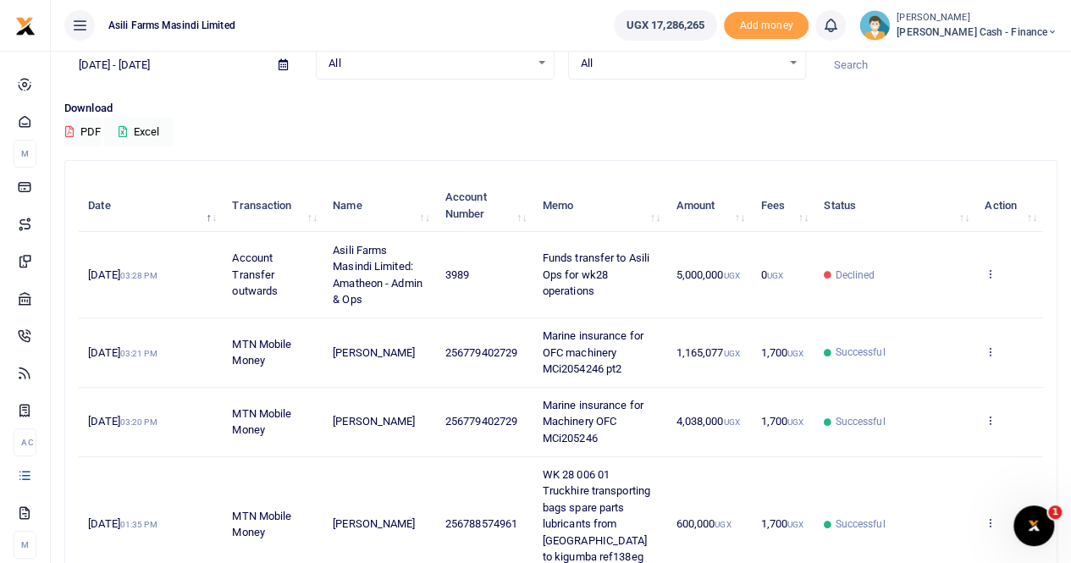
scroll to position [0, 0]
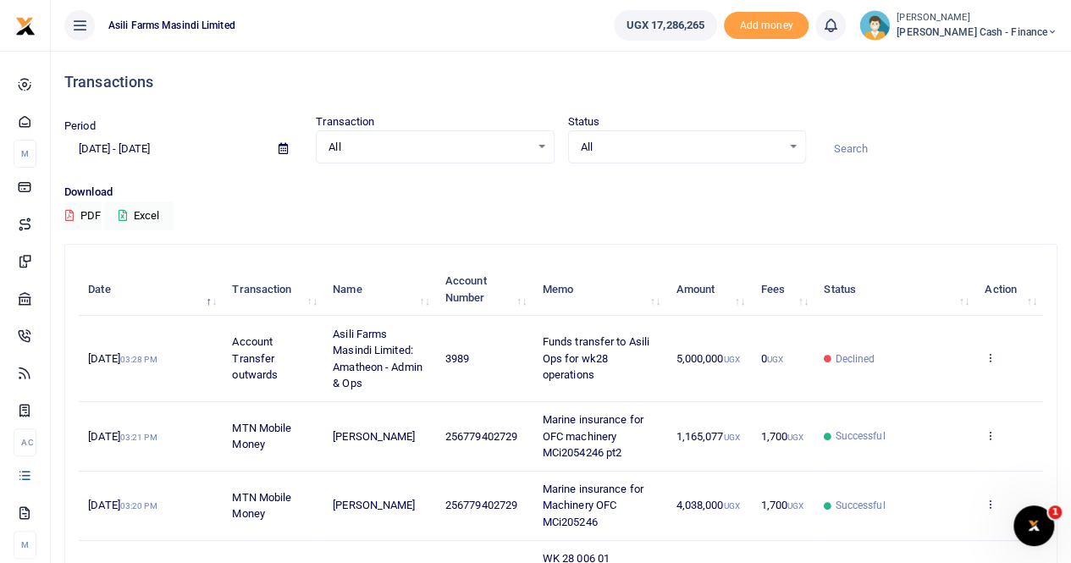
click at [282, 149] on icon at bounding box center [283, 148] width 9 height 11
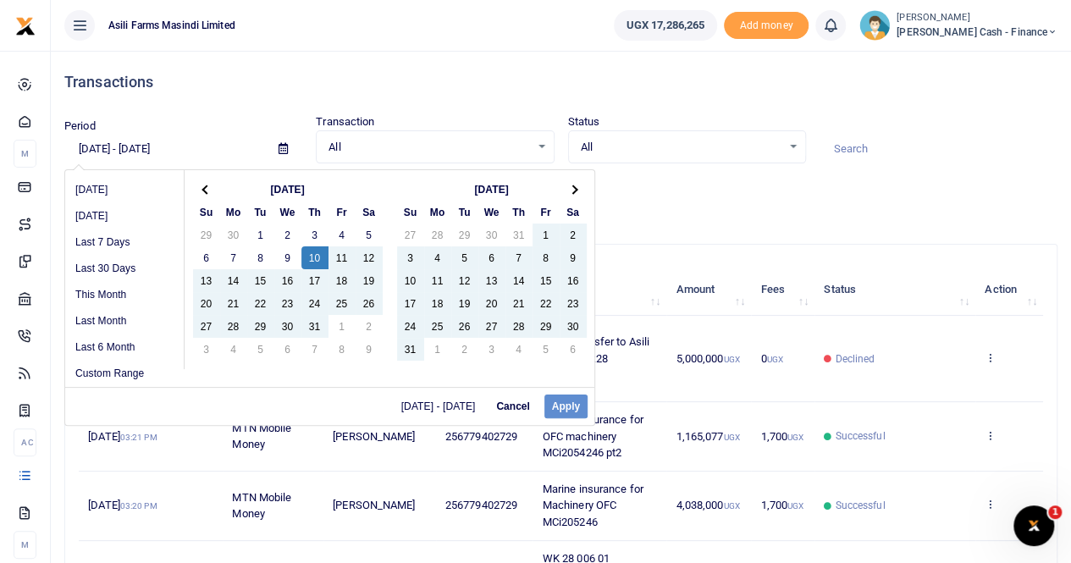
click at [556, 402] on div "07/01/2025 - 07/09/2025 Cancel Apply" at bounding box center [329, 406] width 529 height 38
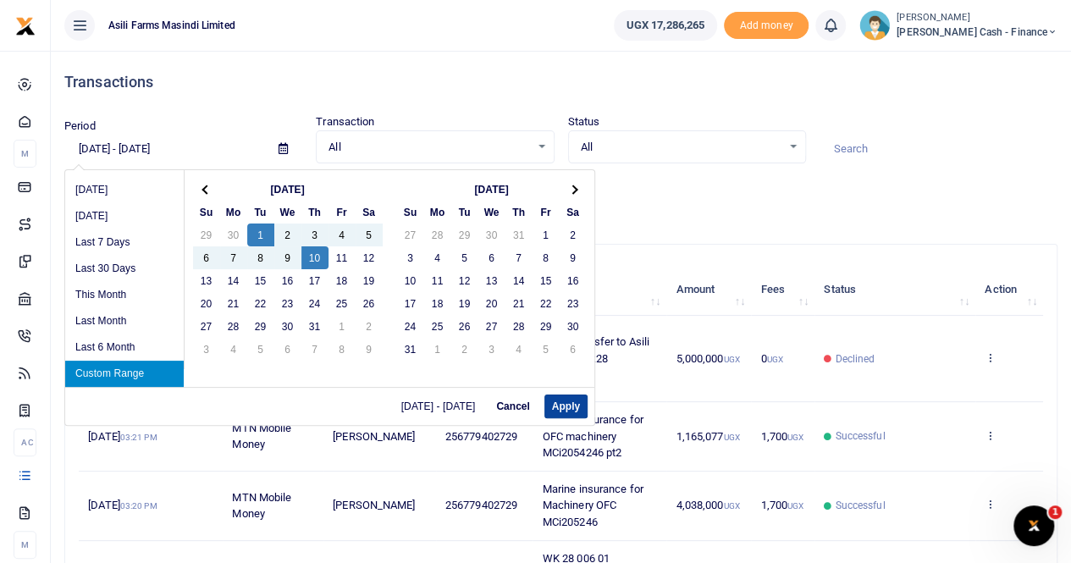
click at [564, 407] on button "Apply" at bounding box center [566, 407] width 43 height 24
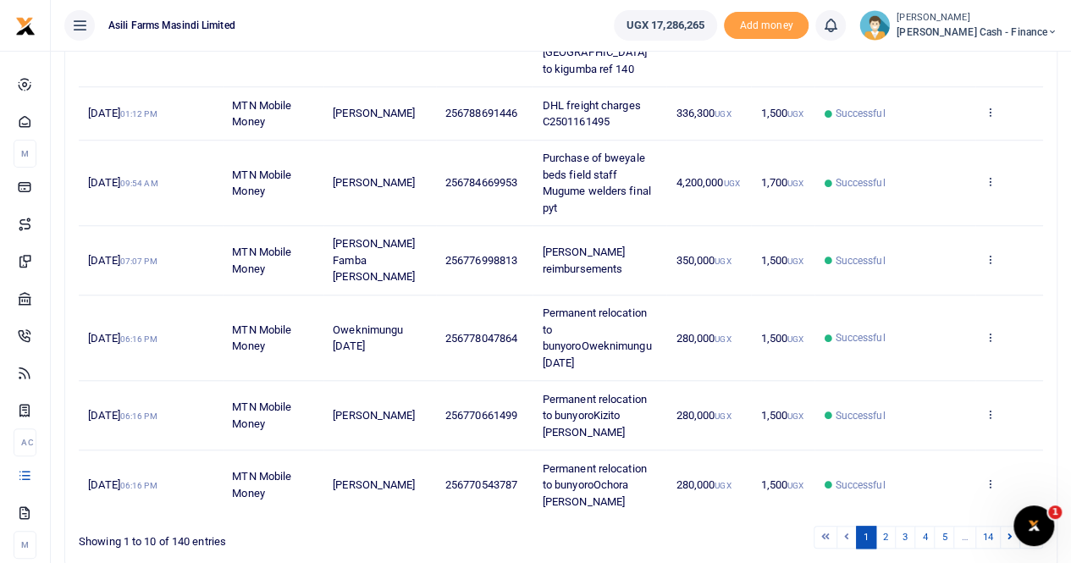
scroll to position [590, 0]
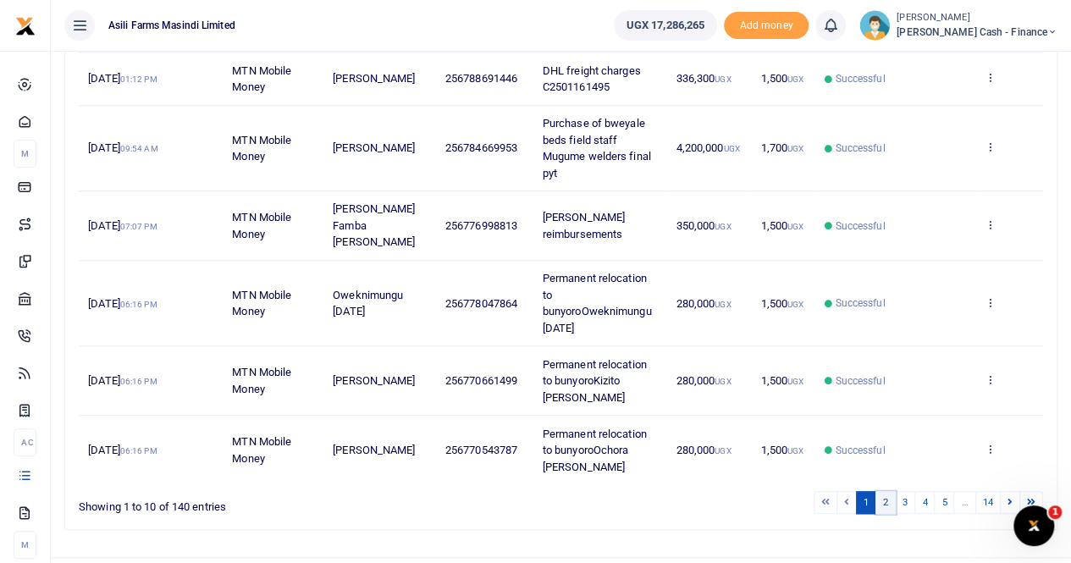
click at [893, 491] on link "2" at bounding box center [886, 502] width 20 height 23
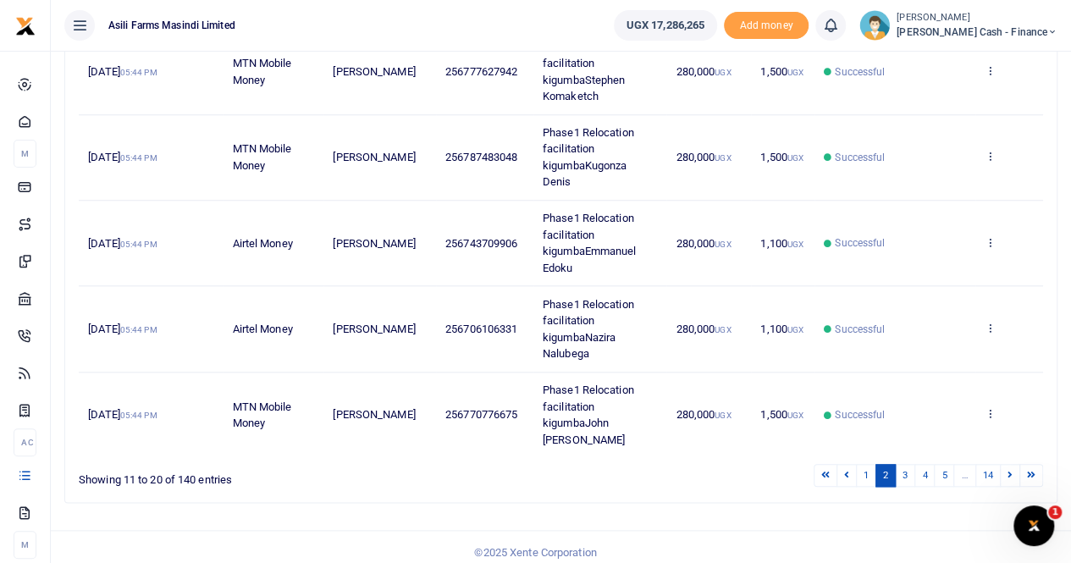
scroll to position [722, 0]
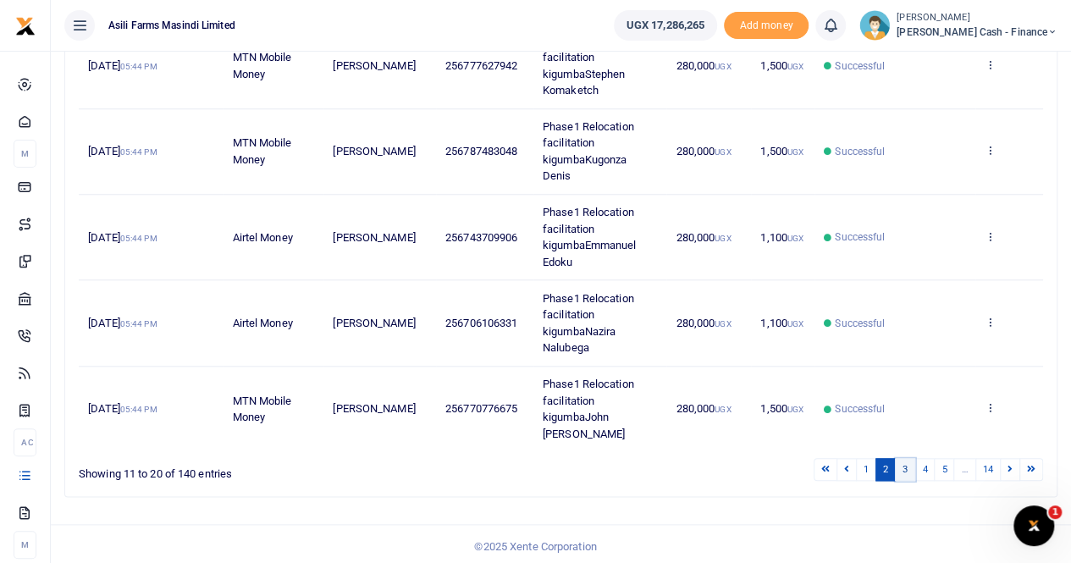
click at [910, 464] on link "3" at bounding box center [905, 469] width 20 height 23
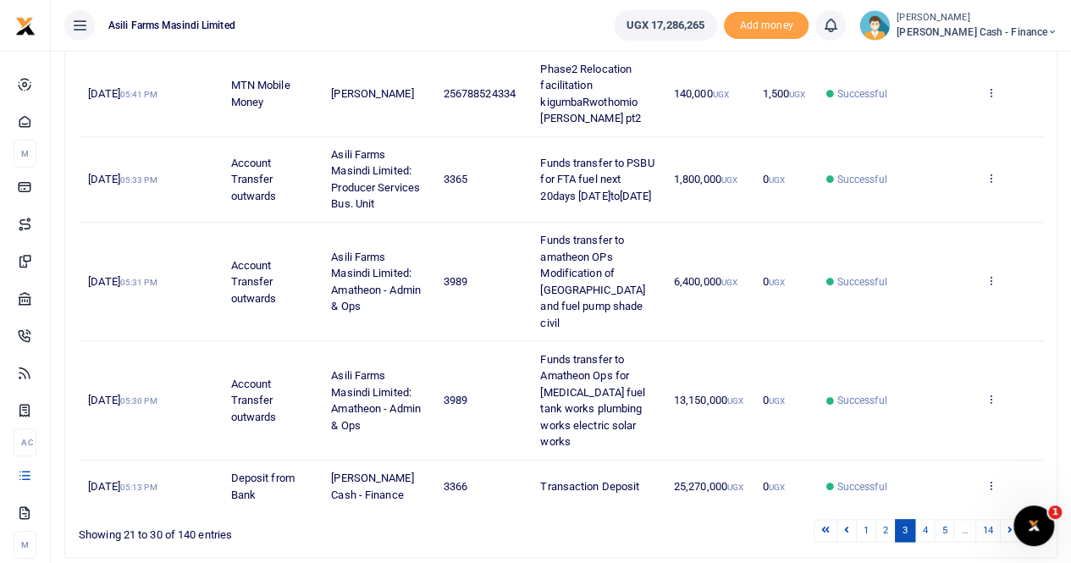
scroll to position [739, 0]
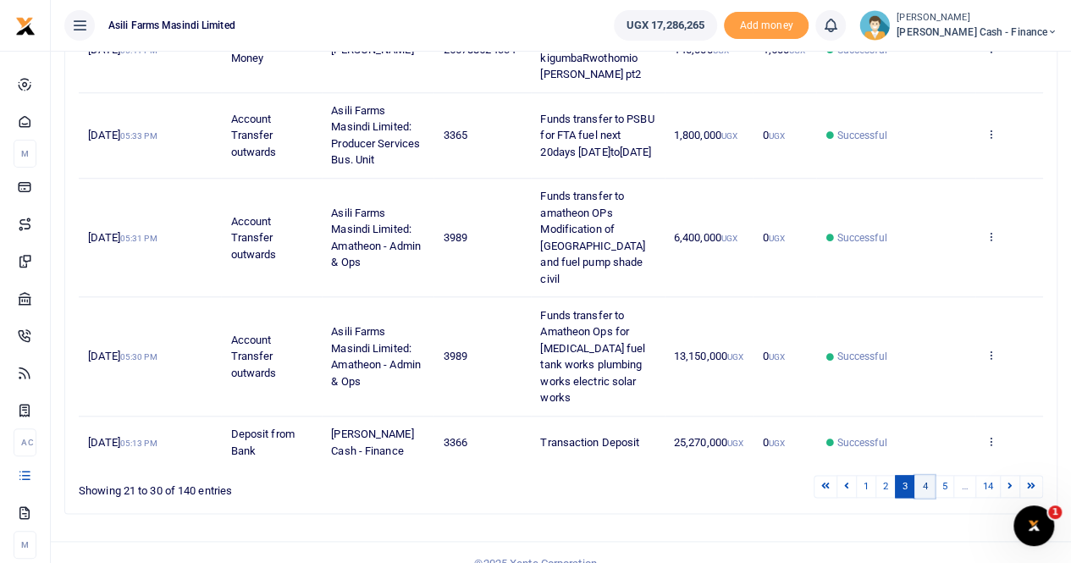
click at [927, 475] on link "4" at bounding box center [925, 486] width 20 height 23
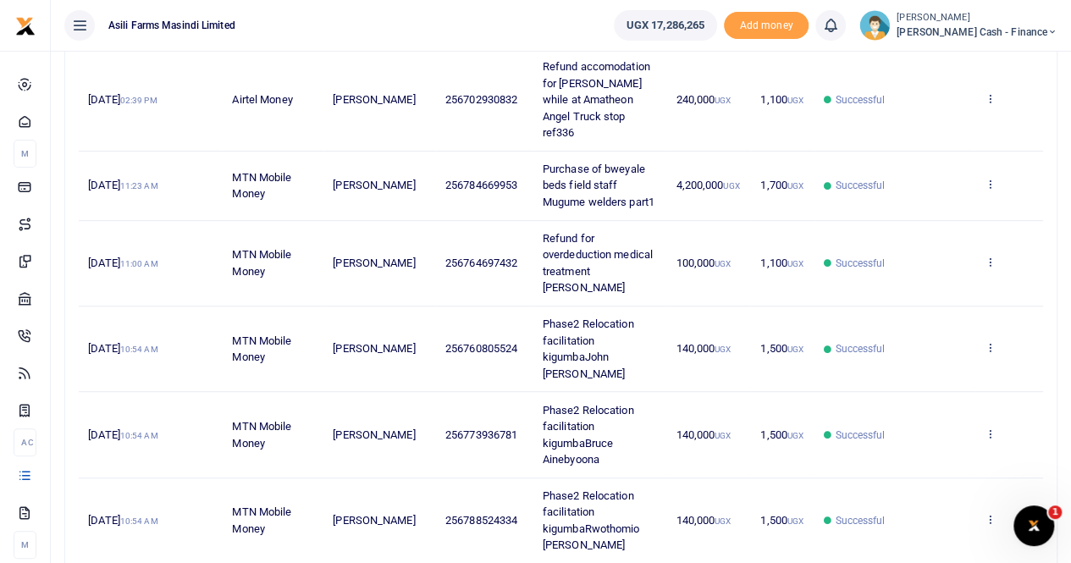
scroll to position [722, 0]
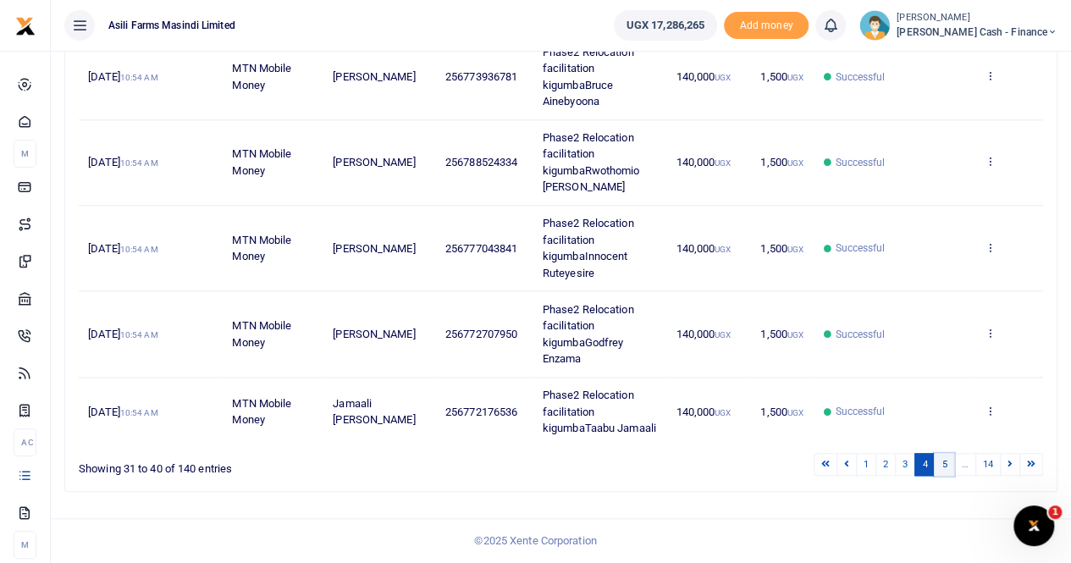
click at [950, 470] on link "5" at bounding box center [944, 464] width 20 height 23
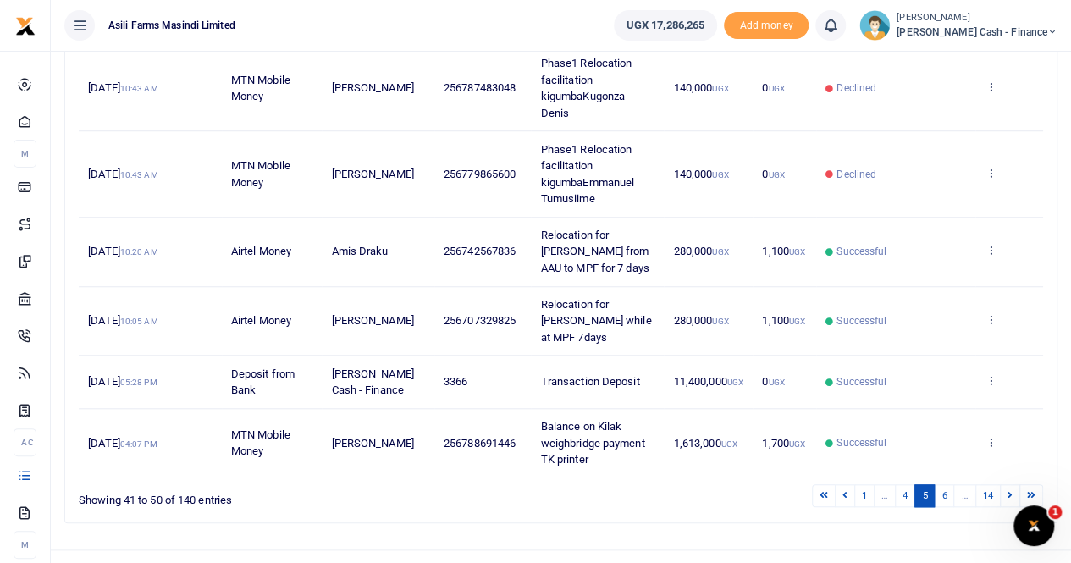
scroll to position [640, 0]
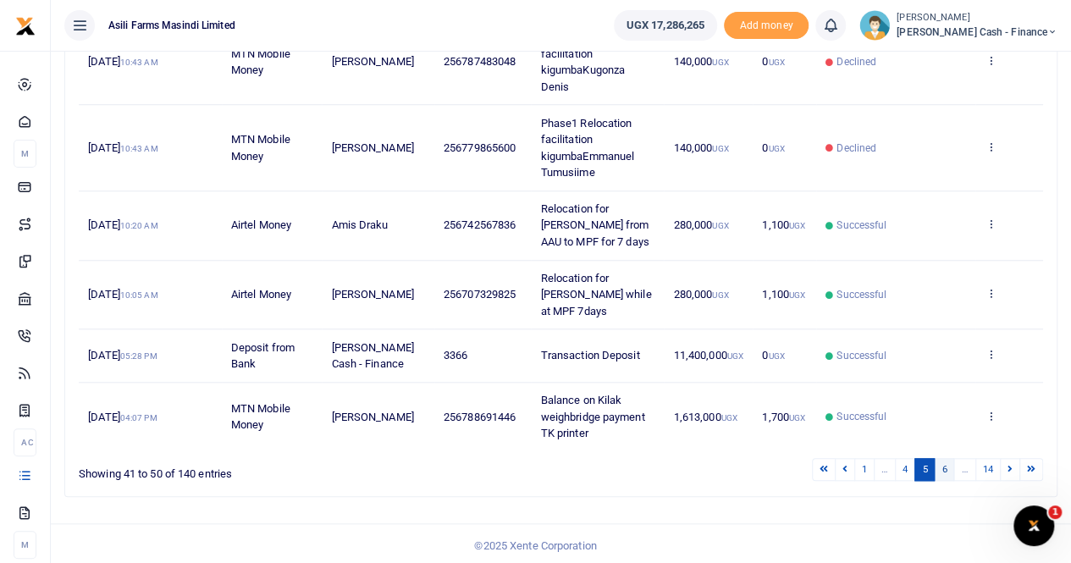
click at [949, 462] on link "6" at bounding box center [944, 469] width 20 height 23
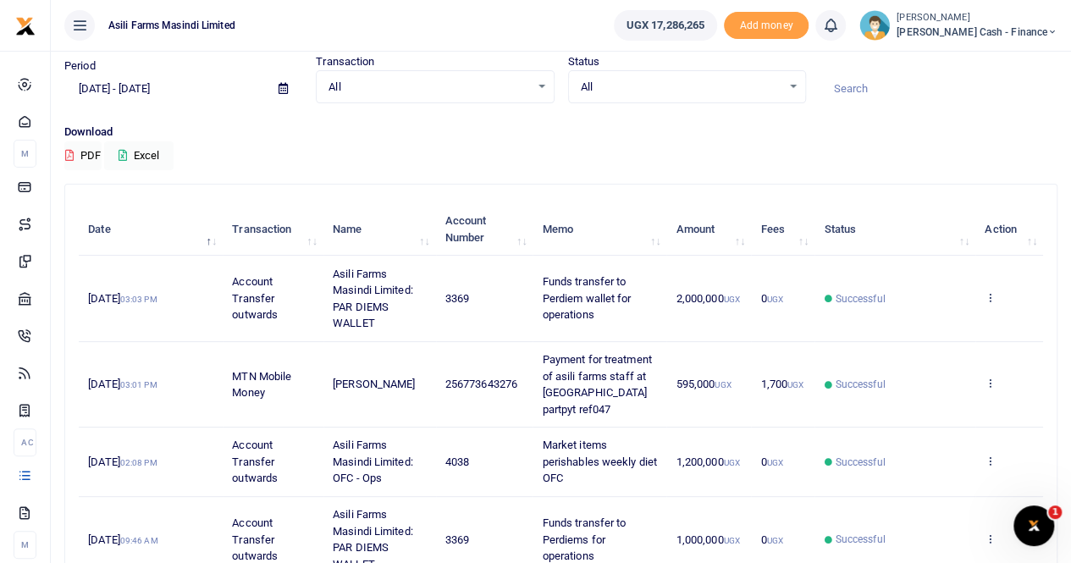
scroll to position [85, 0]
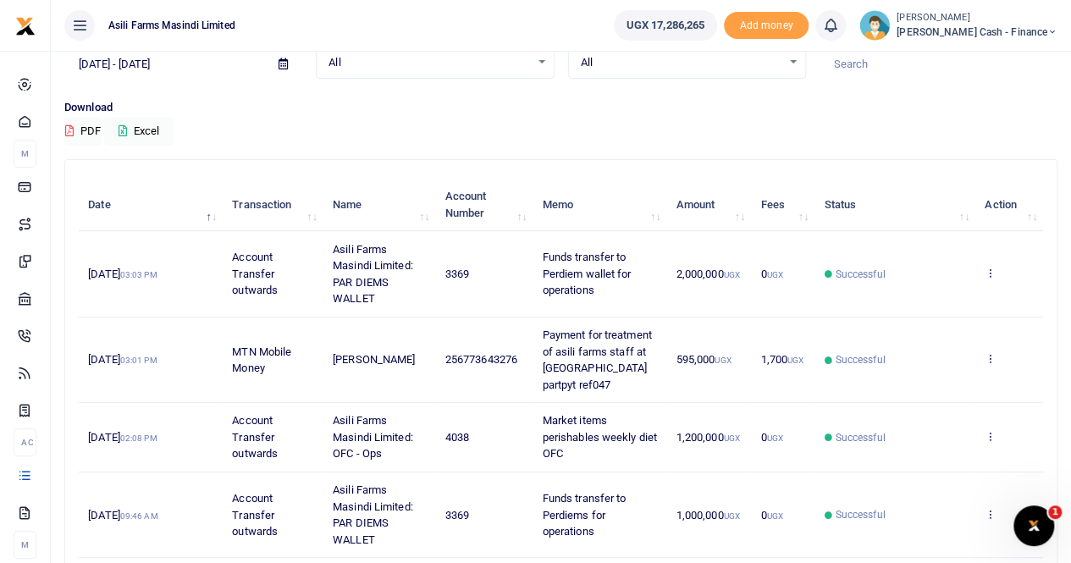
click at [415, 33] on ul "Asili Farms Masindi Limited" at bounding box center [326, 25] width 550 height 51
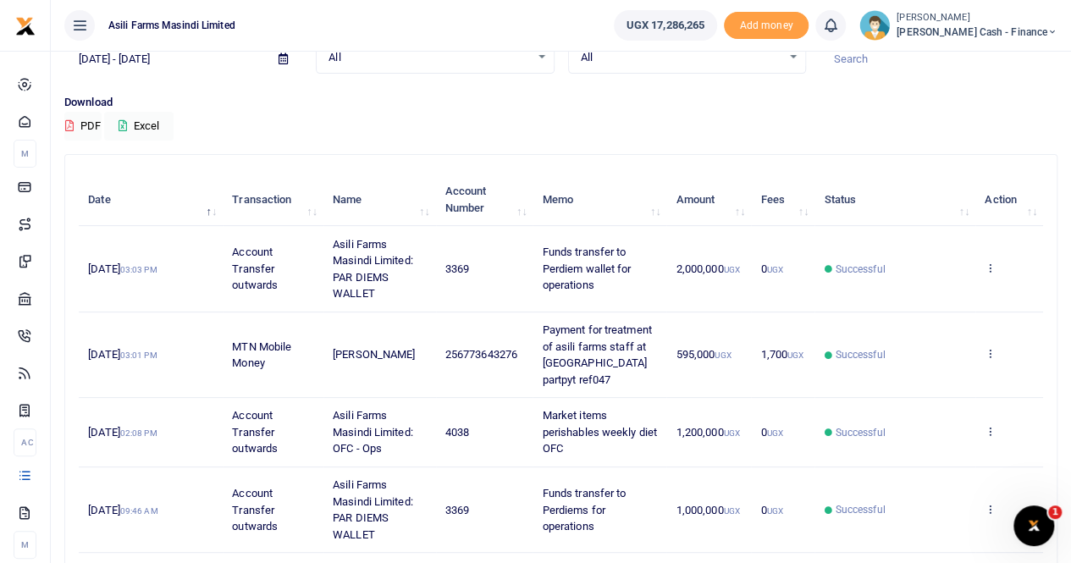
scroll to position [0, 0]
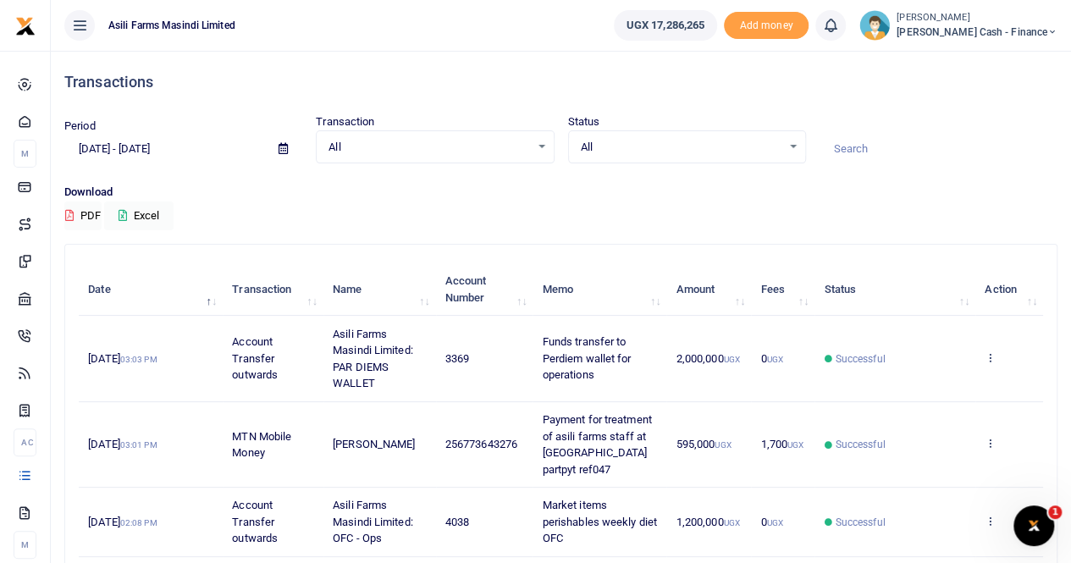
click at [287, 150] on icon at bounding box center [283, 148] width 9 height 11
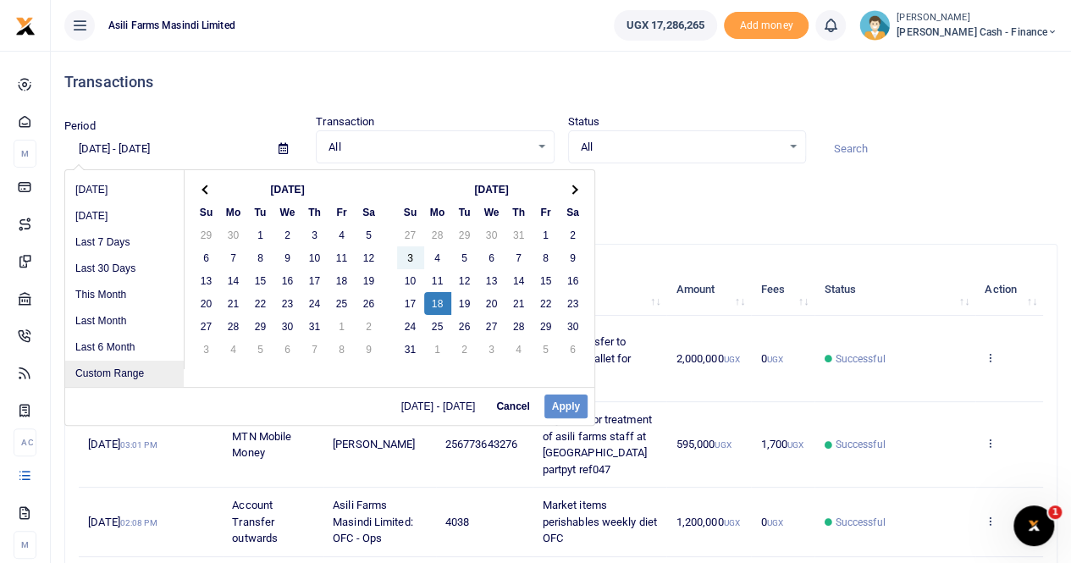
click at [124, 368] on li "Custom Range" at bounding box center [124, 374] width 119 height 26
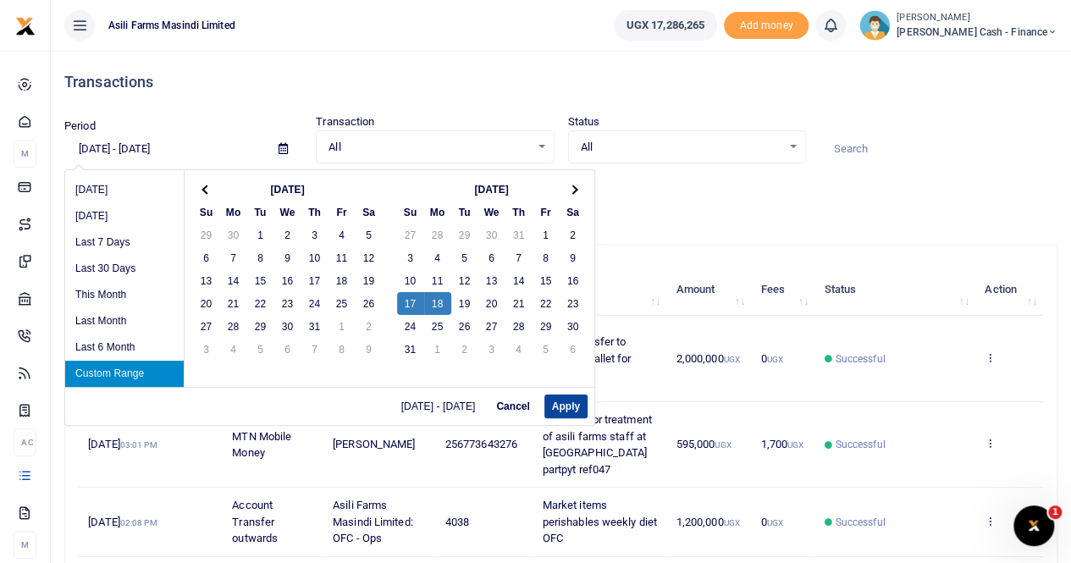
click at [578, 407] on button "Apply" at bounding box center [566, 407] width 43 height 24
type input "08/17/2025 - 08/18/2025"
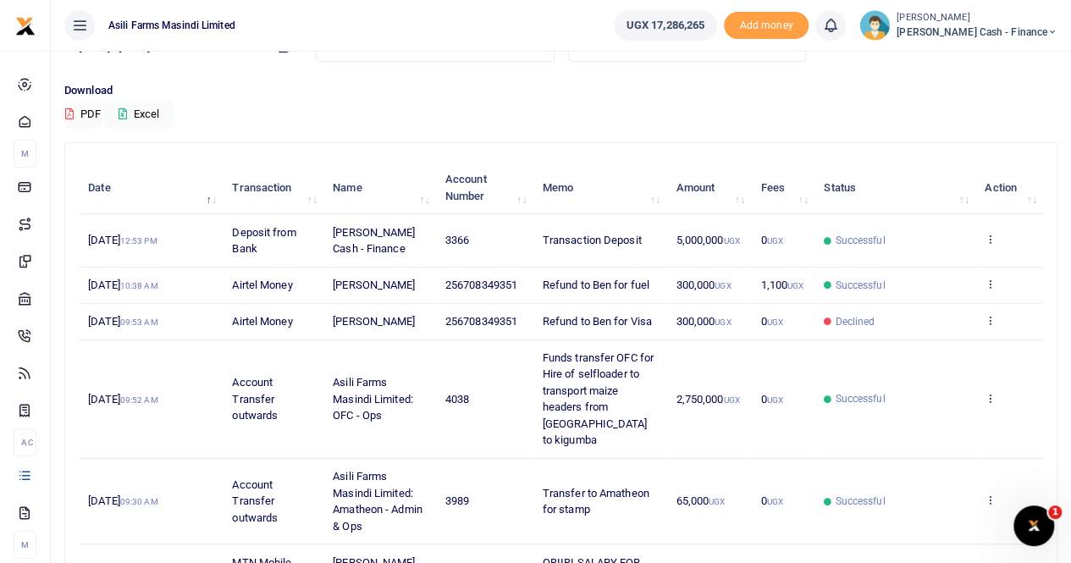
scroll to position [350, 0]
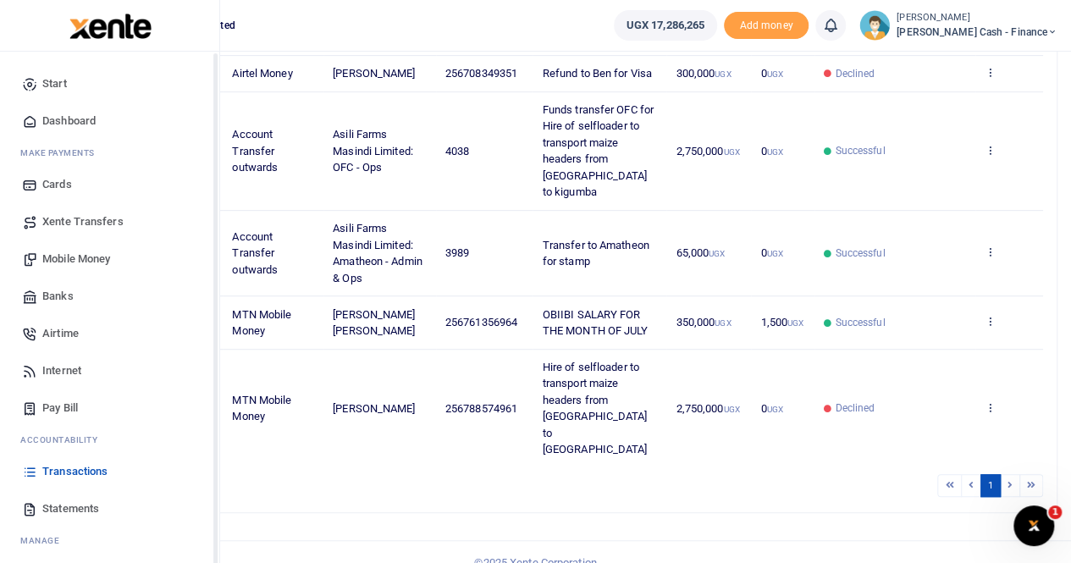
click at [81, 468] on span "Transactions" at bounding box center [74, 471] width 65 height 17
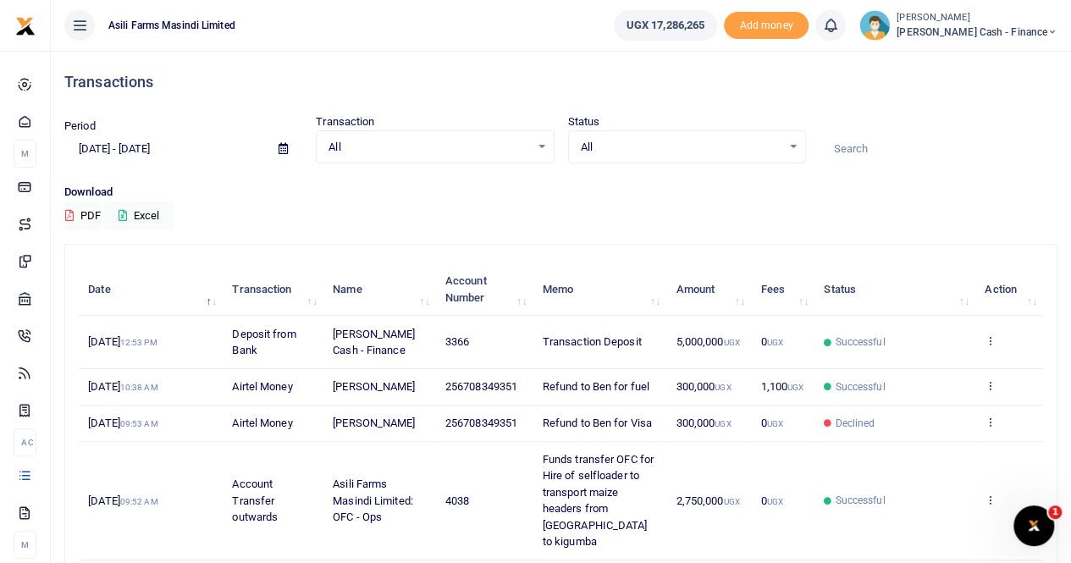
click at [279, 147] on icon at bounding box center [283, 148] width 9 height 11
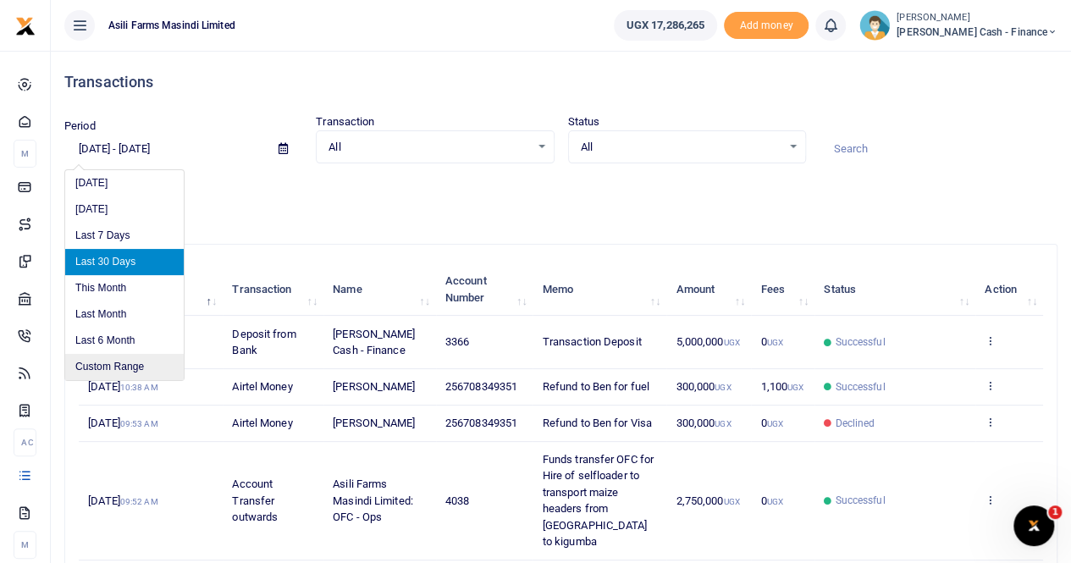
click at [117, 365] on li "Custom Range" at bounding box center [124, 367] width 119 height 26
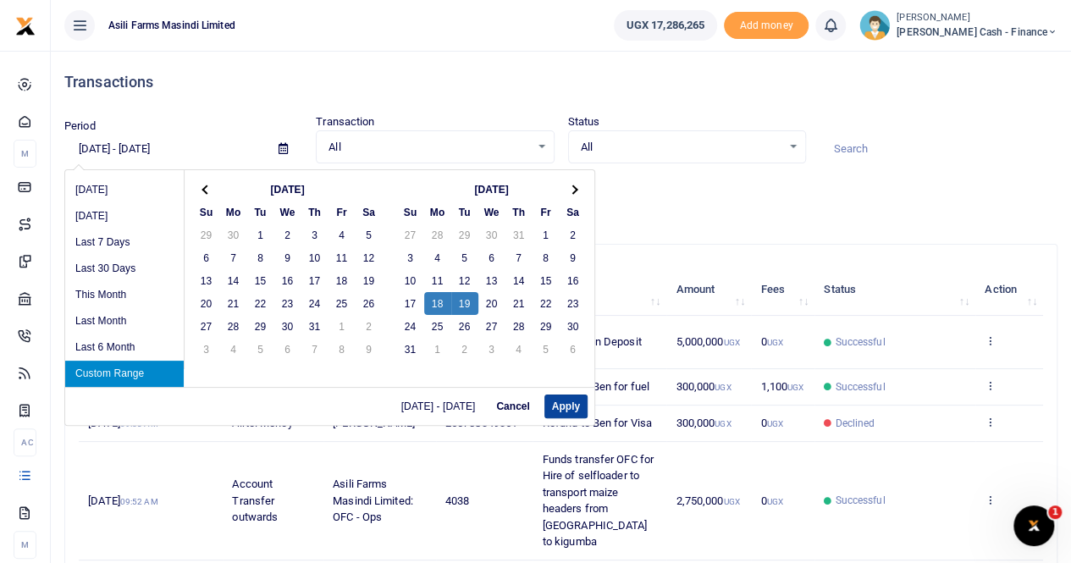
click at [566, 407] on button "Apply" at bounding box center [566, 407] width 43 height 24
type input "08/18/2025 - 08/19/2025"
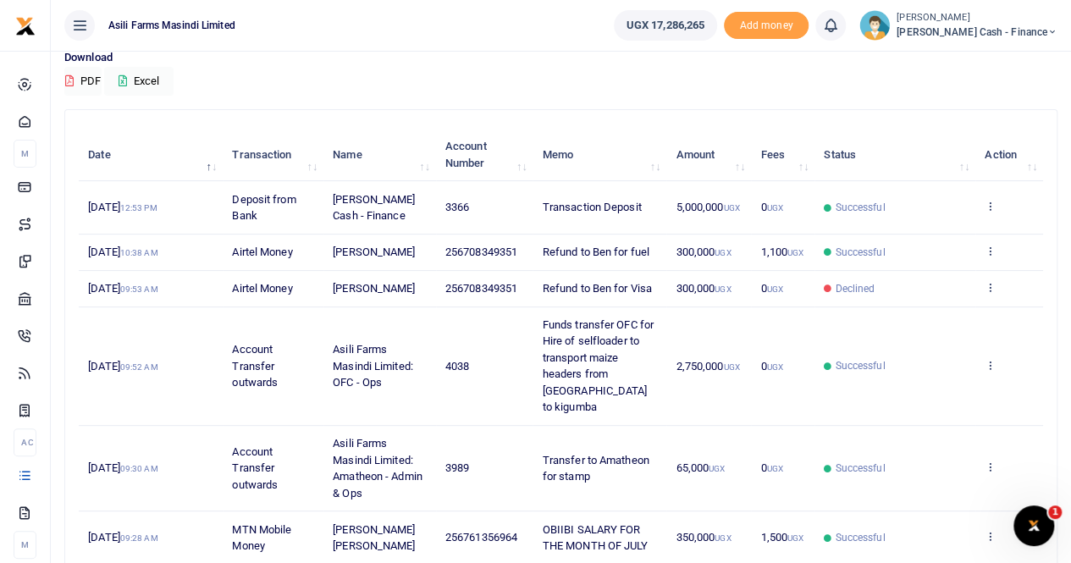
scroll to position [10, 0]
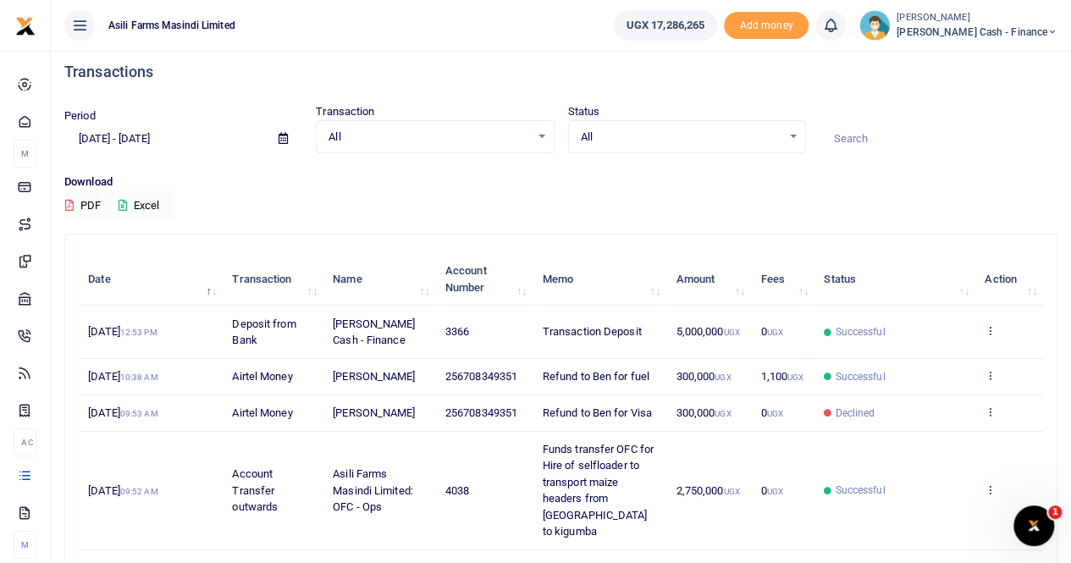
click at [1014, 19] on small "[PERSON_NAME]" at bounding box center [977, 18] width 161 height 14
click at [989, 67] on link "Switch accounts" at bounding box center [937, 62] width 134 height 24
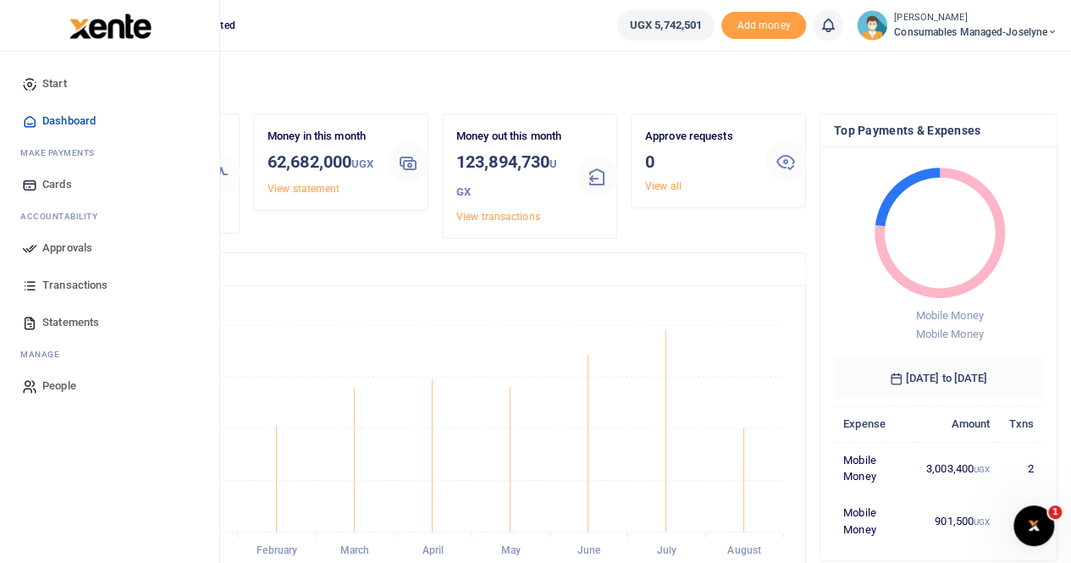
click at [67, 279] on span "Transactions" at bounding box center [74, 285] width 65 height 17
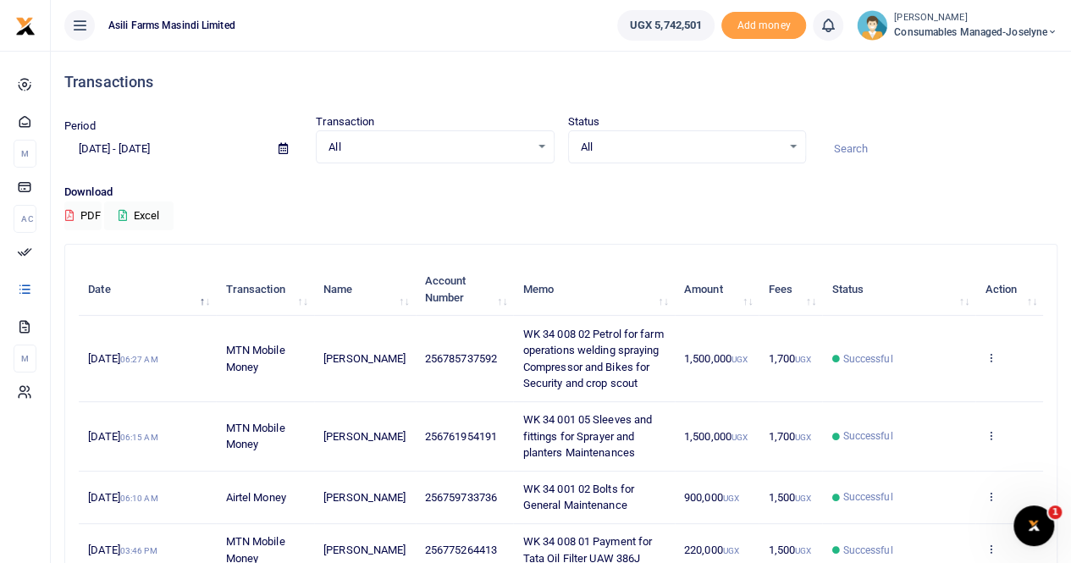
click at [282, 148] on icon at bounding box center [283, 148] width 9 height 11
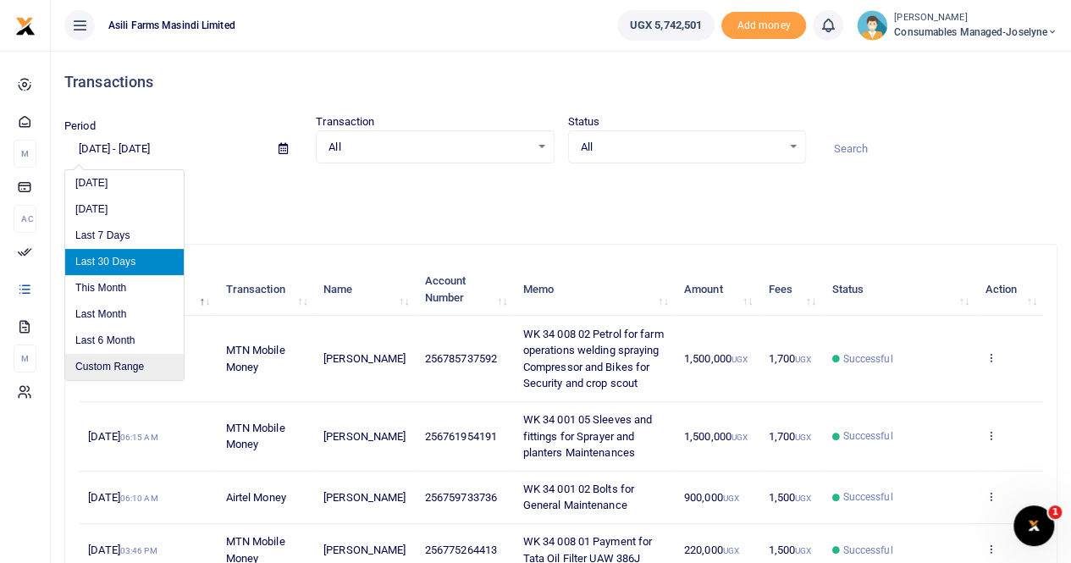
click at [126, 368] on li "Custom Range" at bounding box center [124, 367] width 119 height 26
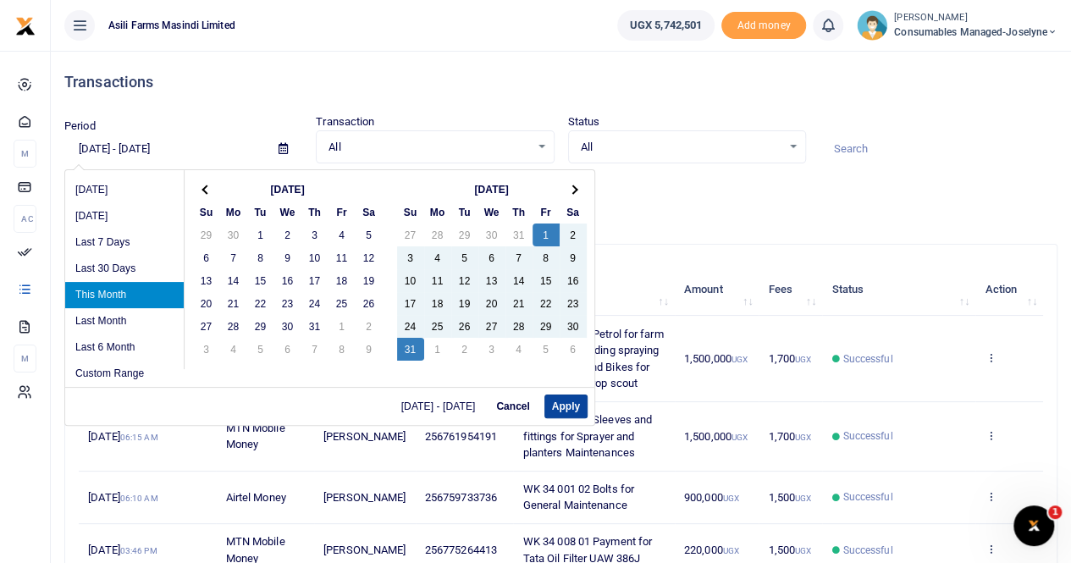
click at [562, 401] on button "Apply" at bounding box center [566, 407] width 43 height 24
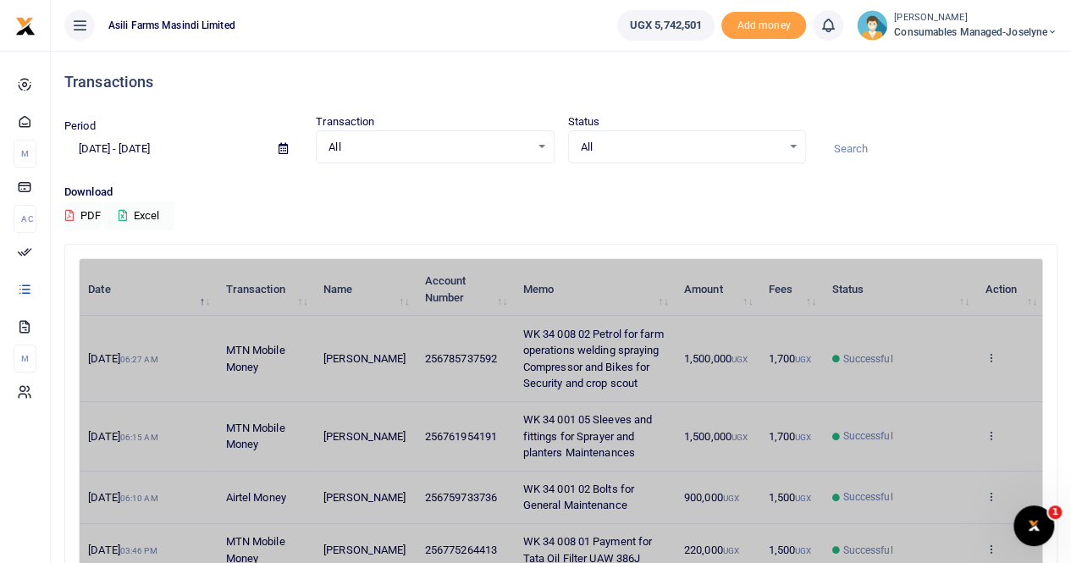
type input "08/01/2025 - 08/31/2025"
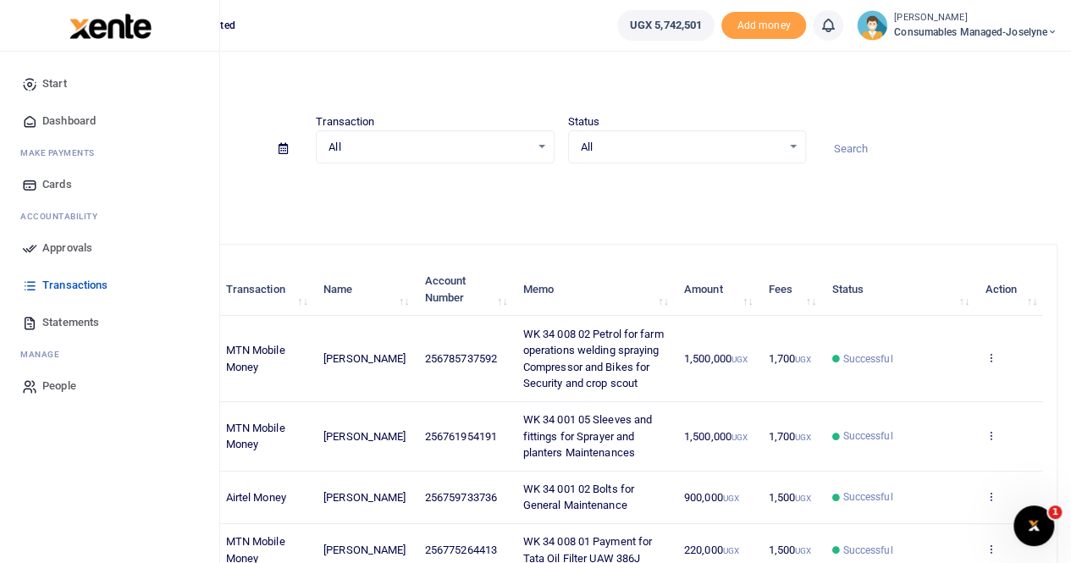
click at [64, 321] on span "Statements" at bounding box center [70, 322] width 57 height 17
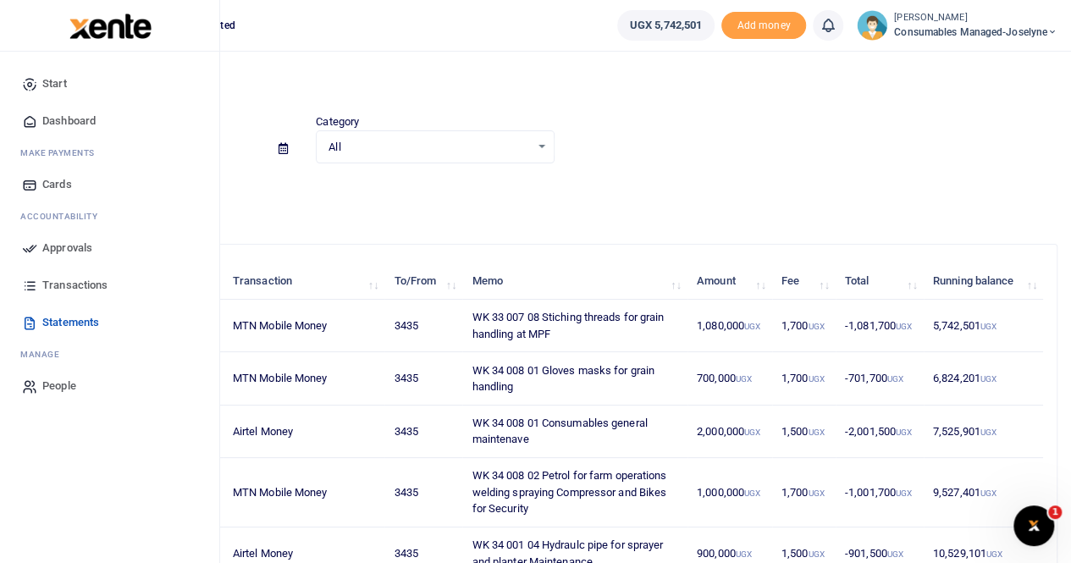
click at [54, 282] on span "Transactions" at bounding box center [74, 285] width 65 height 17
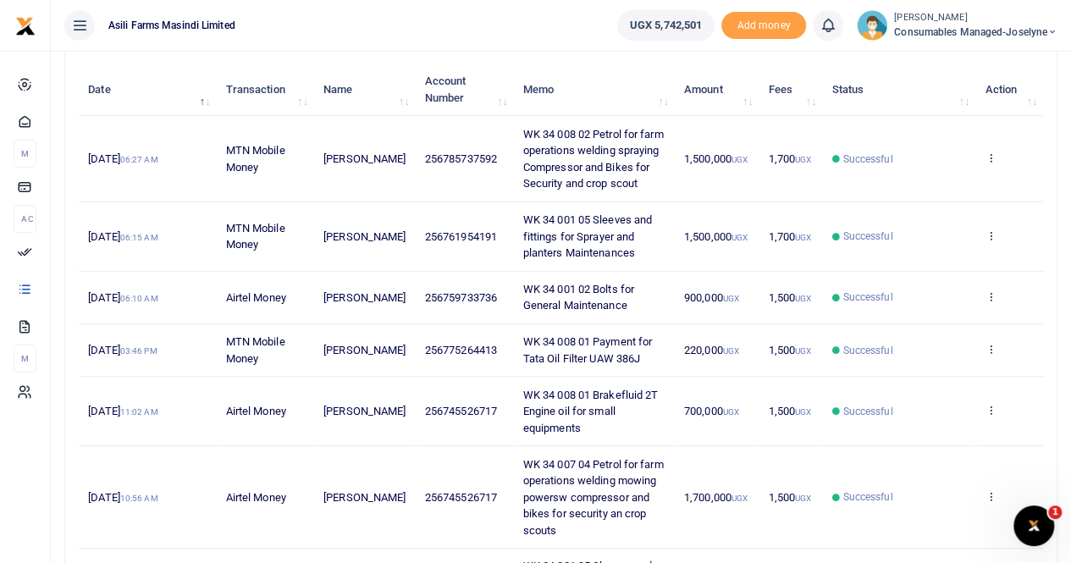
scroll to position [235, 0]
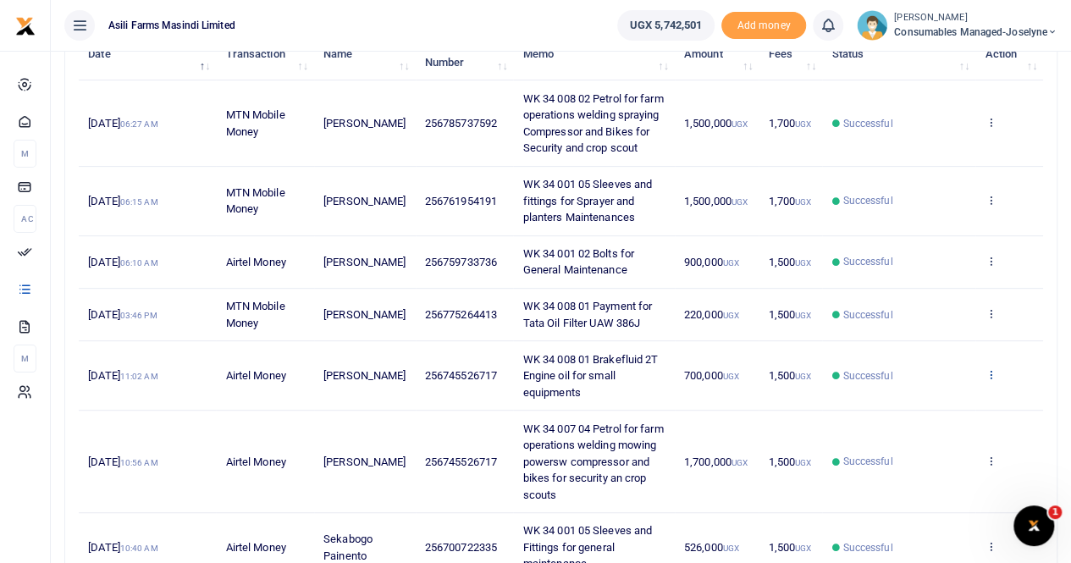
click at [991, 368] on icon at bounding box center [990, 374] width 11 height 12
click at [940, 401] on link "View details" at bounding box center [929, 402] width 134 height 24
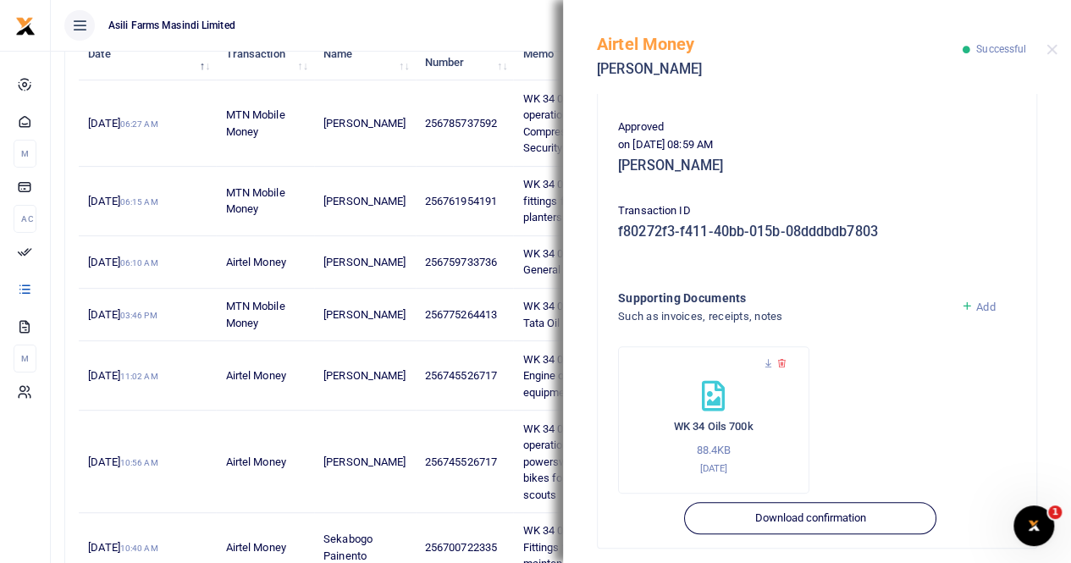
scroll to position [408, 0]
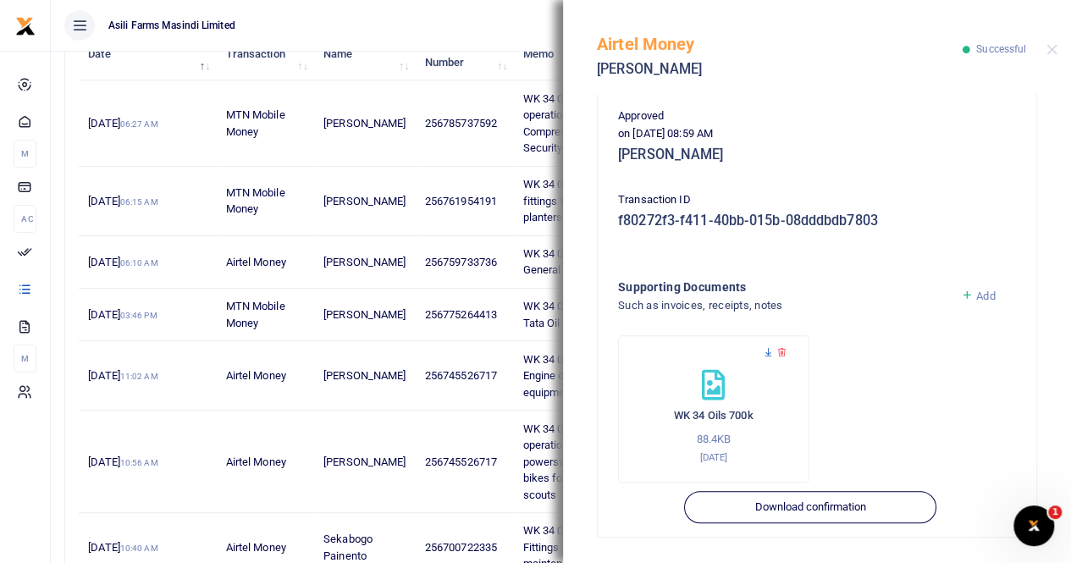
click at [766, 351] on icon at bounding box center [768, 352] width 11 height 11
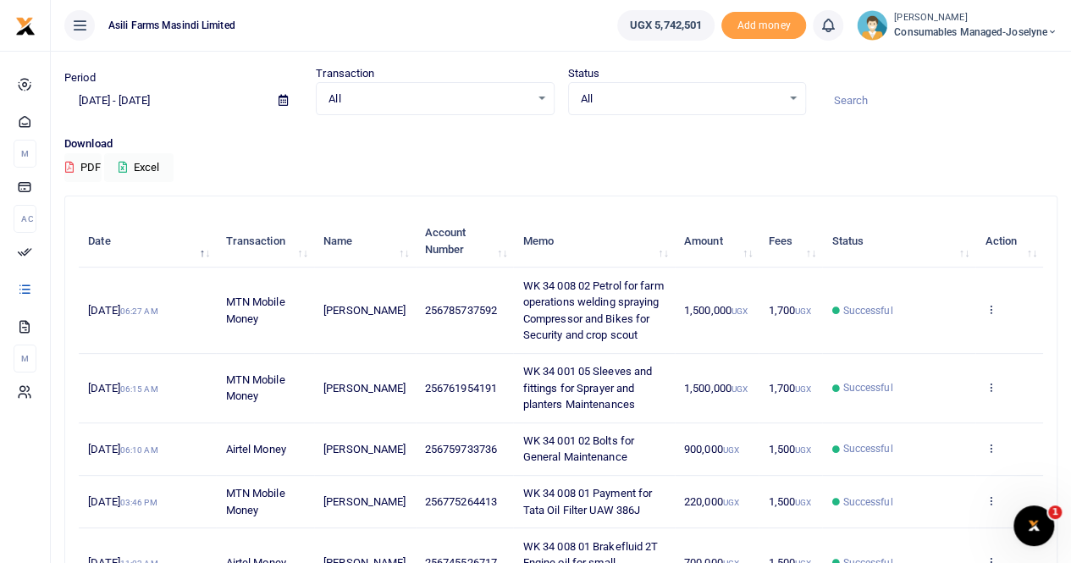
scroll to position [85, 0]
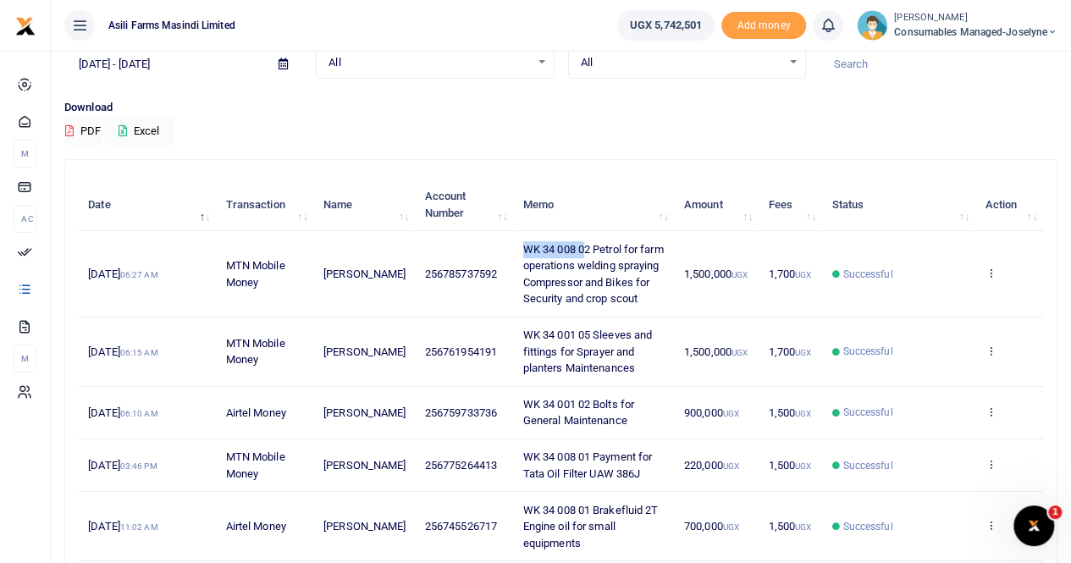
drag, startPoint x: 508, startPoint y: 244, endPoint x: 568, endPoint y: 255, distance: 61.1
click at [568, 255] on td "WK 34 008 02 Petrol for farm operations welding spraying Compressor and Bikes f…" at bounding box center [593, 274] width 161 height 86
click at [605, 243] on span "WK 34 008 02 Petrol for farm operations welding spraying Compressor and Bikes f…" at bounding box center [593, 274] width 141 height 63
click at [390, 318] on td "[PERSON_NAME]" at bounding box center [365, 352] width 102 height 69
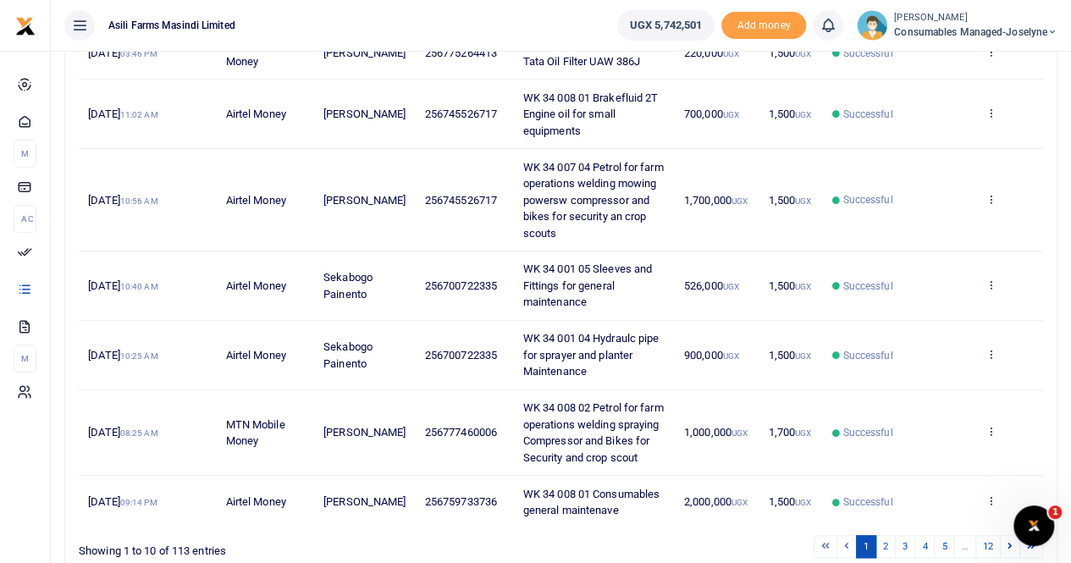
scroll to position [574, 0]
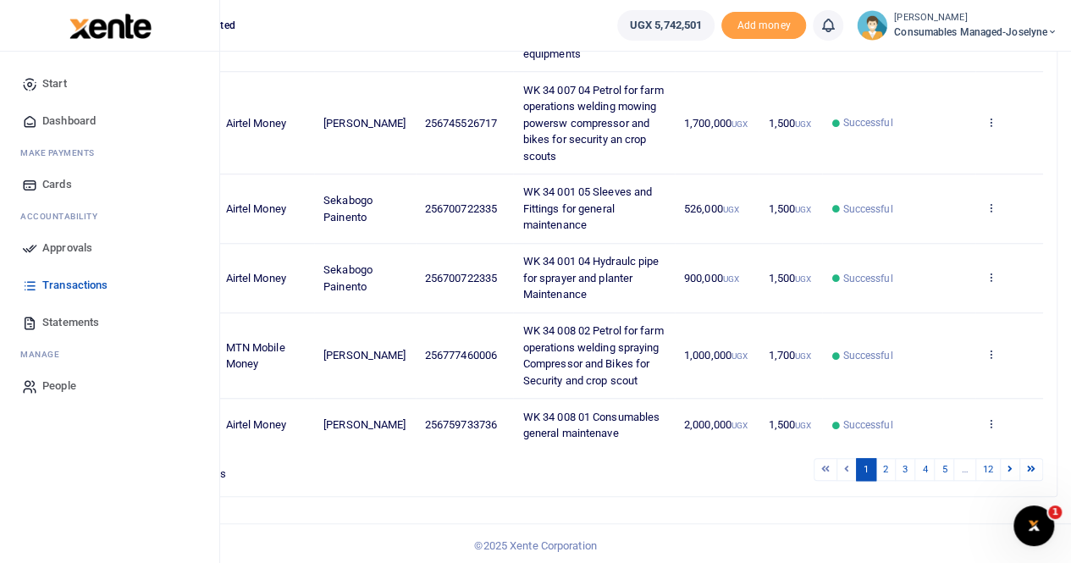
click at [75, 323] on span "Statements" at bounding box center [70, 322] width 57 height 17
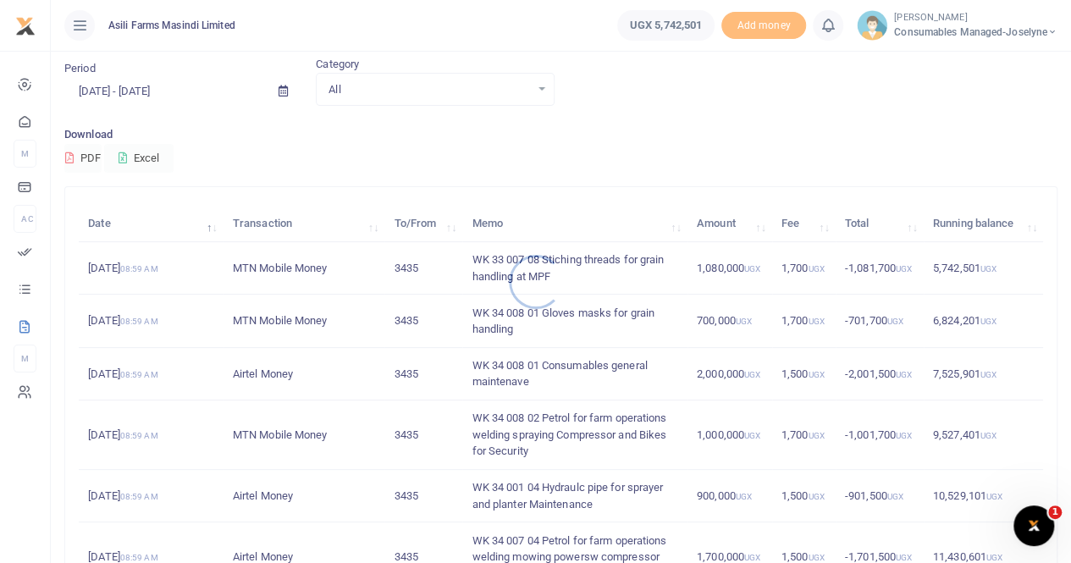
scroll to position [85, 0]
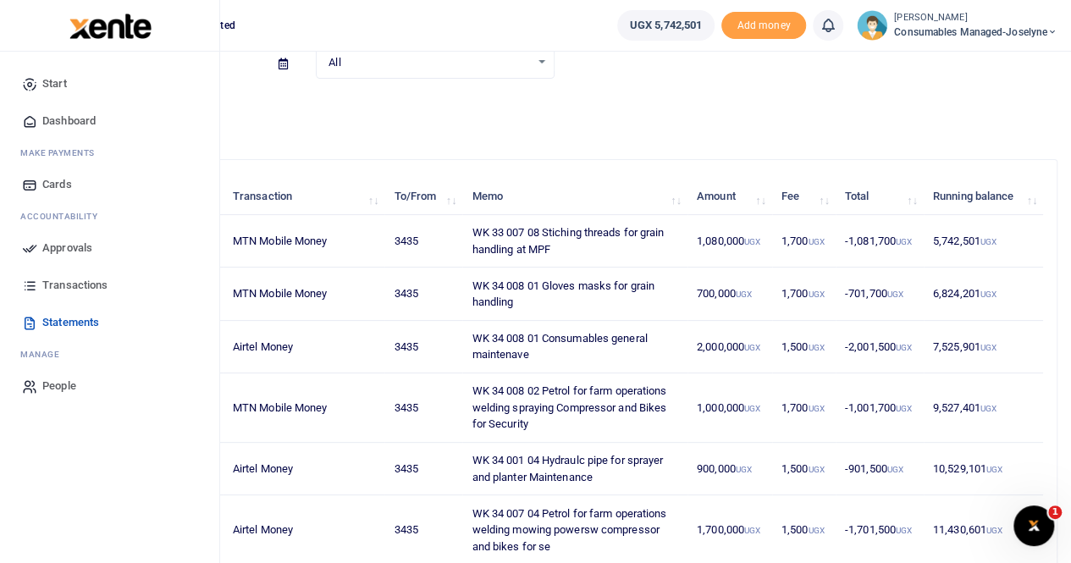
click at [71, 282] on span "Transactions" at bounding box center [74, 285] width 65 height 17
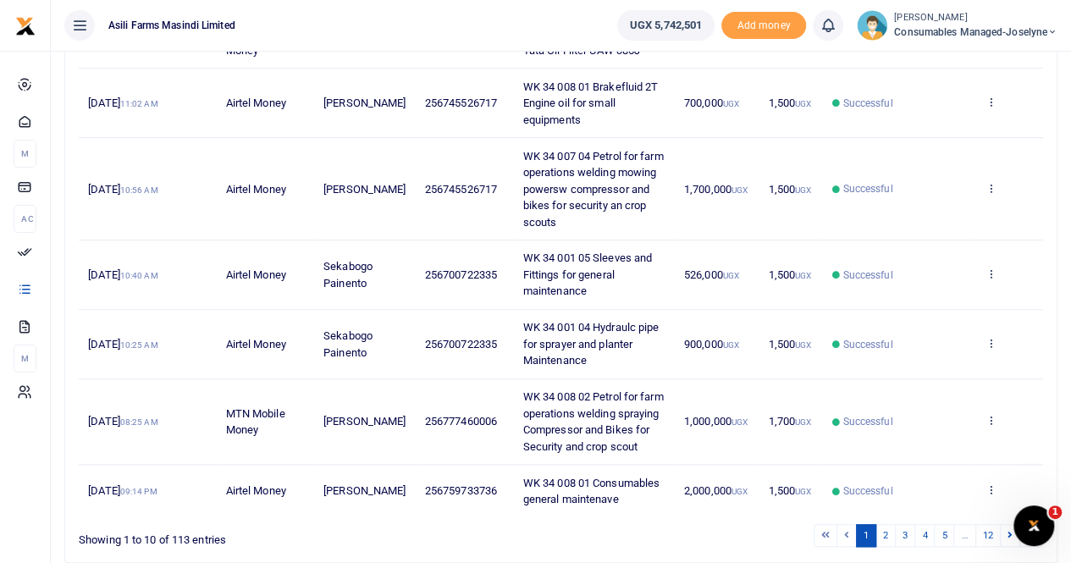
scroll to position [574, 0]
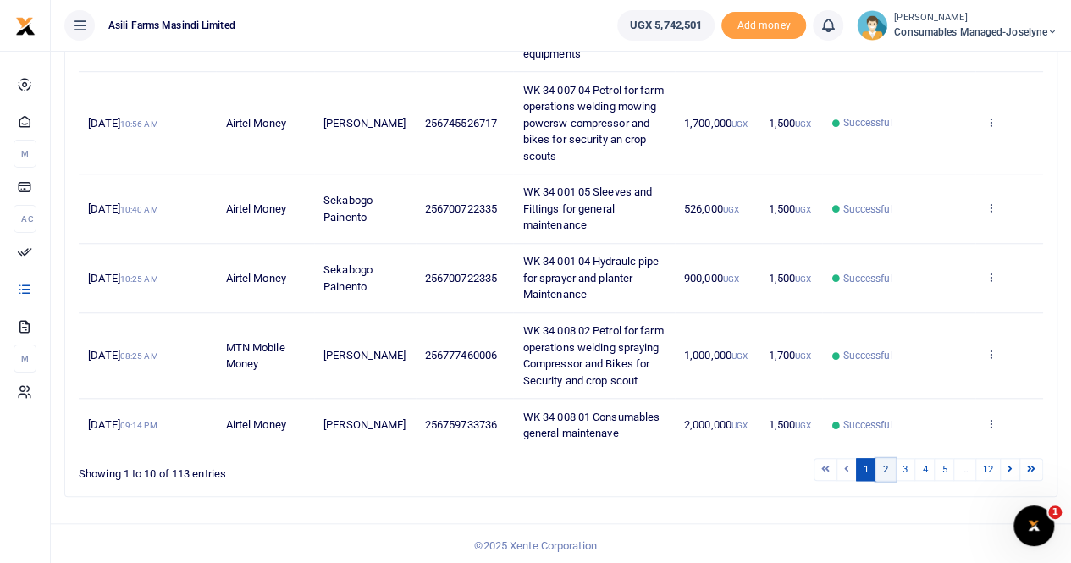
click at [893, 465] on link "2" at bounding box center [886, 469] width 20 height 23
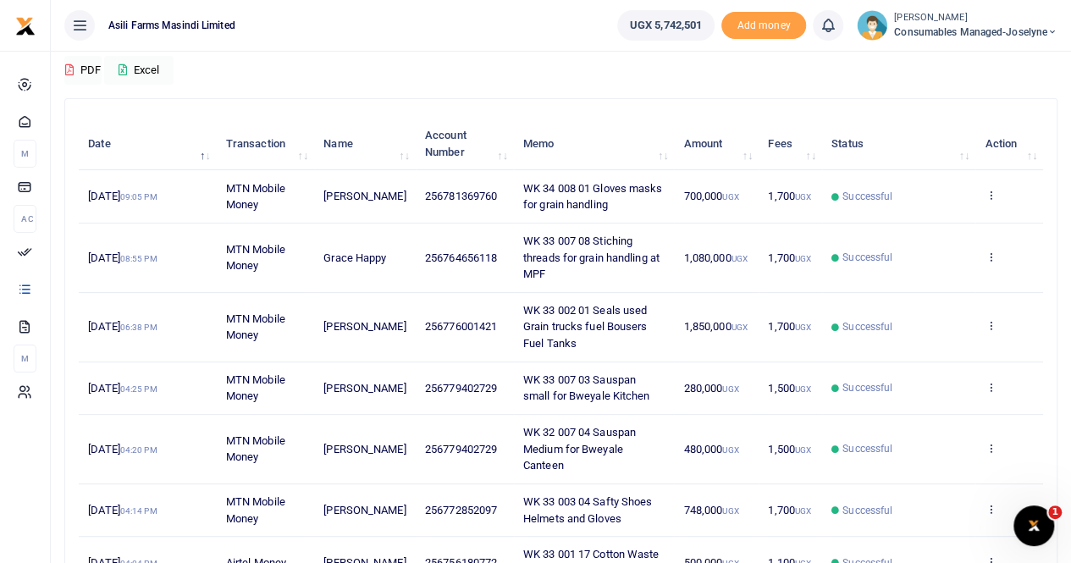
scroll to position [119, 0]
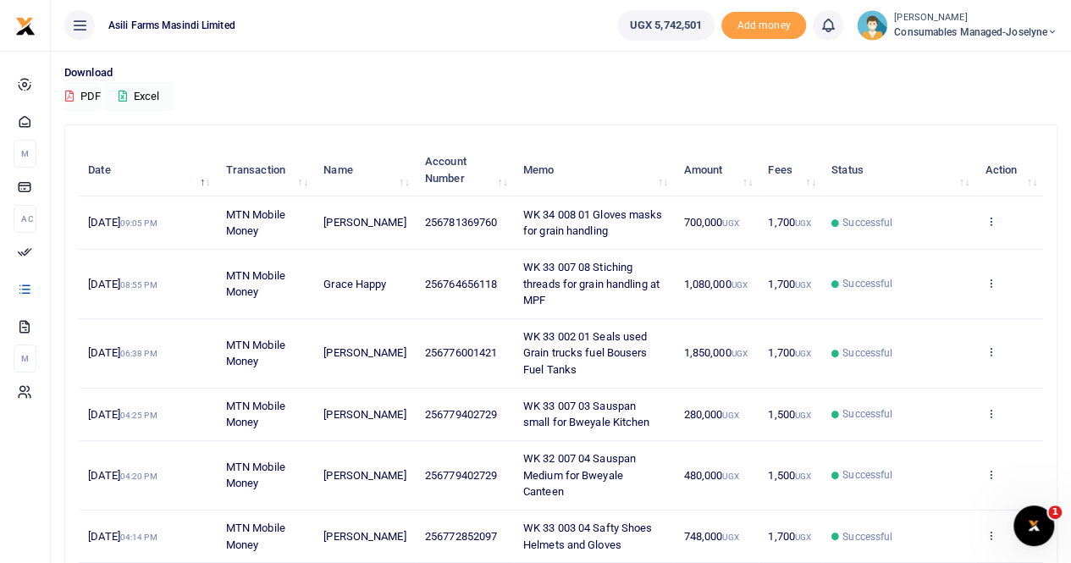
click at [991, 216] on icon at bounding box center [990, 221] width 11 height 12
click at [922, 244] on link "View details" at bounding box center [929, 251] width 134 height 24
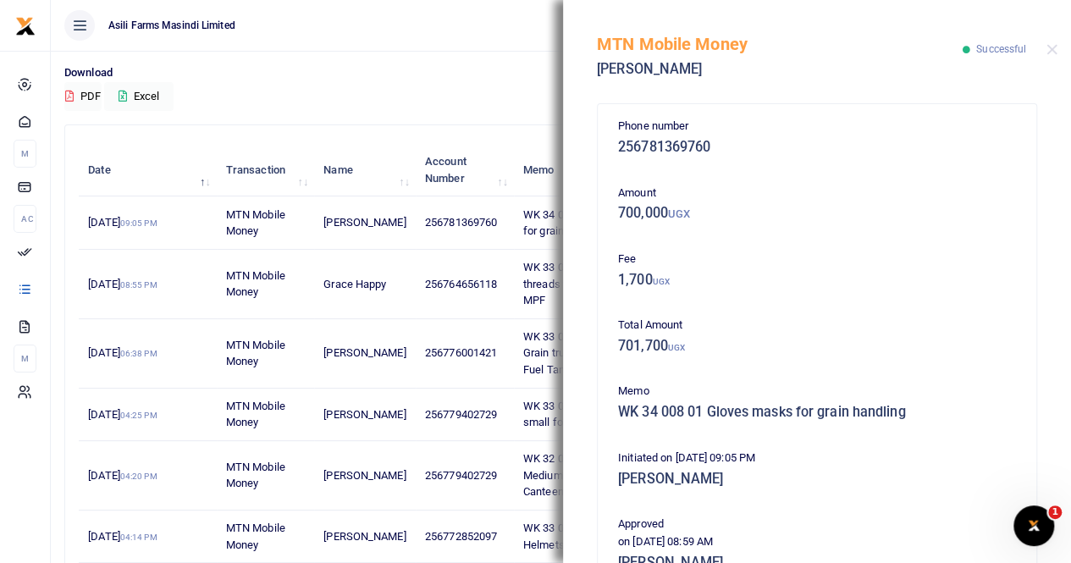
scroll to position [408, 0]
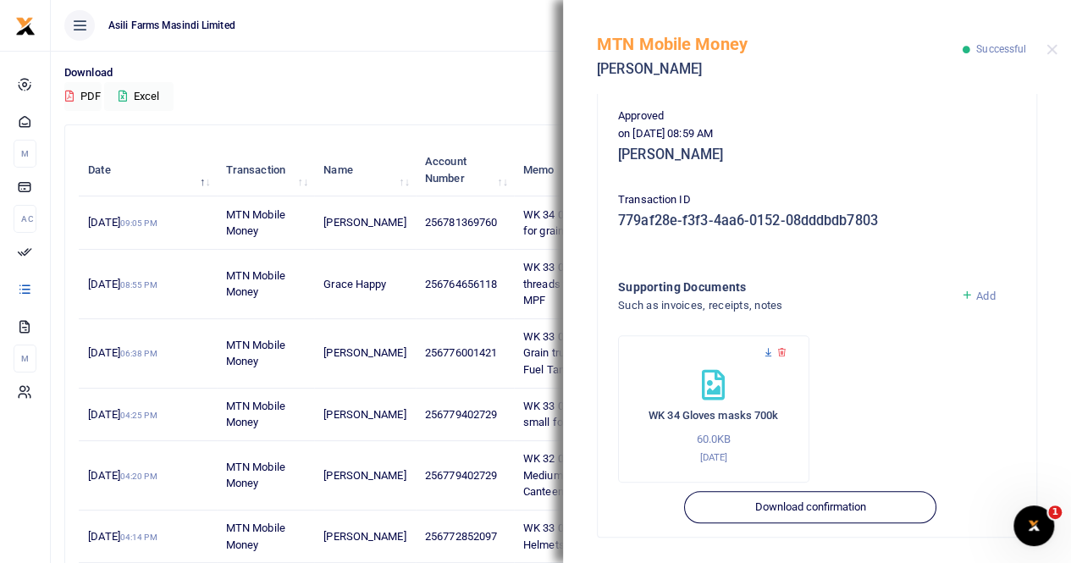
click at [767, 351] on icon at bounding box center [768, 352] width 11 height 11
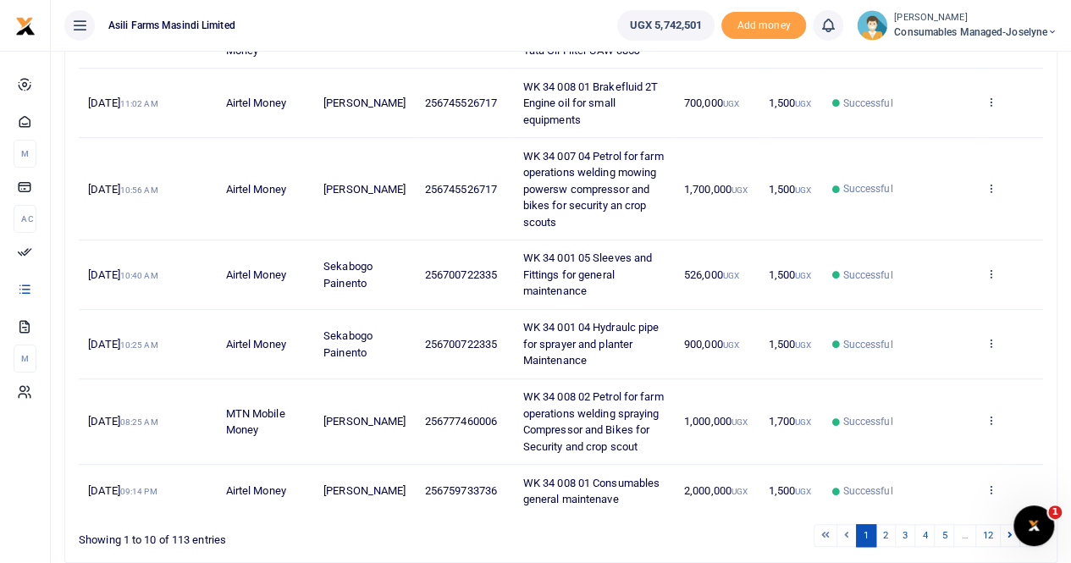
scroll to position [574, 0]
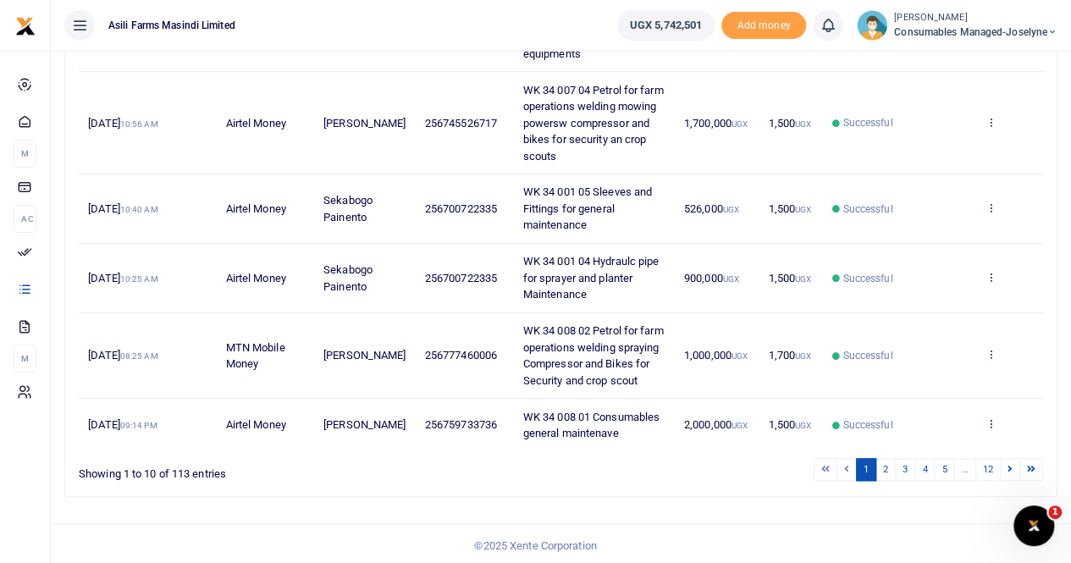
click at [993, 418] on icon at bounding box center [990, 424] width 11 height 12
click at [923, 355] on link "View details" at bounding box center [929, 360] width 134 height 24
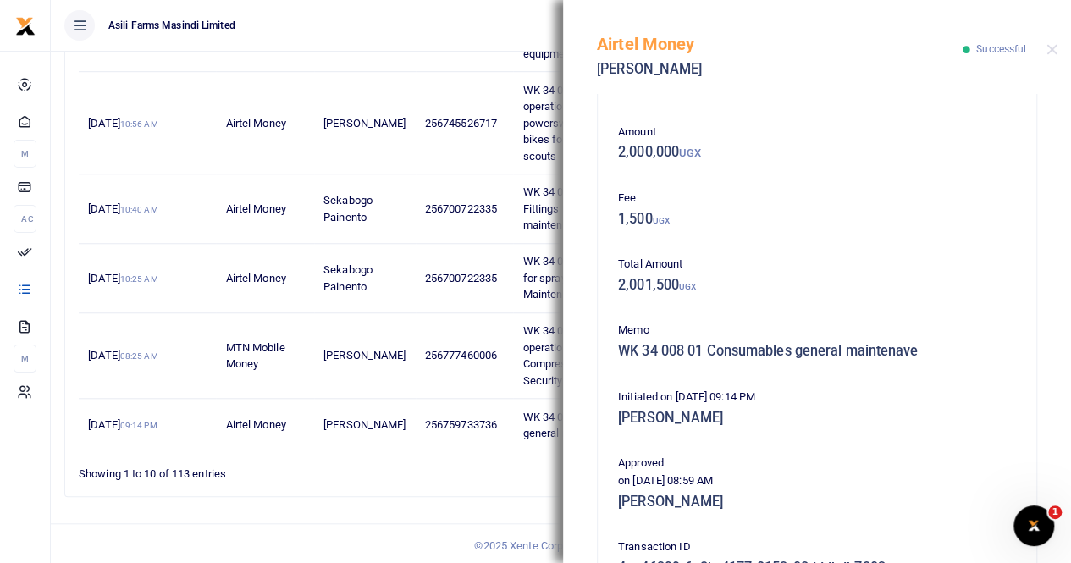
scroll to position [408, 0]
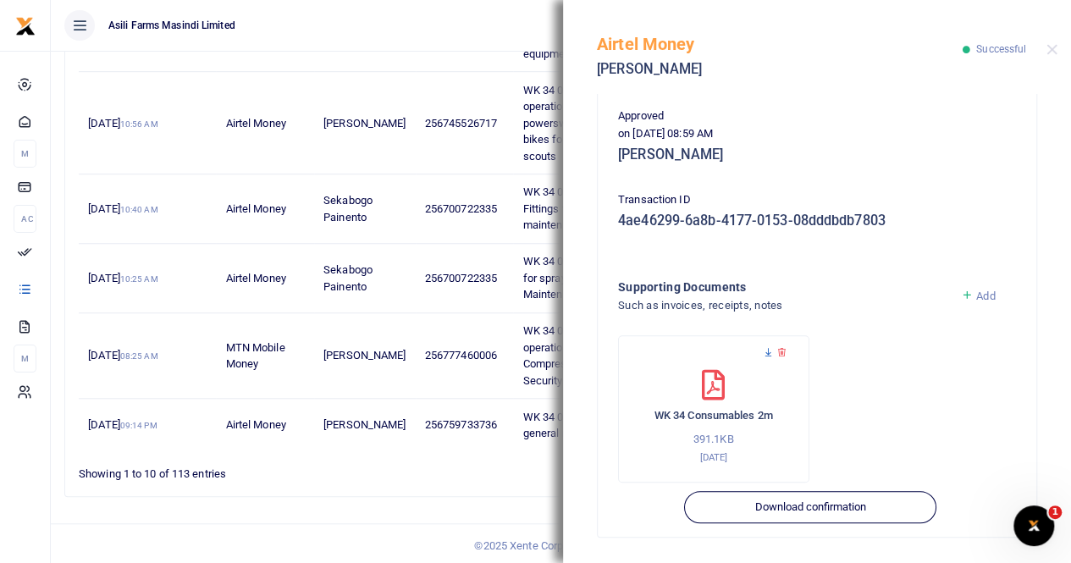
click at [766, 351] on icon at bounding box center [768, 352] width 11 height 11
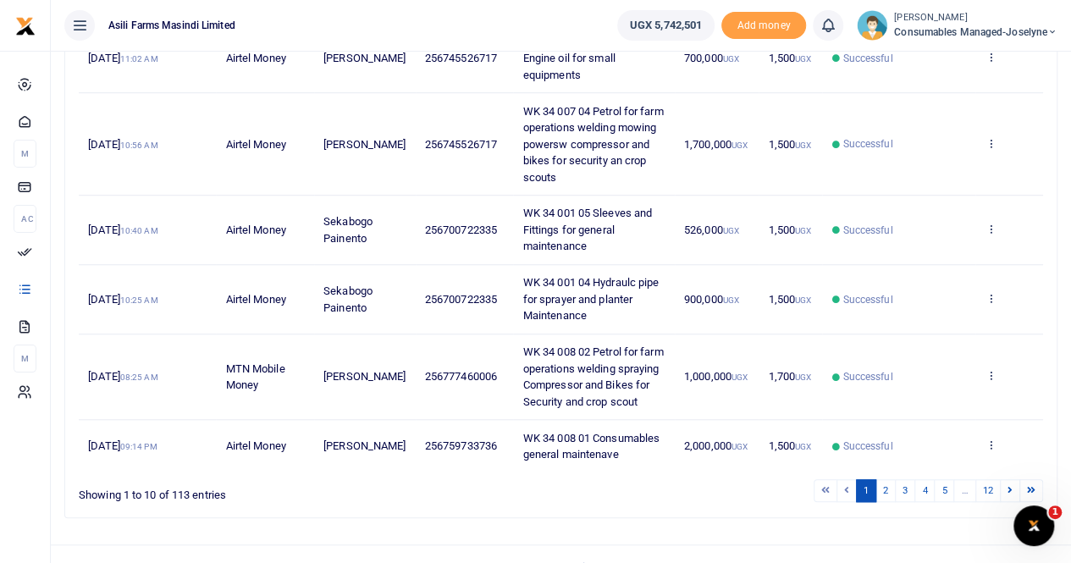
scroll to position [574, 0]
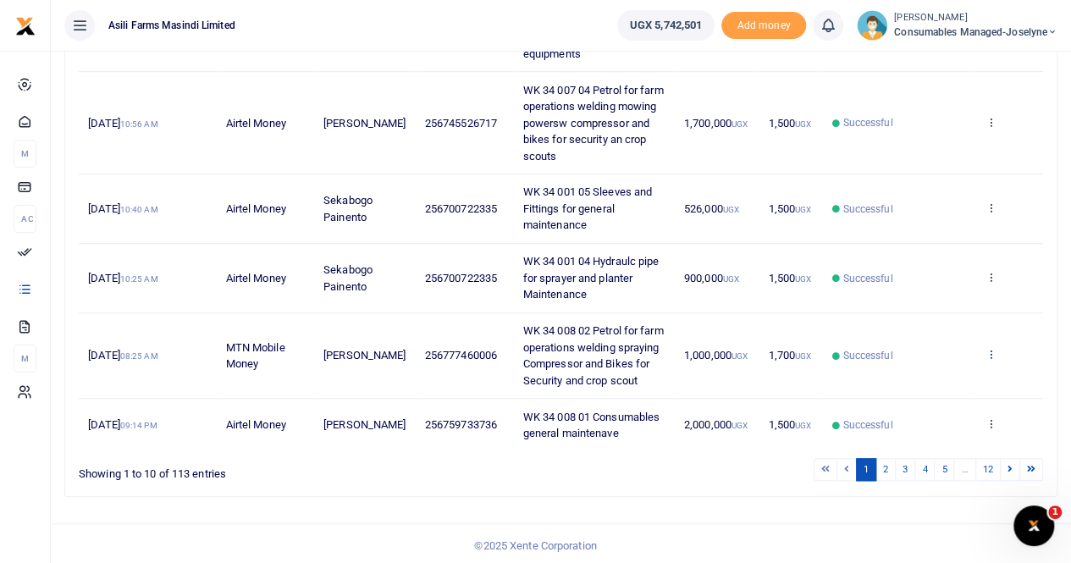
click at [993, 348] on icon at bounding box center [990, 354] width 11 height 12
click at [939, 379] on link "View details" at bounding box center [929, 381] width 134 height 24
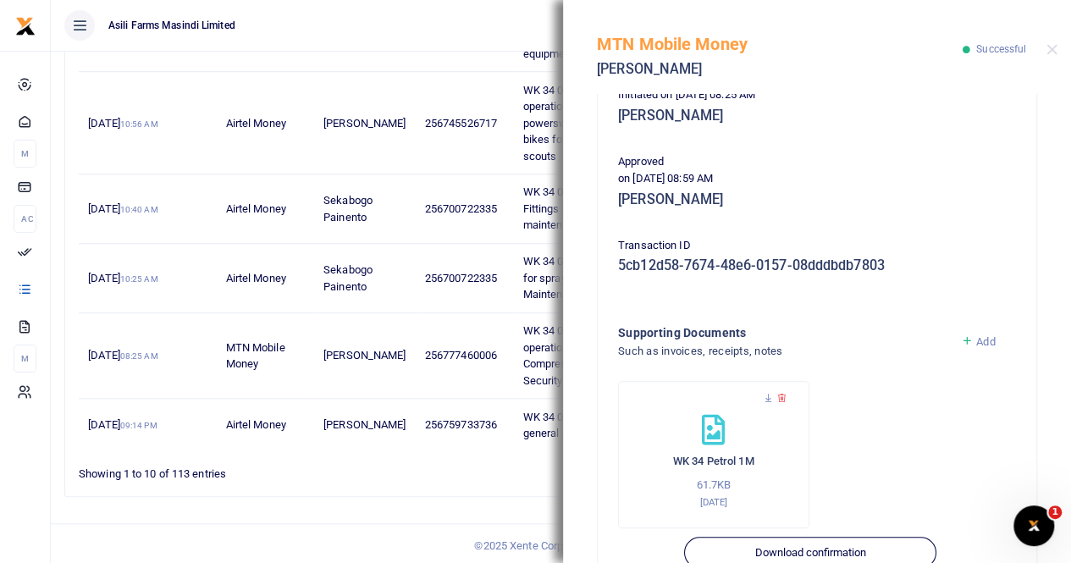
scroll to position [424, 0]
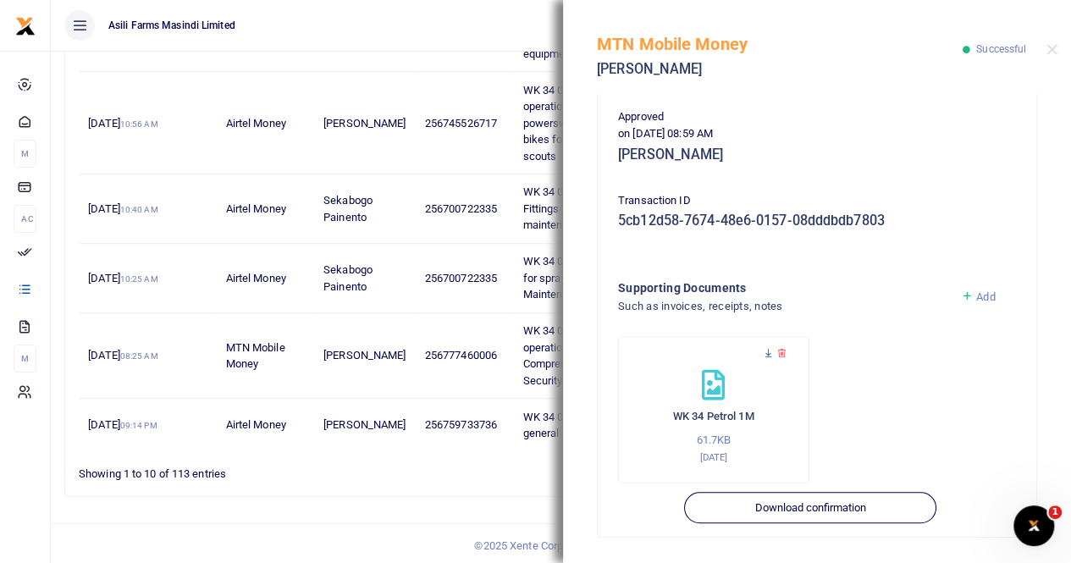
click at [766, 350] on icon at bounding box center [768, 353] width 11 height 11
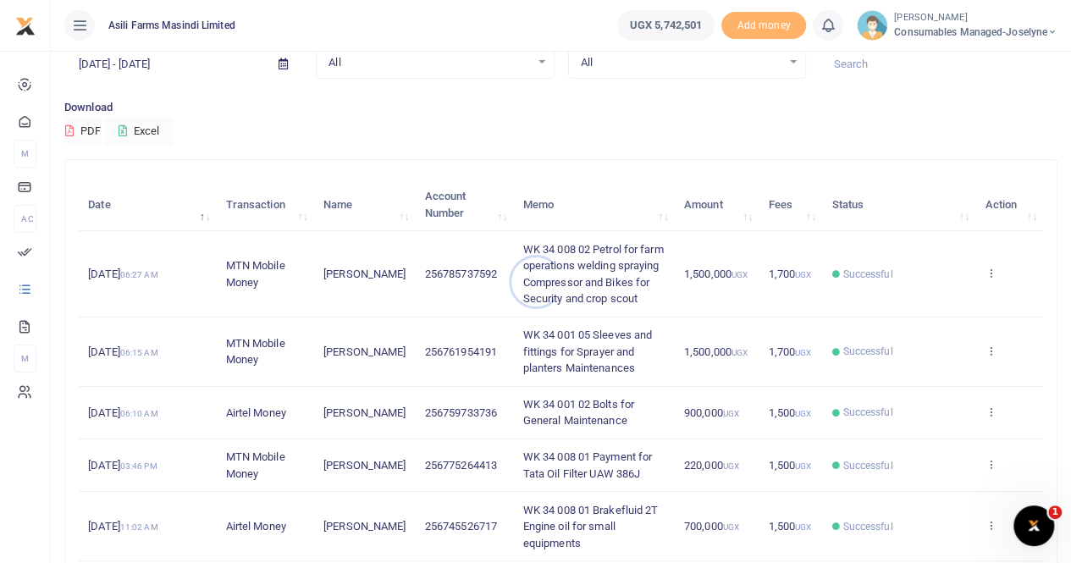
scroll to position [169, 0]
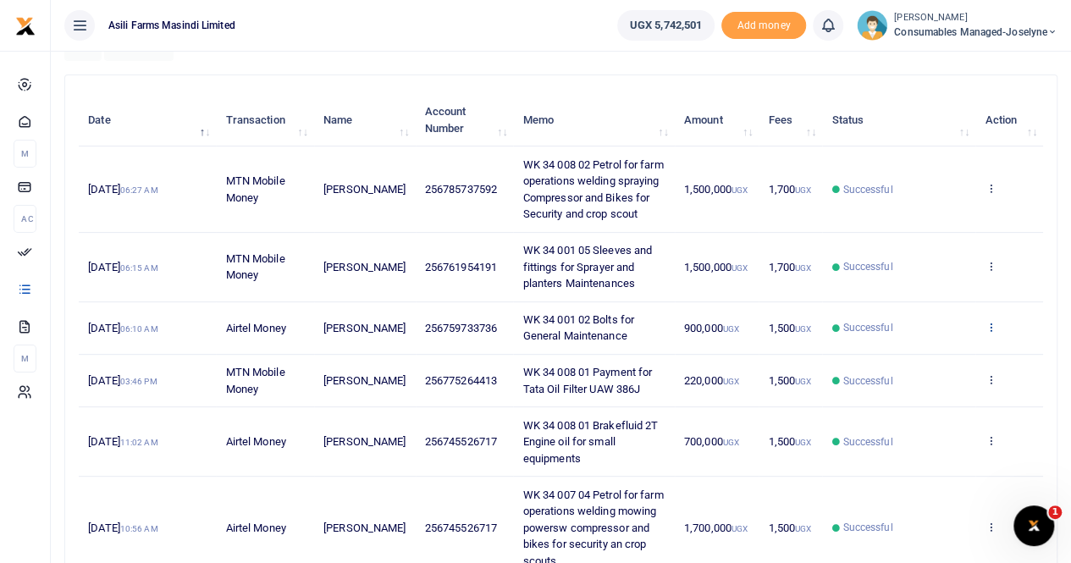
click at [993, 324] on icon at bounding box center [990, 327] width 11 height 12
click at [938, 349] on link "View details" at bounding box center [929, 355] width 134 height 24
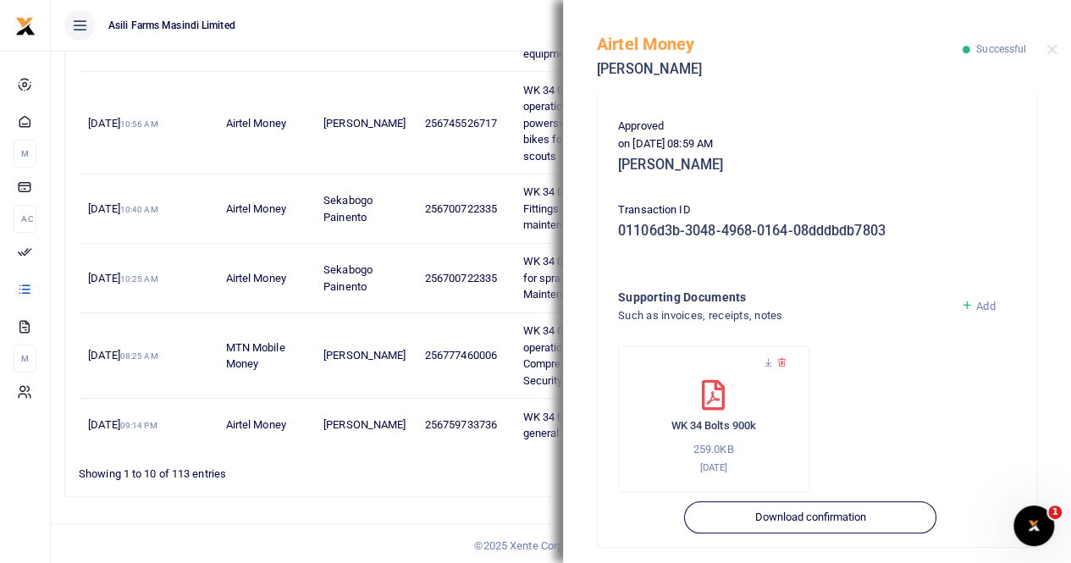
scroll to position [408, 0]
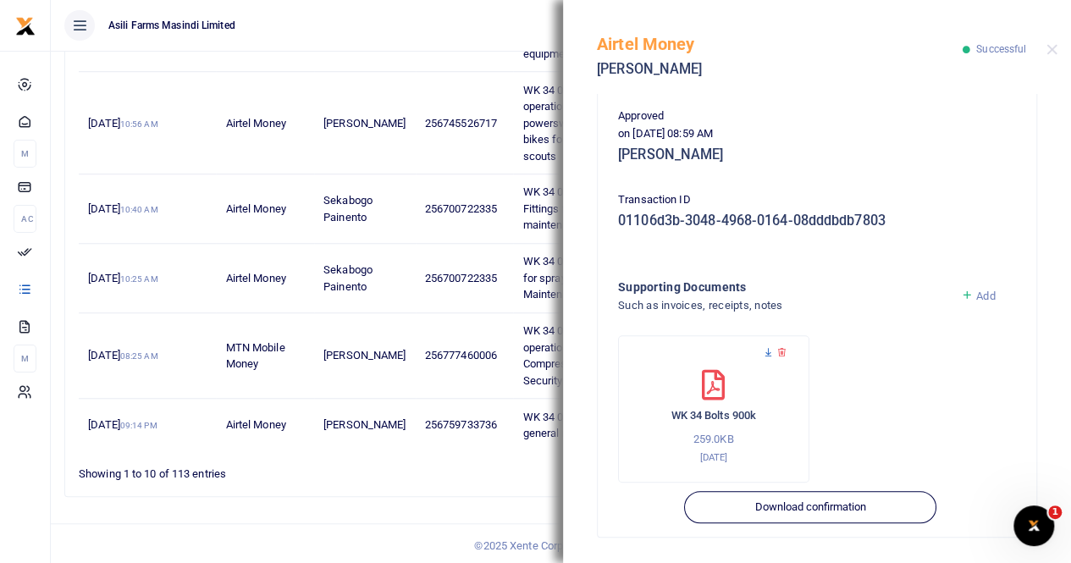
click at [767, 350] on icon at bounding box center [768, 352] width 11 height 11
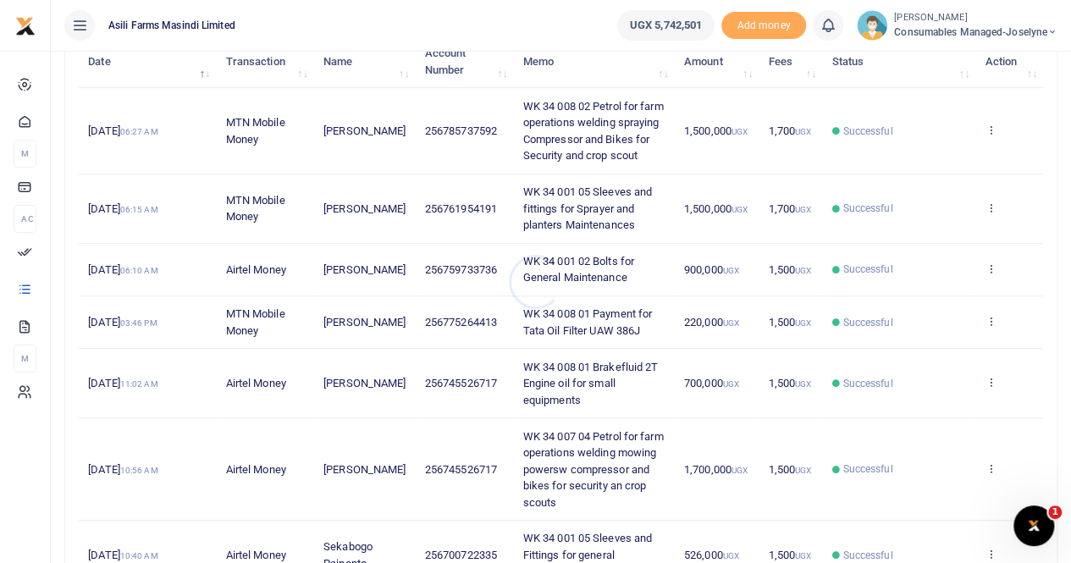
scroll to position [339, 0]
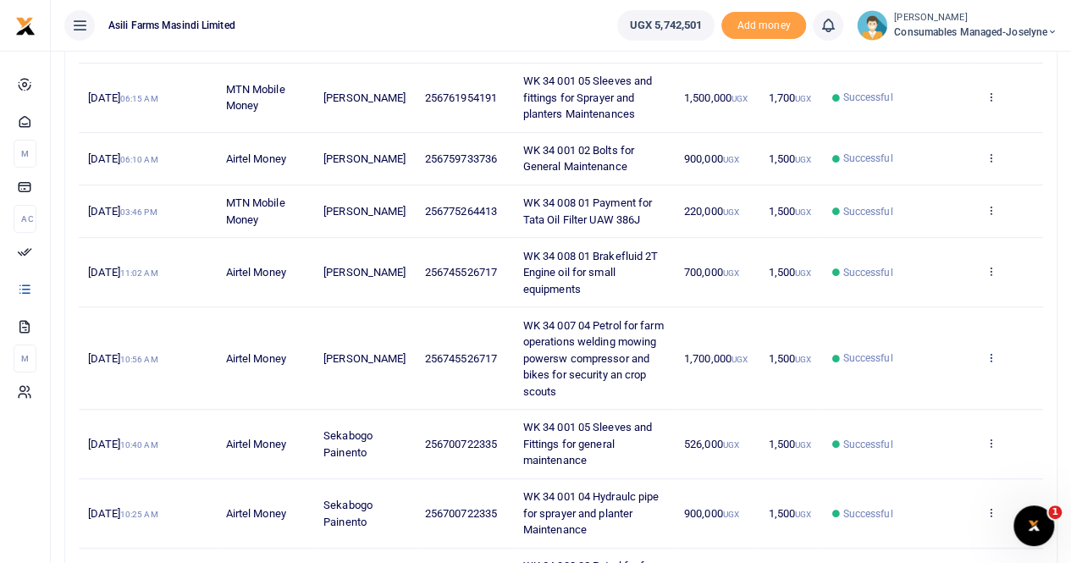
click at [993, 352] on icon at bounding box center [990, 357] width 11 height 12
click at [930, 380] on link "View details" at bounding box center [929, 385] width 134 height 24
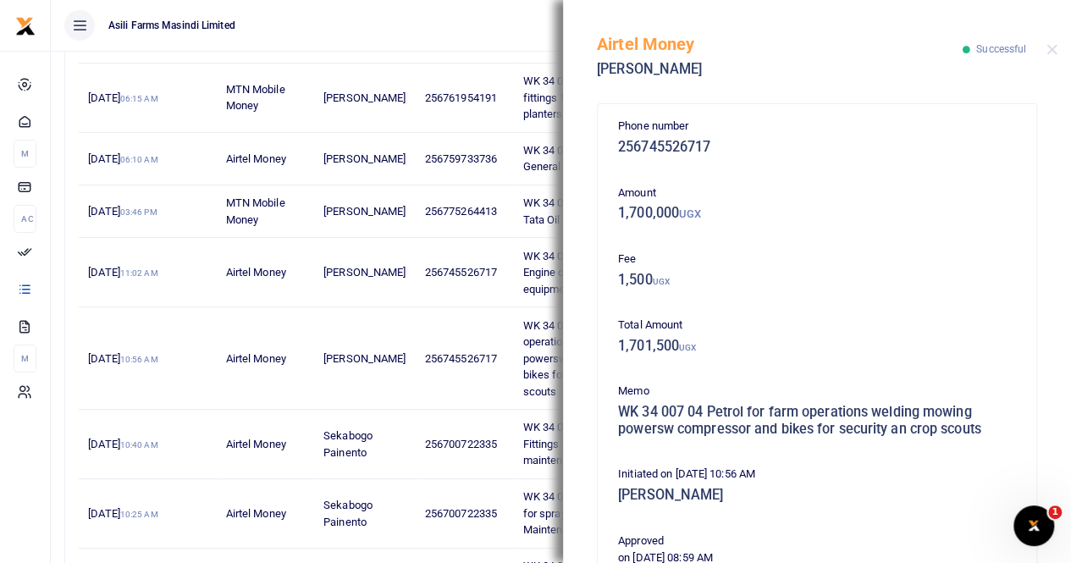
scroll to position [424, 0]
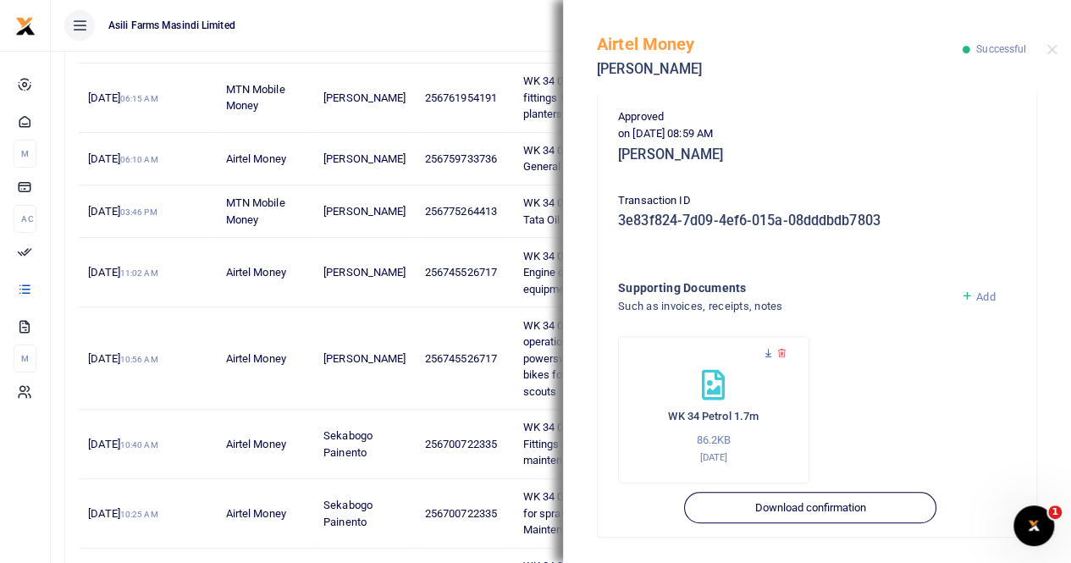
click at [766, 354] on icon at bounding box center [768, 353] width 11 height 11
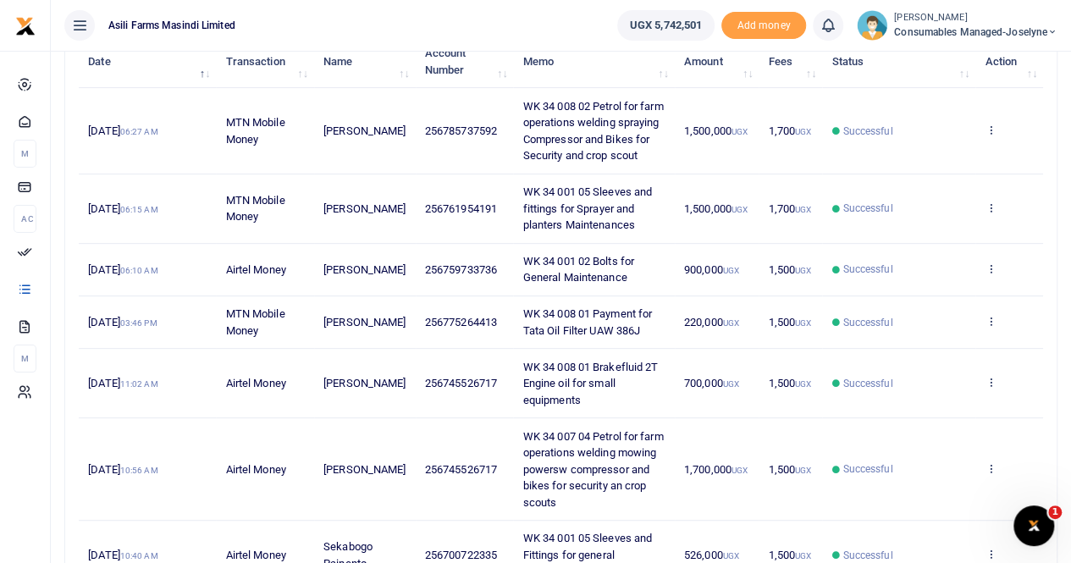
scroll to position [254, 0]
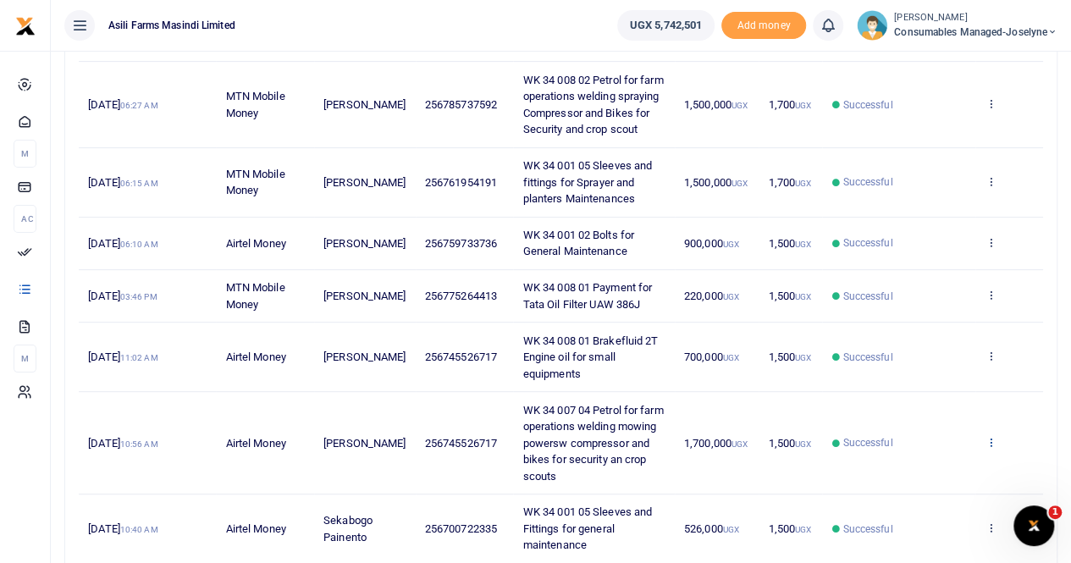
click at [991, 436] on icon at bounding box center [990, 442] width 11 height 12
click at [912, 463] on link "View details" at bounding box center [929, 469] width 134 height 24
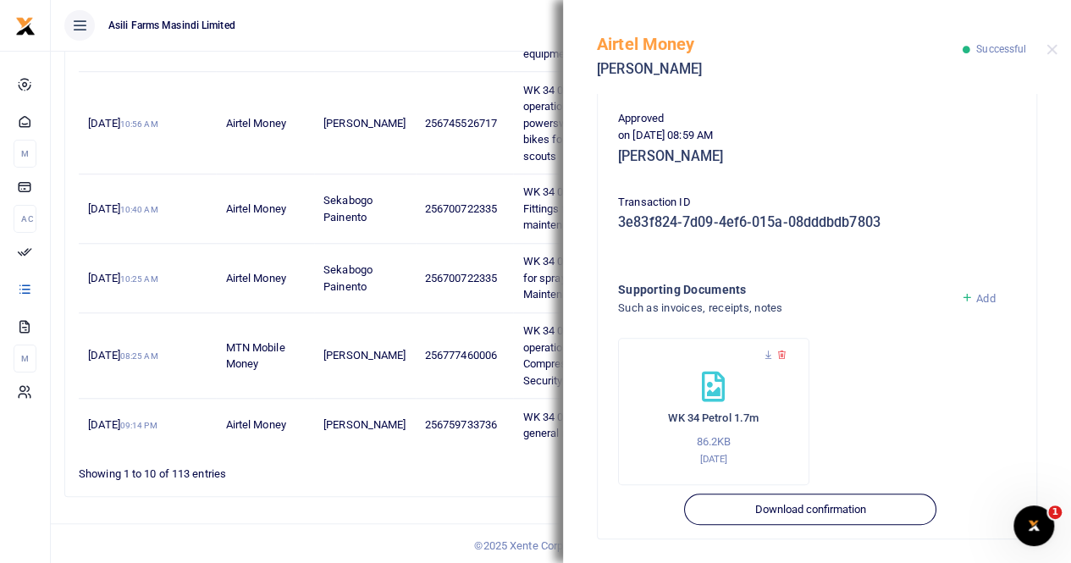
scroll to position [424, 0]
click at [769, 351] on icon at bounding box center [768, 353] width 11 height 11
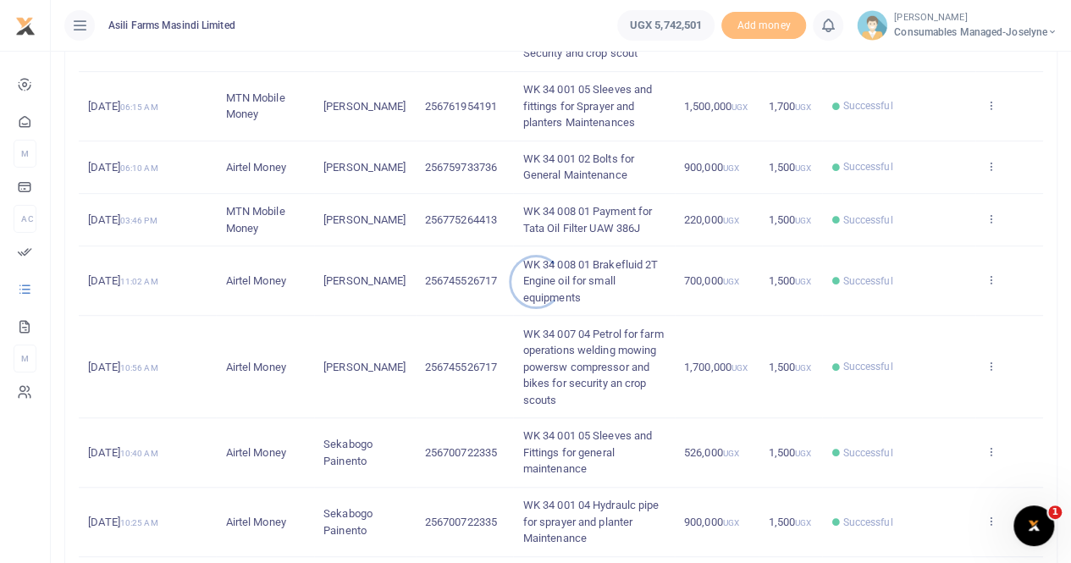
scroll to position [339, 0]
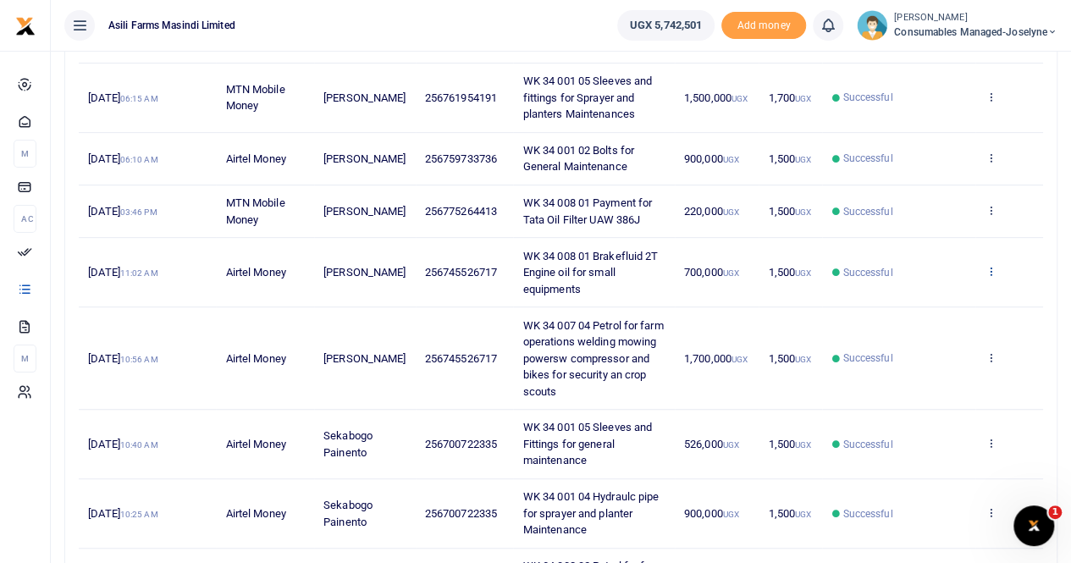
click at [992, 267] on icon at bounding box center [990, 271] width 11 height 12
click at [959, 296] on link "View details" at bounding box center [929, 299] width 134 height 24
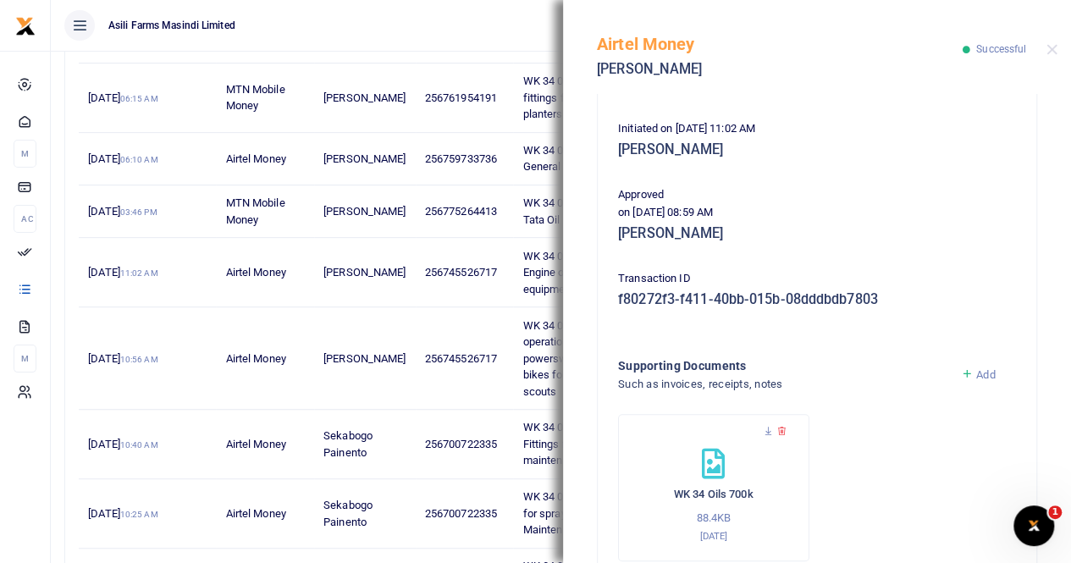
scroll to position [408, 0]
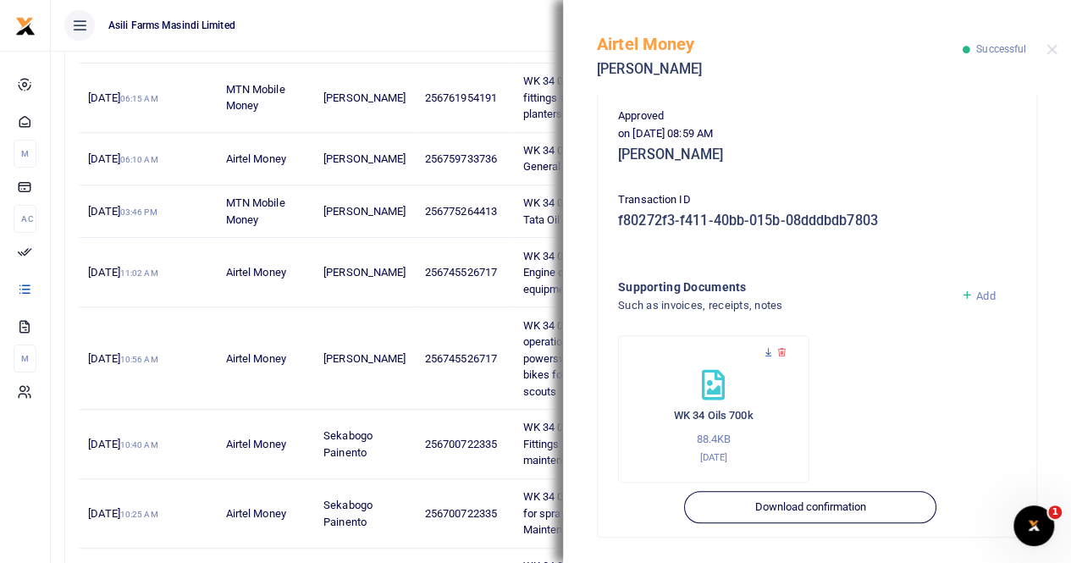
click at [769, 353] on icon at bounding box center [768, 352] width 11 height 11
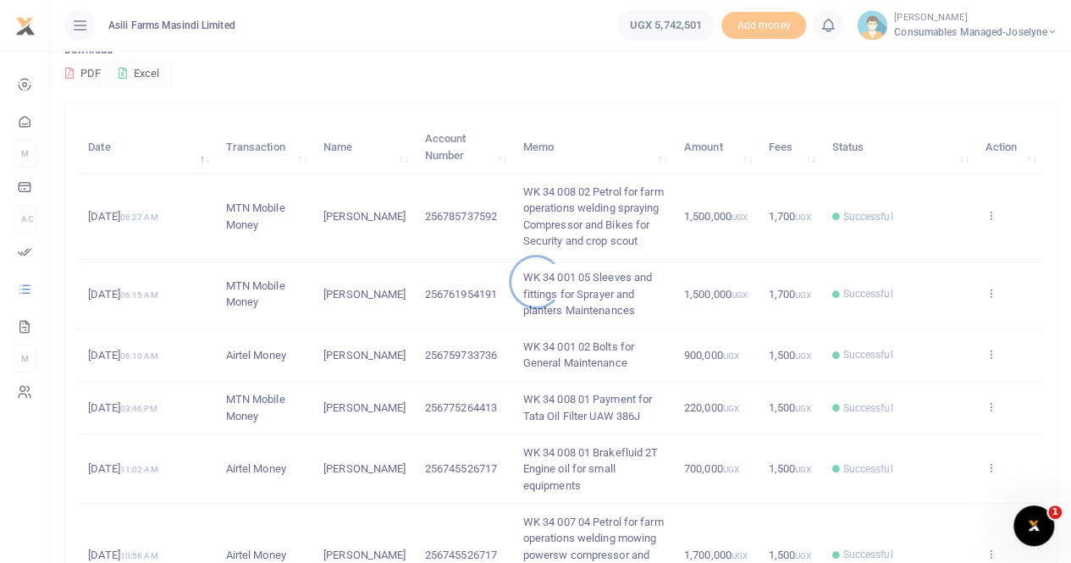
scroll to position [169, 0]
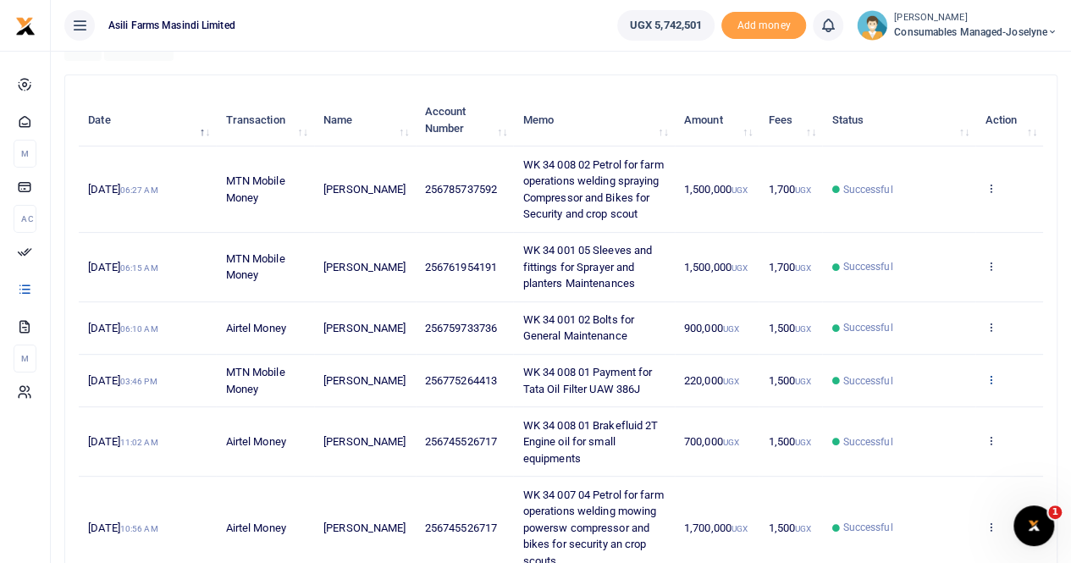
click at [991, 377] on icon at bounding box center [990, 379] width 11 height 12
click at [920, 407] on link "View details" at bounding box center [929, 408] width 134 height 24
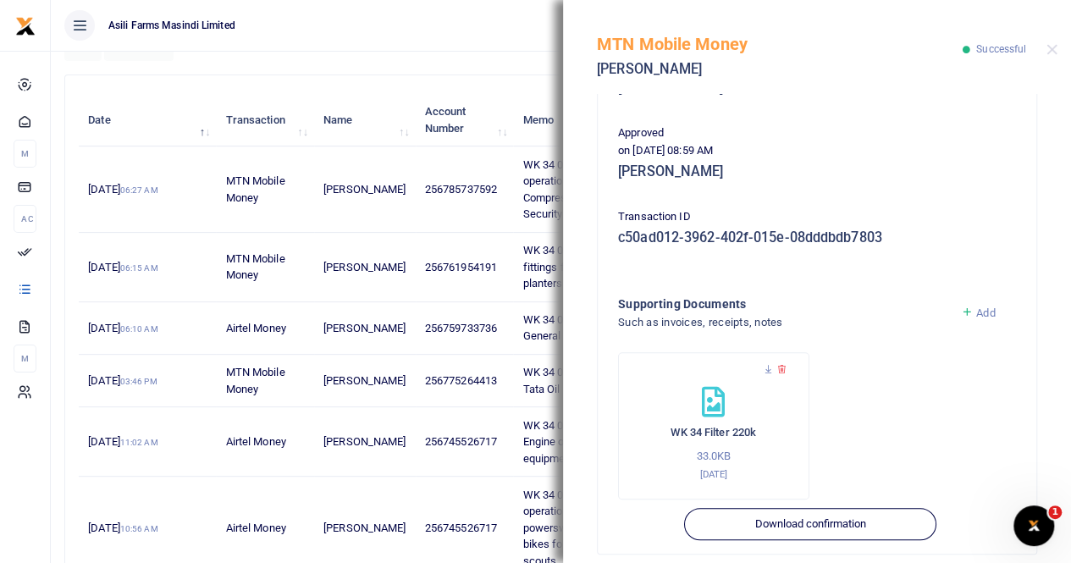
scroll to position [408, 0]
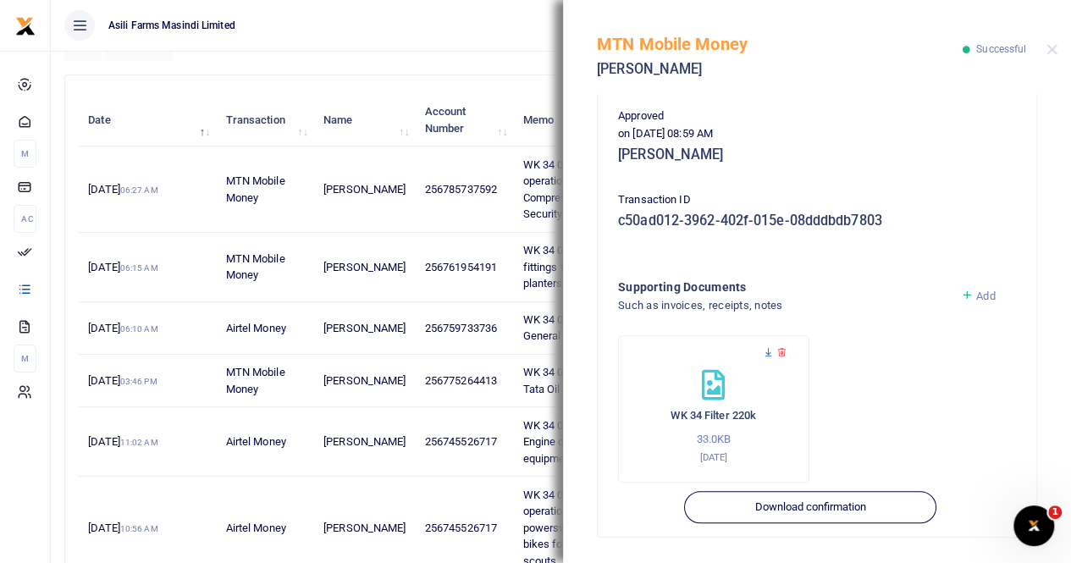
click at [766, 350] on icon at bounding box center [768, 352] width 11 height 11
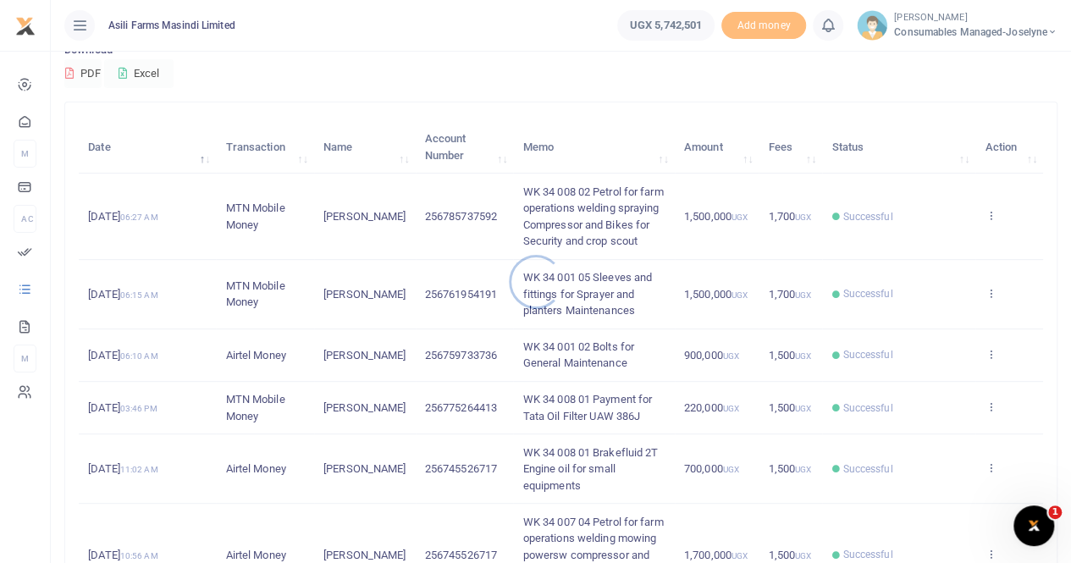
scroll to position [169, 0]
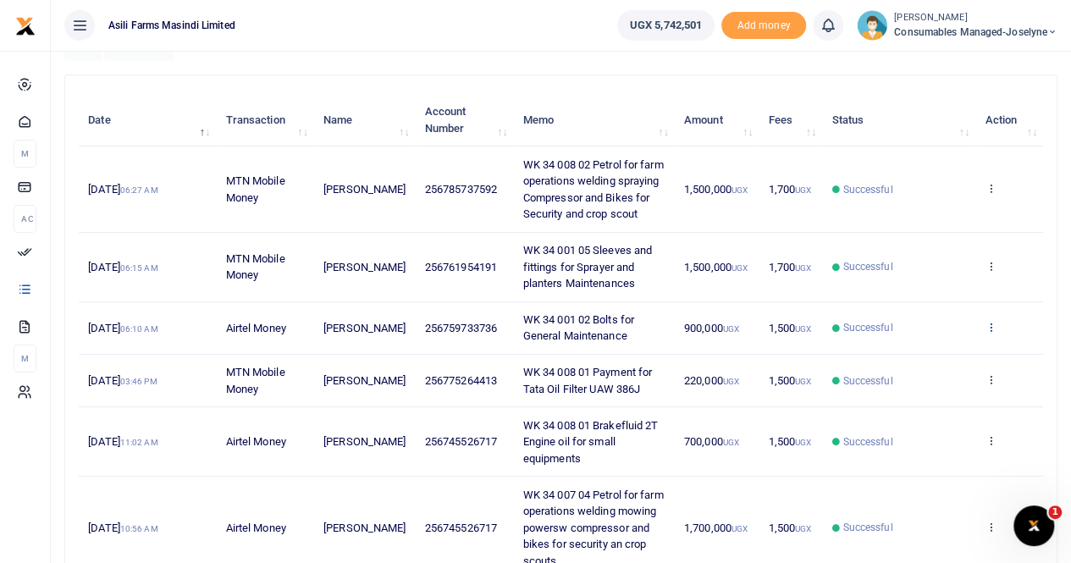
click at [990, 321] on icon at bounding box center [990, 327] width 11 height 12
click at [949, 355] on link "View details" at bounding box center [929, 355] width 134 height 24
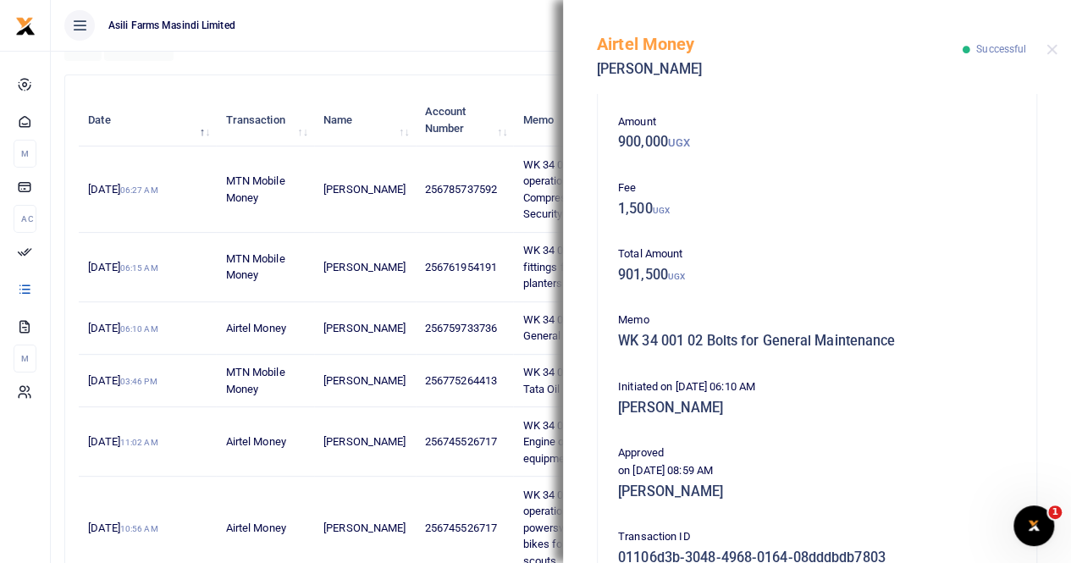
scroll to position [339, 0]
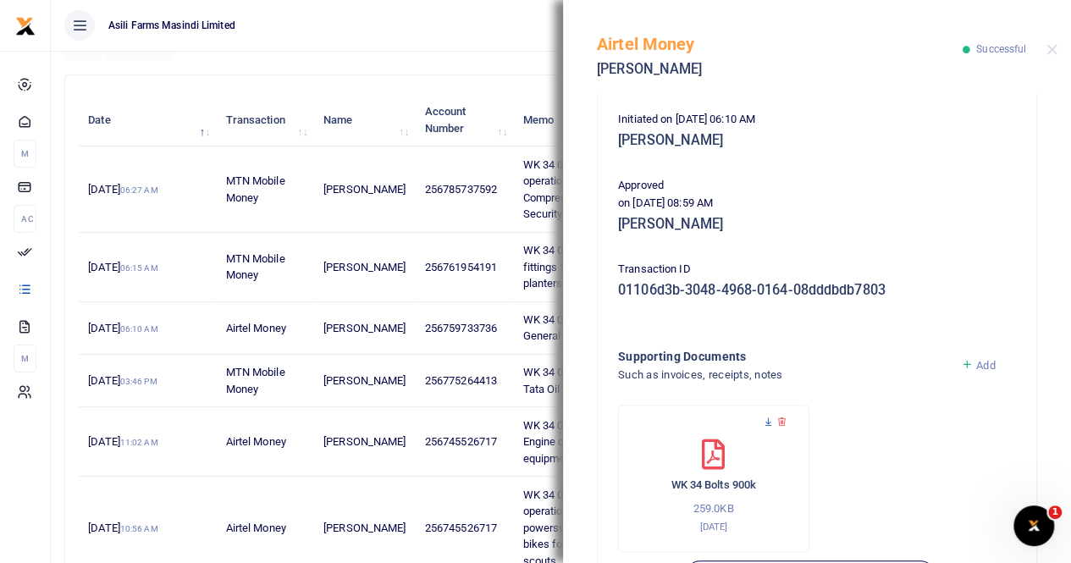
click at [765, 418] on icon at bounding box center [768, 422] width 11 height 11
